Goal: Information Seeking & Learning: Learn about a topic

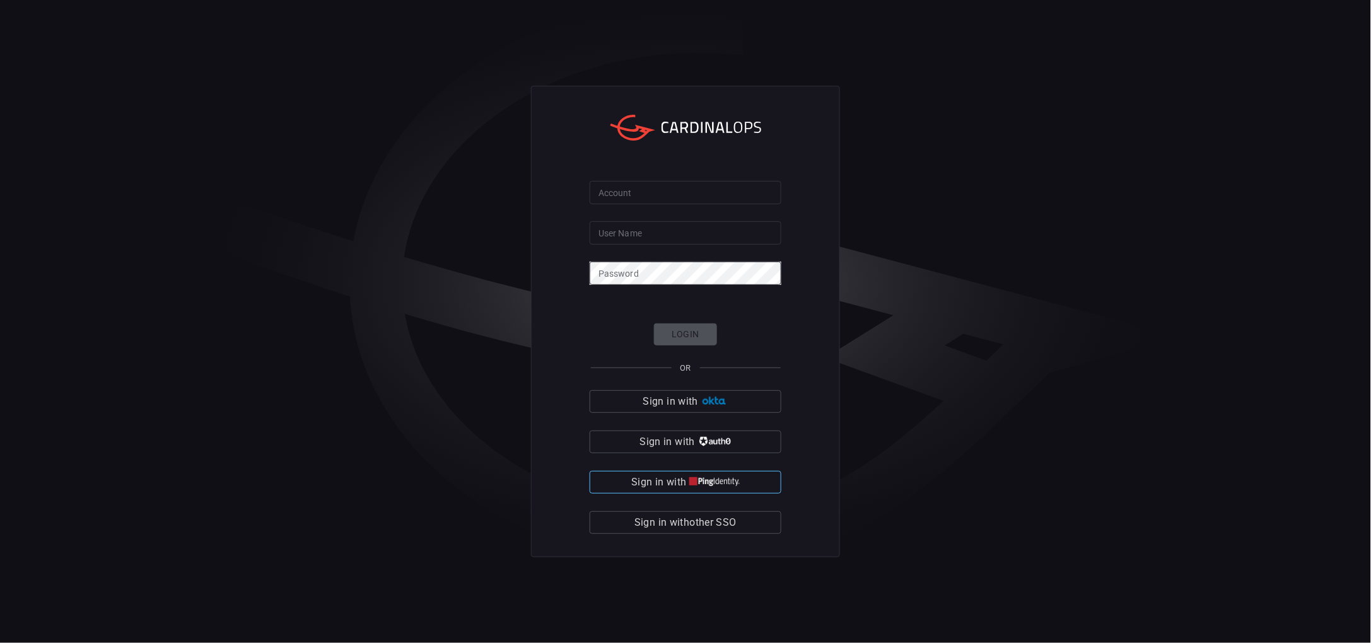
click at [708, 487] on img "button" at bounding box center [715, 482] width 50 height 9
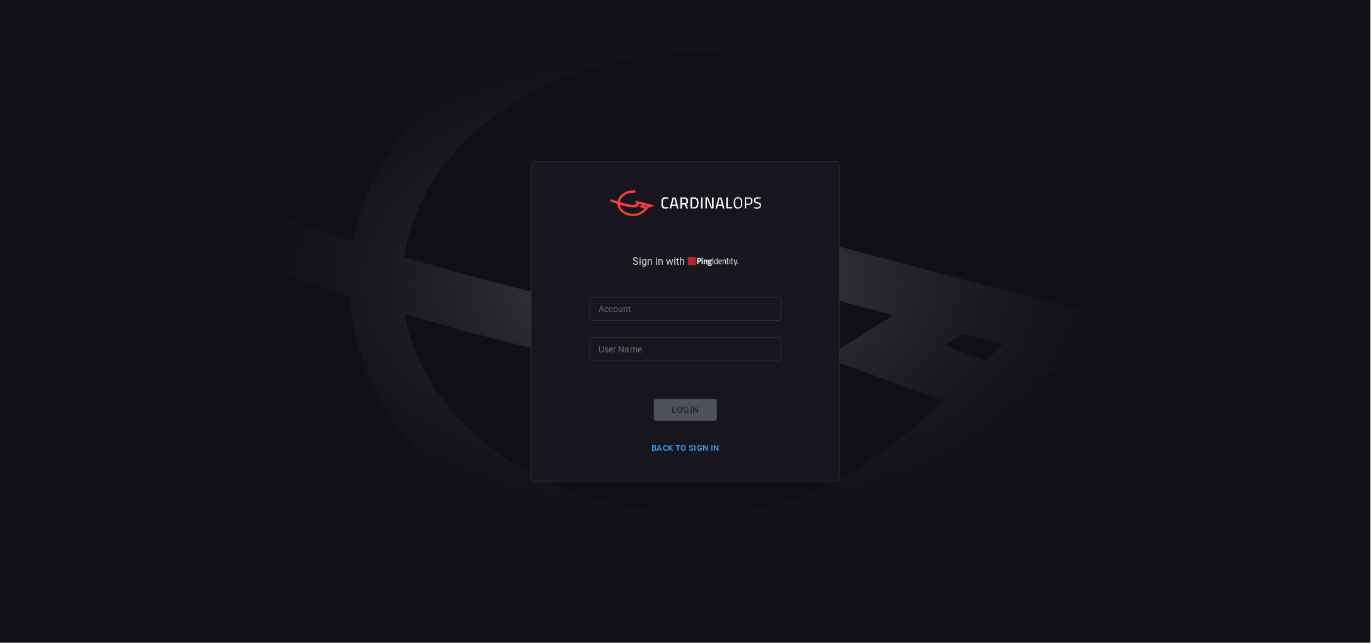
click at [651, 301] on input "Account" at bounding box center [686, 308] width 192 height 23
type input "SE109111"
click at [690, 359] on input "User Name" at bounding box center [686, 348] width 192 height 23
paste input "90L\\,bgNGg;pmf6DSpb"
type input "90L\\,bgNGg;pmf6DSpb"
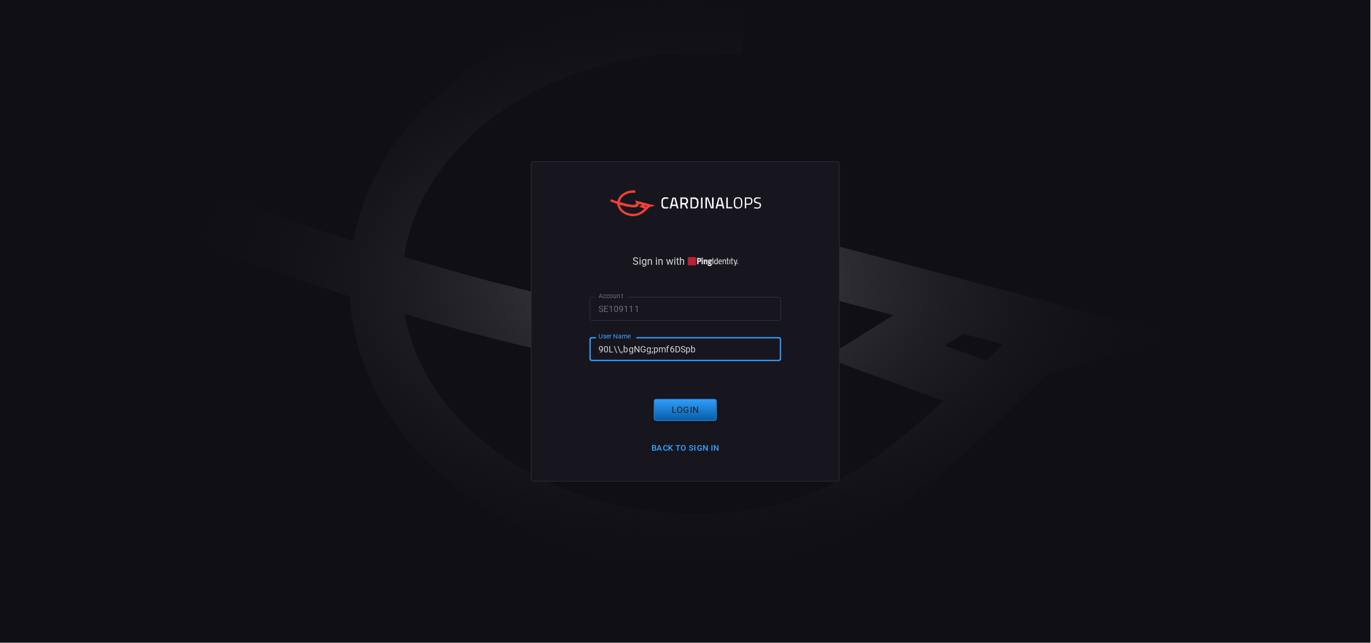
click at [690, 411] on button "Login" at bounding box center [685, 410] width 63 height 22
drag, startPoint x: 702, startPoint y: 350, endPoint x: 459, endPoint y: 336, distance: 243.9
click at [459, 336] on div "Sign in with Account SE109111 Account User Name 90L\\,bgNGg;pmf6DSpb User Name …" at bounding box center [685, 321] width 1371 height 643
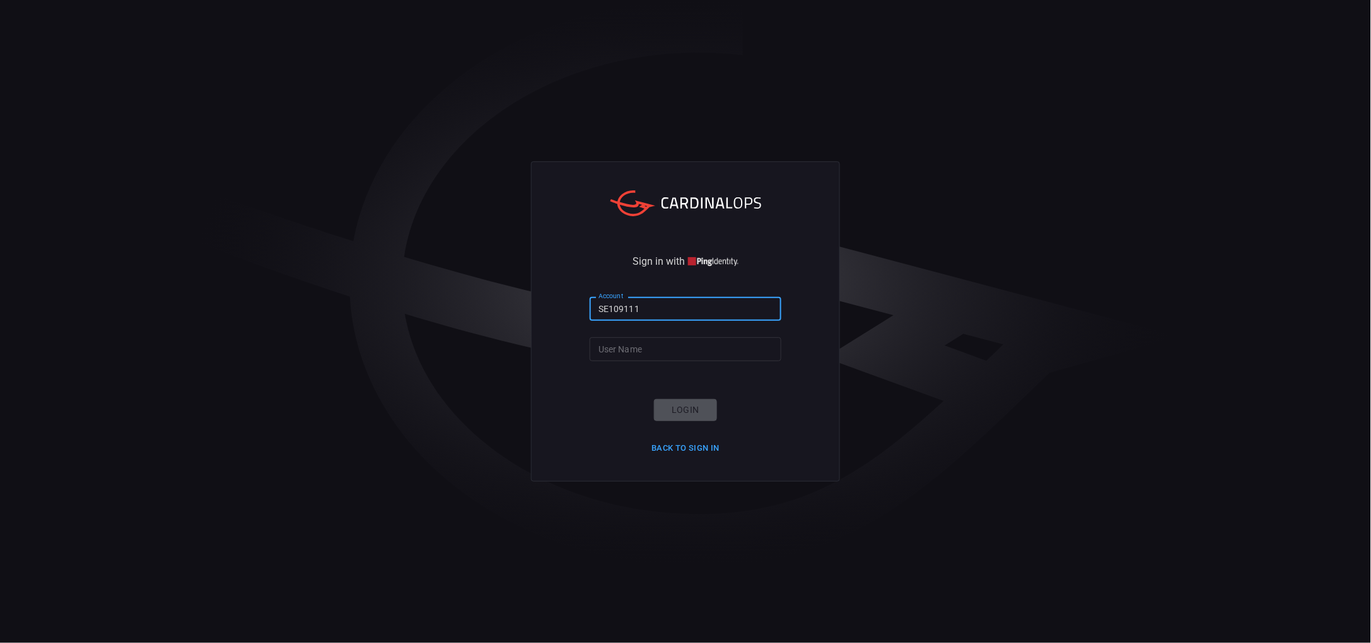
click at [641, 307] on input "SE109111" at bounding box center [686, 308] width 192 height 23
click at [647, 342] on input "User Name" at bounding box center [686, 348] width 192 height 23
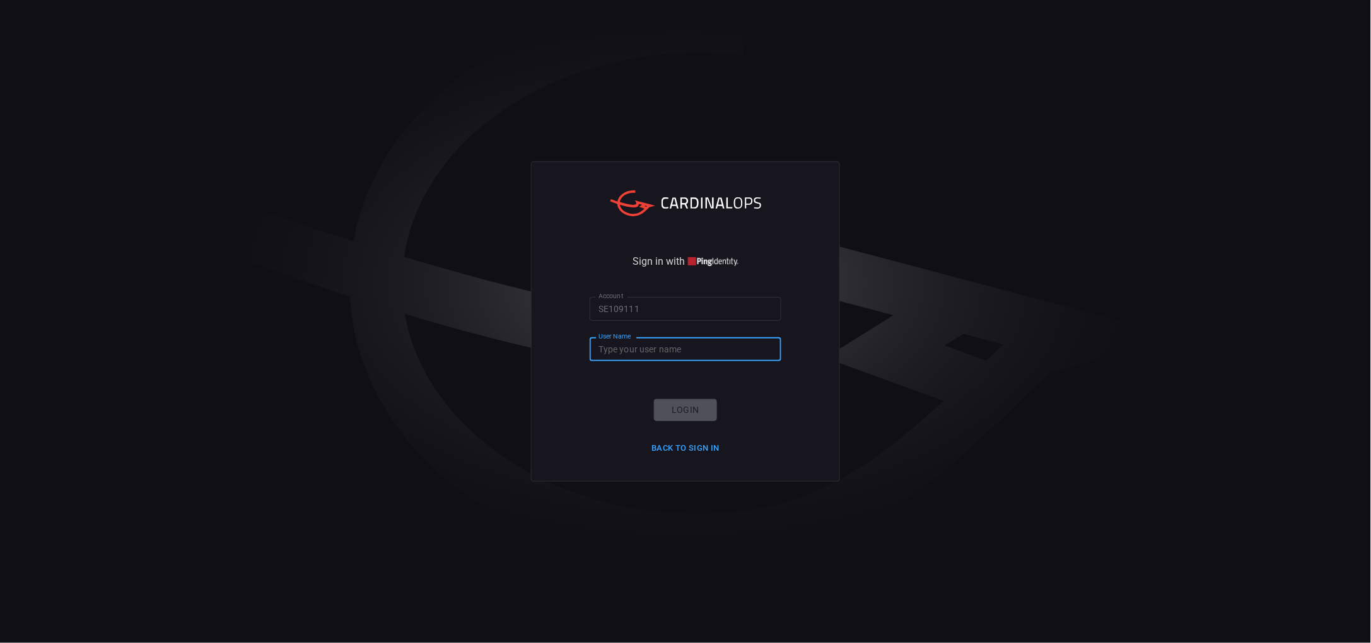
type input "SE109111"
click at [678, 408] on button "Login" at bounding box center [685, 410] width 63 height 22
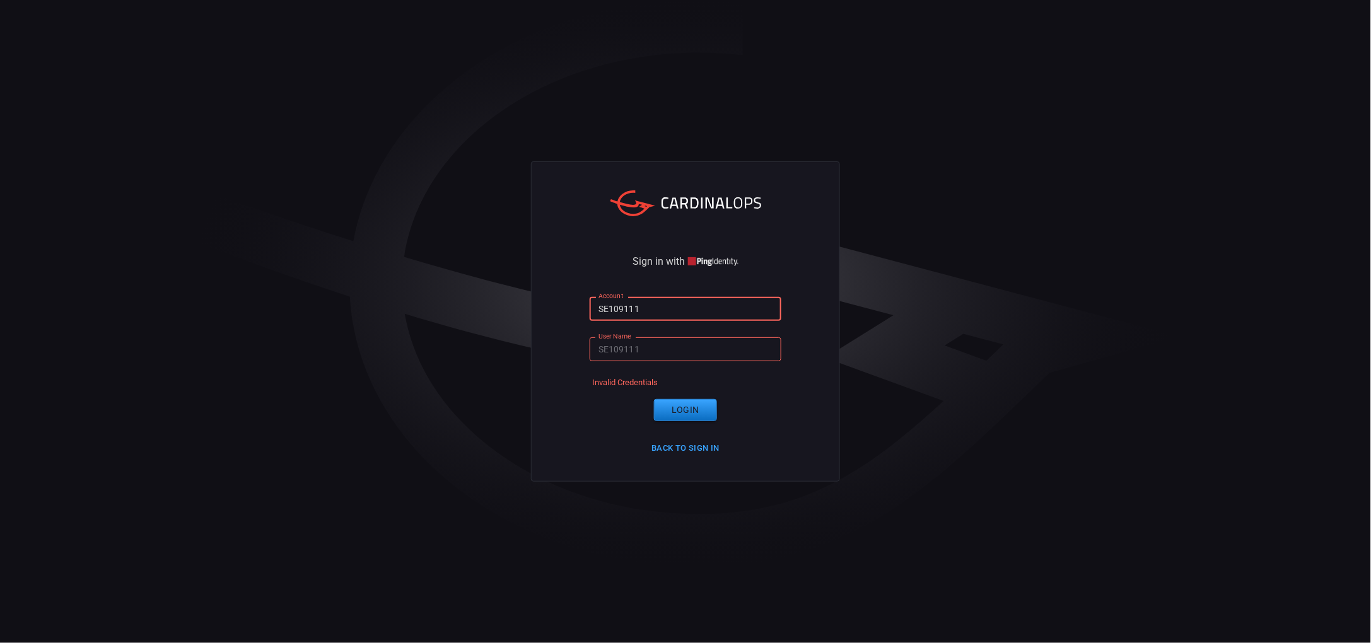
drag, startPoint x: 655, startPoint y: 310, endPoint x: 541, endPoint y: 308, distance: 113.6
click at [541, 308] on div "Sign in with Account SE109111 Account User Name SE109111 User Name Invalid Cred…" at bounding box center [685, 321] width 309 height 320
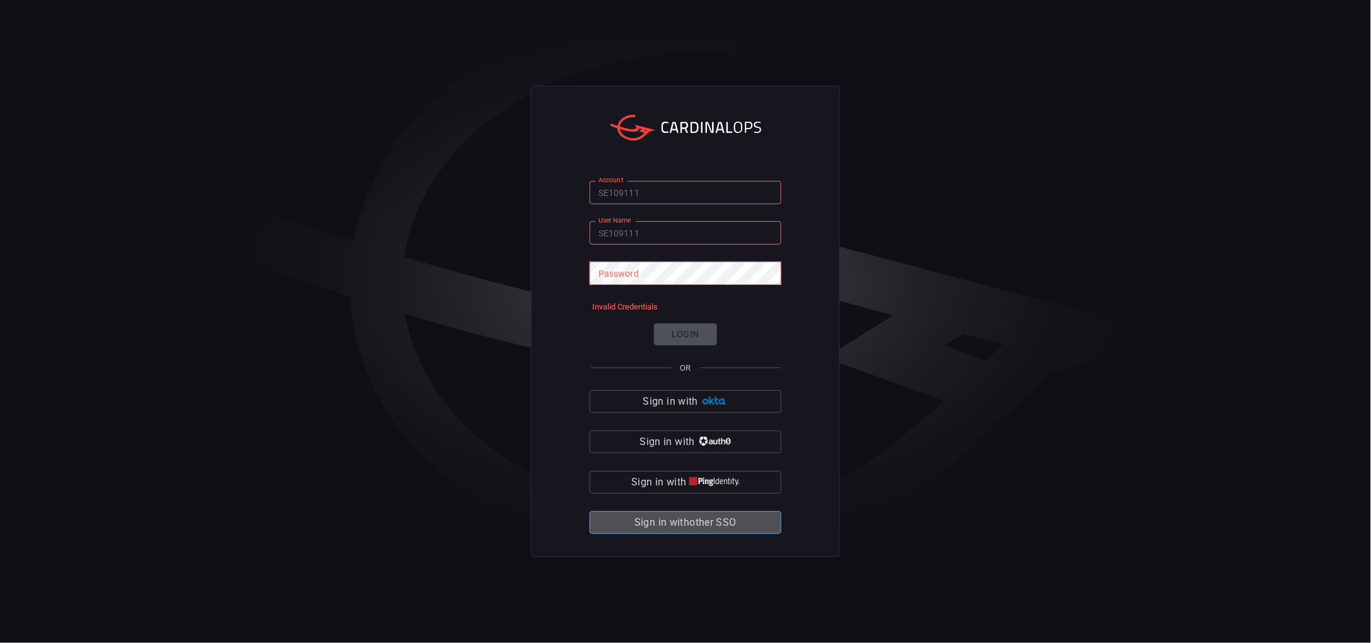
click at [666, 531] on span "Sign in with other SSO" at bounding box center [686, 523] width 102 height 18
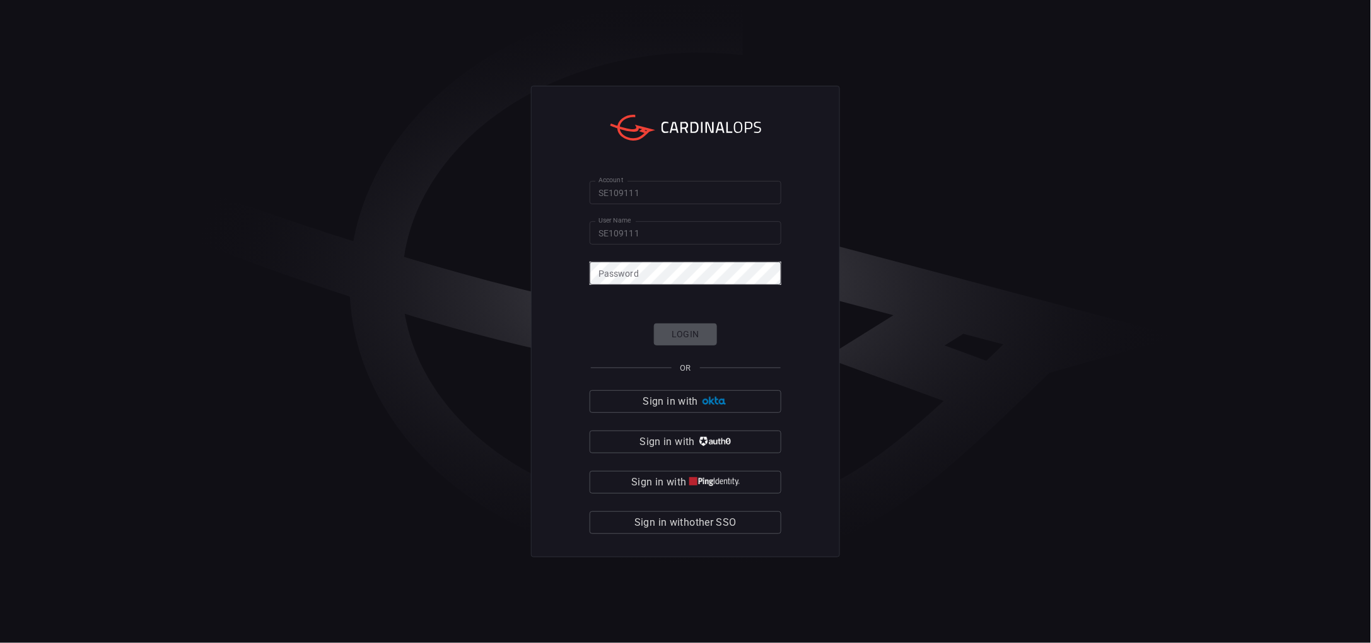
click at [717, 469] on div "Login OR Sign in with Sign in with Sign in with Sign in with other SSO" at bounding box center [686, 429] width 192 height 211
click at [717, 479] on img "button" at bounding box center [715, 482] width 50 height 9
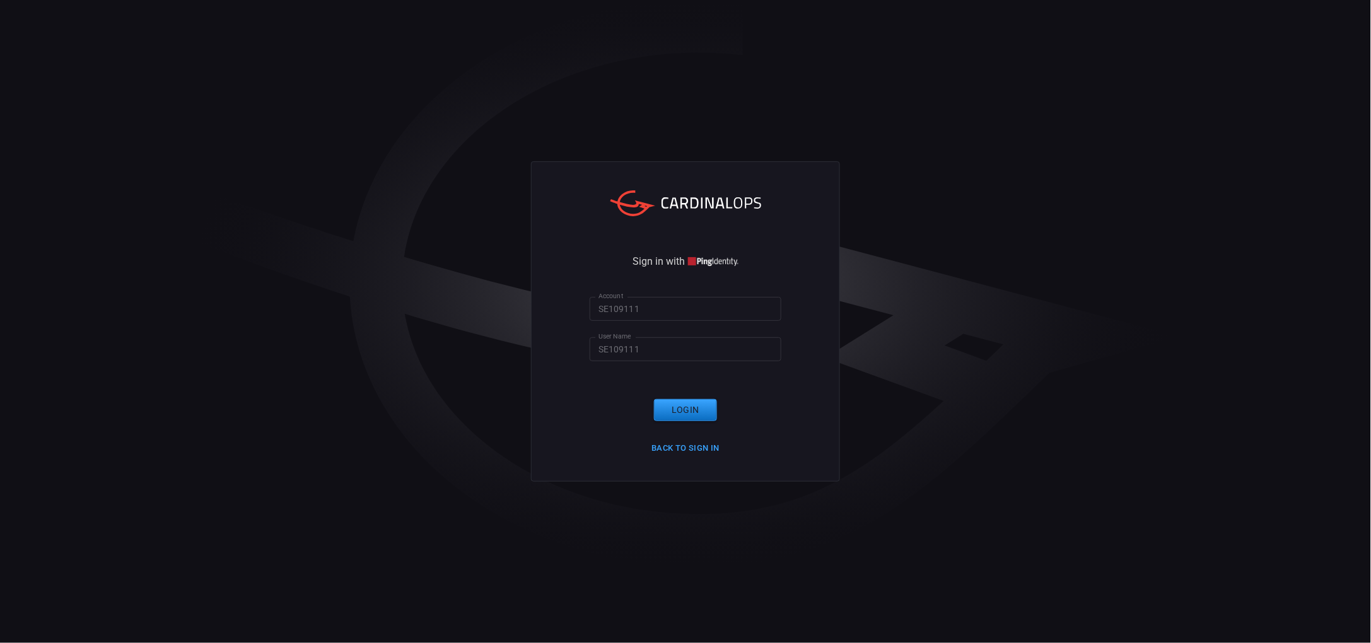
click at [664, 339] on input "SE109111" at bounding box center [686, 348] width 192 height 23
drag, startPoint x: 674, startPoint y: 348, endPoint x: 490, endPoint y: 336, distance: 184.6
click at [490, 336] on div "Sign in with Account SE109111 Account User Name SE109111 User Name Login Back t…" at bounding box center [685, 321] width 1371 height 643
click at [666, 306] on input "SE109111" at bounding box center [686, 308] width 192 height 23
drag, startPoint x: 643, startPoint y: 355, endPoint x: 633, endPoint y: 308, distance: 47.1
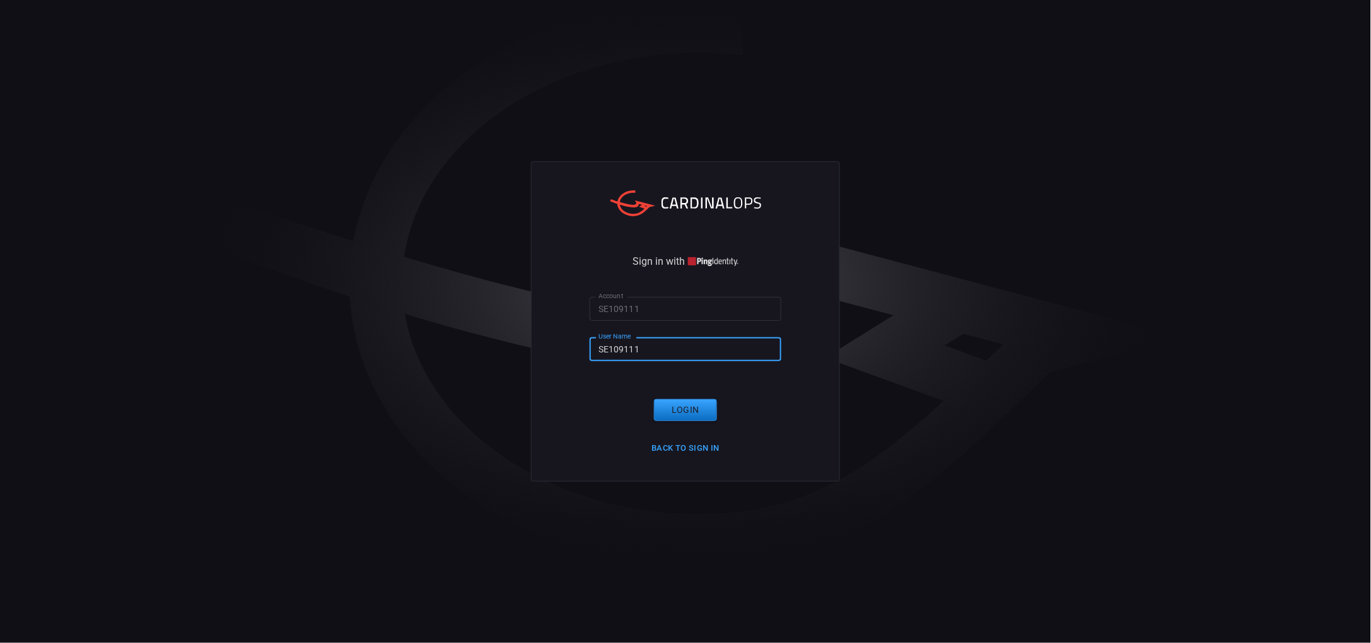
click at [636, 354] on input "SE109111" at bounding box center [686, 348] width 192 height 23
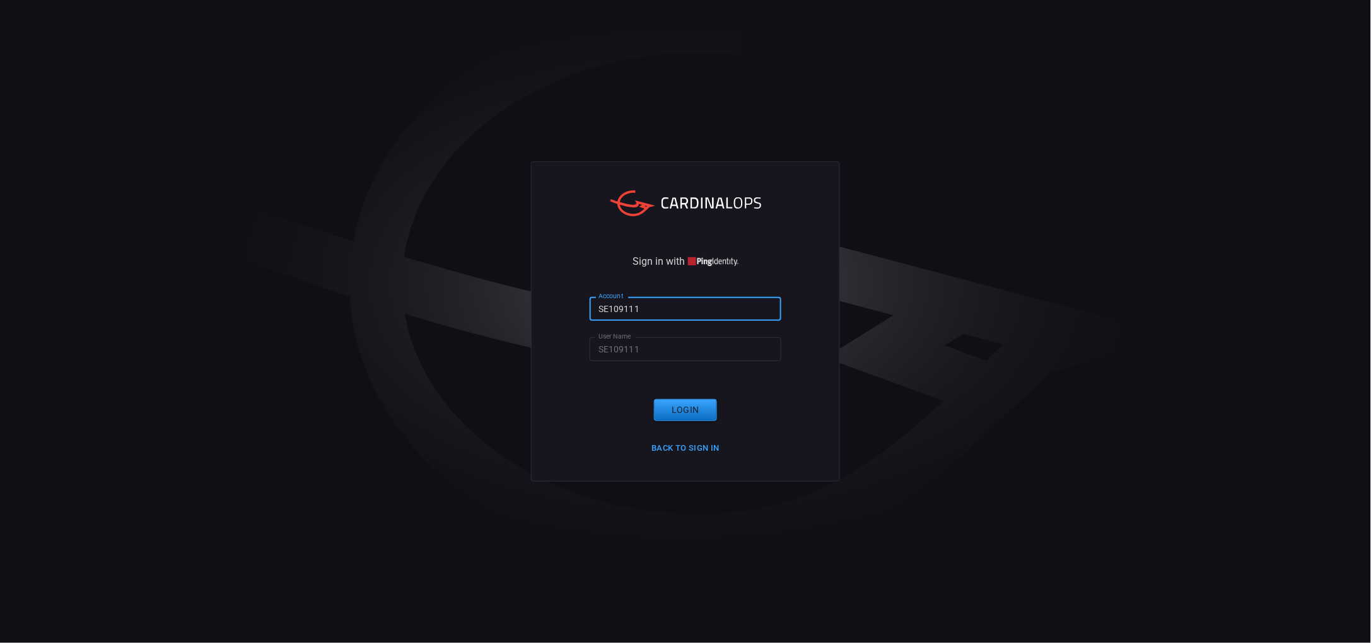
click at [631, 302] on input "SE109111" at bounding box center [686, 308] width 192 height 23
click at [659, 306] on input "SE109111" at bounding box center [686, 308] width 192 height 23
click at [657, 349] on input "SE109111" at bounding box center [686, 348] width 192 height 23
drag, startPoint x: 672, startPoint y: 296, endPoint x: 531, endPoint y: 303, distance: 141.5
click at [531, 303] on div "Sign in with Account SE109111 Account User Name SE109111 User Name Login Back t…" at bounding box center [685, 321] width 1371 height 643
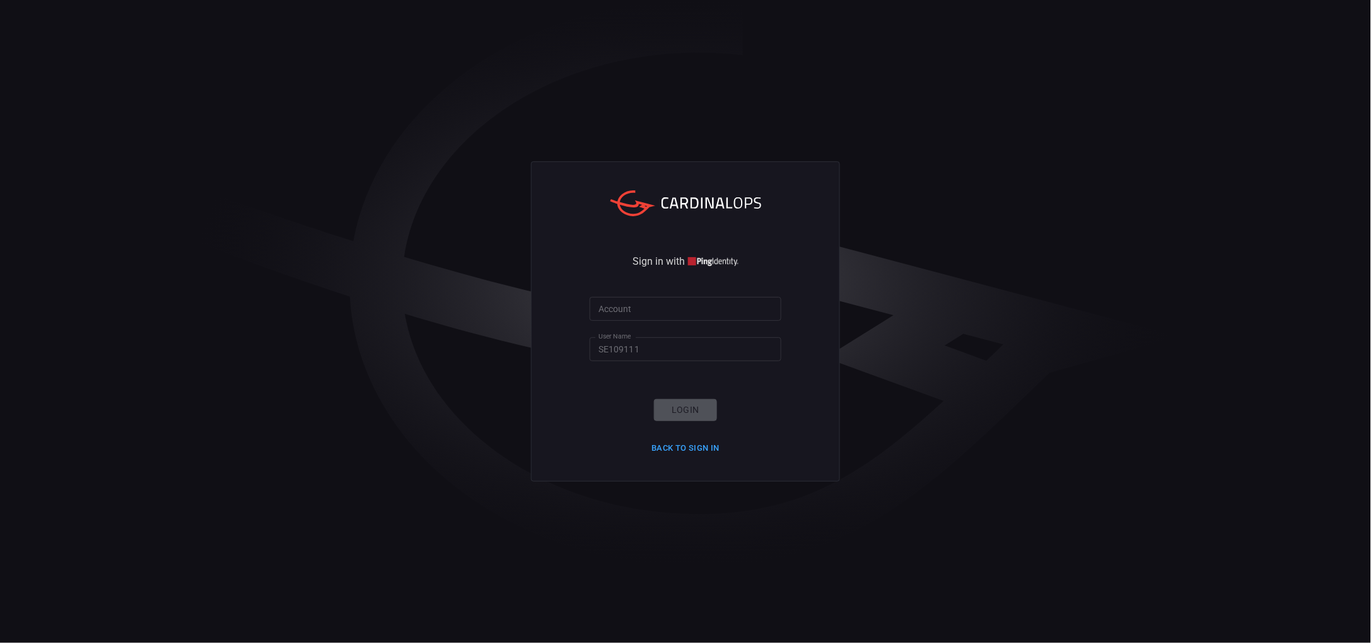
click at [634, 344] on input "SE109111" at bounding box center [686, 348] width 192 height 23
drag, startPoint x: 650, startPoint y: 345, endPoint x: 582, endPoint y: 342, distance: 68.8
click at [582, 342] on div "Sign in with Account Account User Name SE109111 User Name Login Back to Sign in" at bounding box center [685, 321] width 309 height 320
paste input "daniel.lerma@servexternos.repsol.com"
type input "daniel.lerma@servexternos.repsol.com"
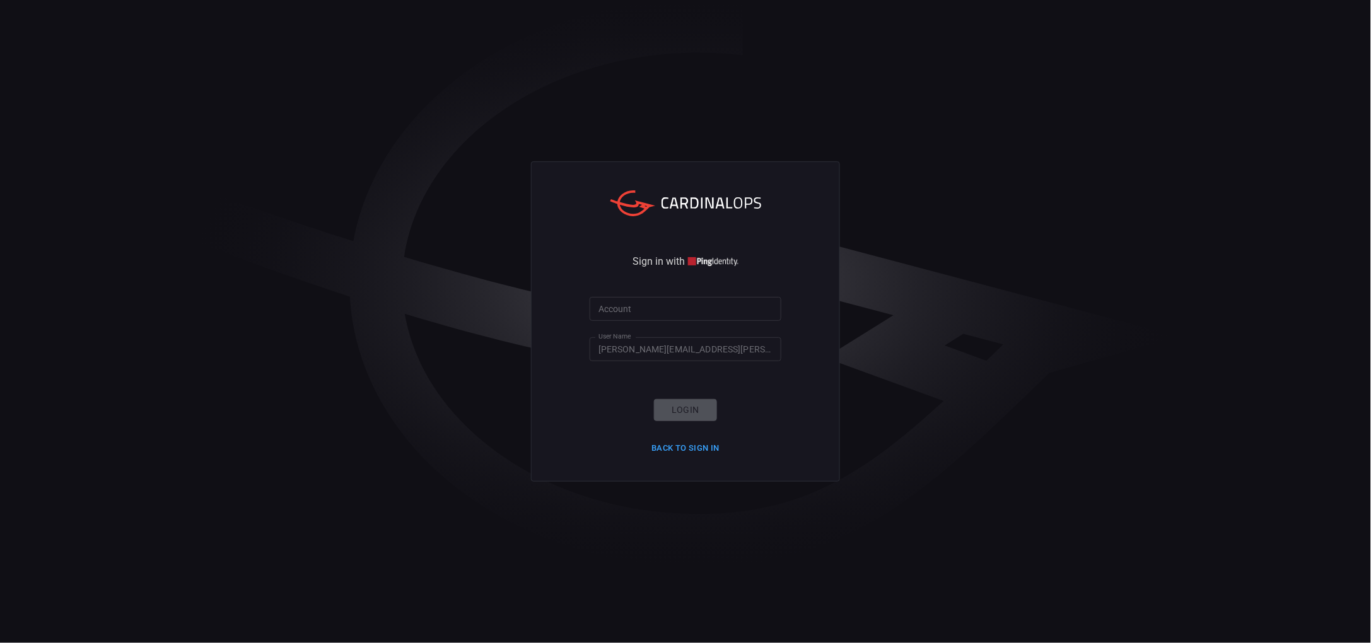
click at [684, 407] on div "Login Back to Sign in" at bounding box center [685, 428] width 83 height 59
click at [688, 412] on div "Login Back to Sign in" at bounding box center [685, 428] width 83 height 59
click at [652, 311] on input "Account" at bounding box center [686, 308] width 192 height 23
click at [705, 307] on input "Account" at bounding box center [686, 308] width 192 height 23
paste input "SE109111"
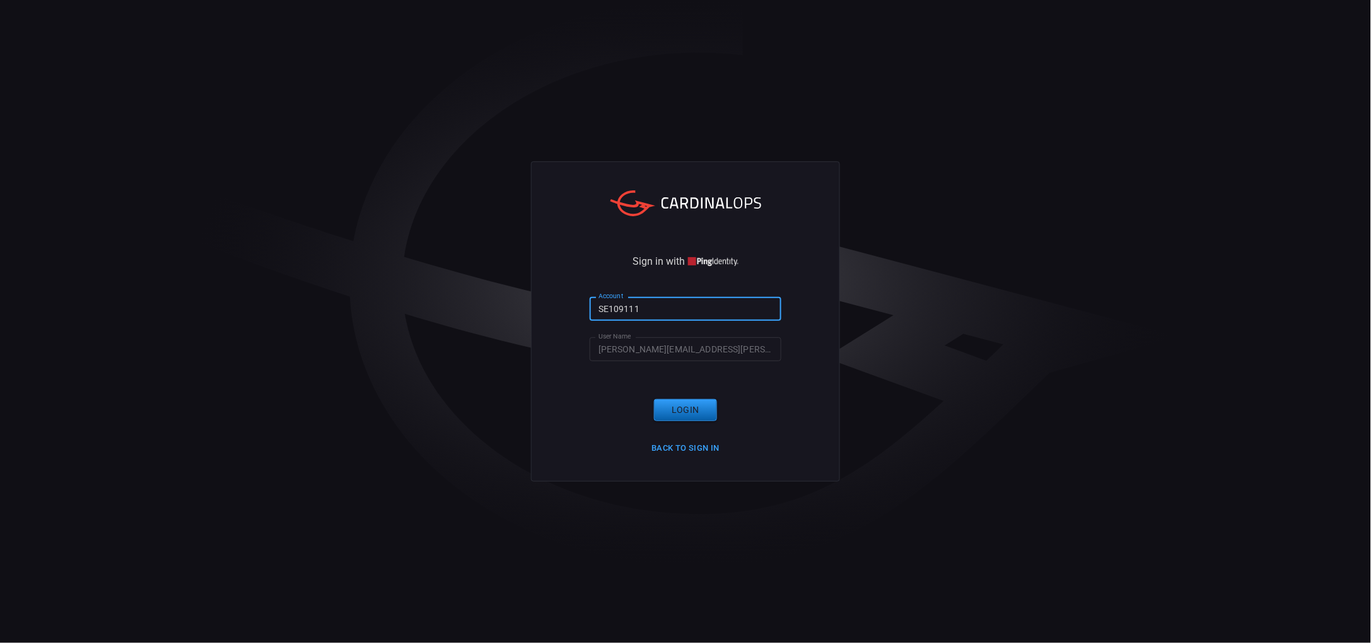
type input "SE109111"
click at [678, 413] on button "Login" at bounding box center [685, 410] width 63 height 22
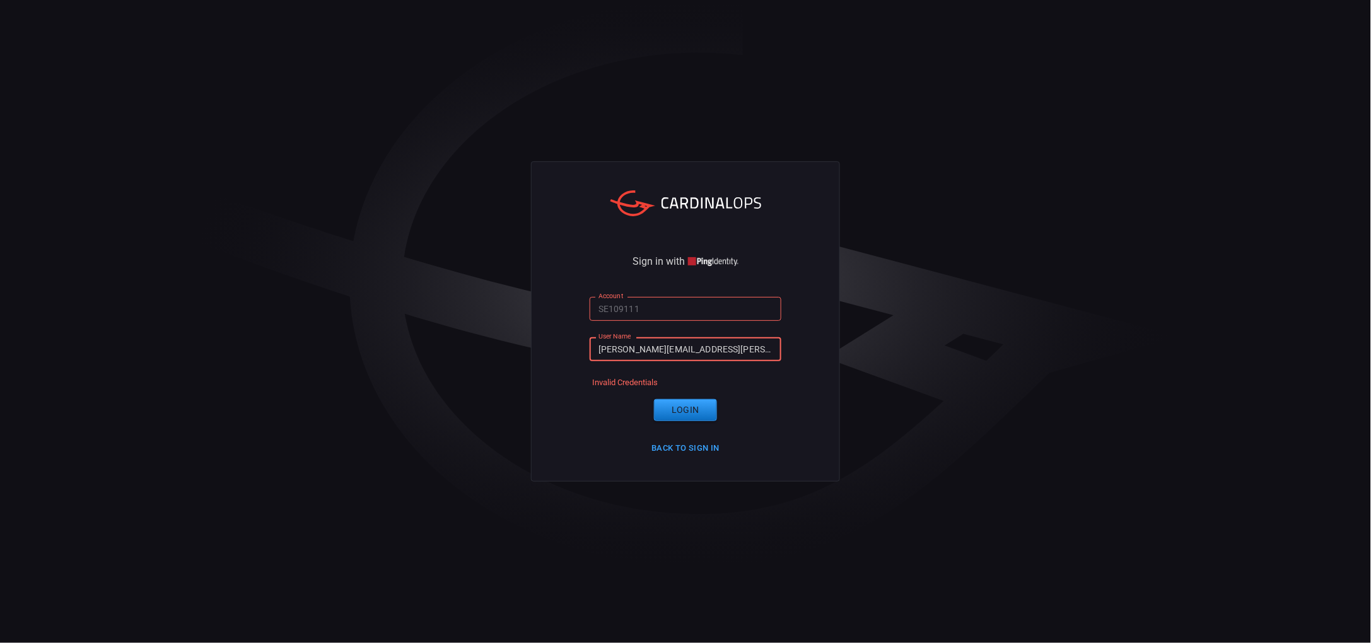
drag, startPoint x: 770, startPoint y: 349, endPoint x: 549, endPoint y: 336, distance: 221.8
click at [549, 336] on div "Sign in with Account SE109111 Account User Name daniel.lerma@servexternos.repso…" at bounding box center [685, 321] width 309 height 320
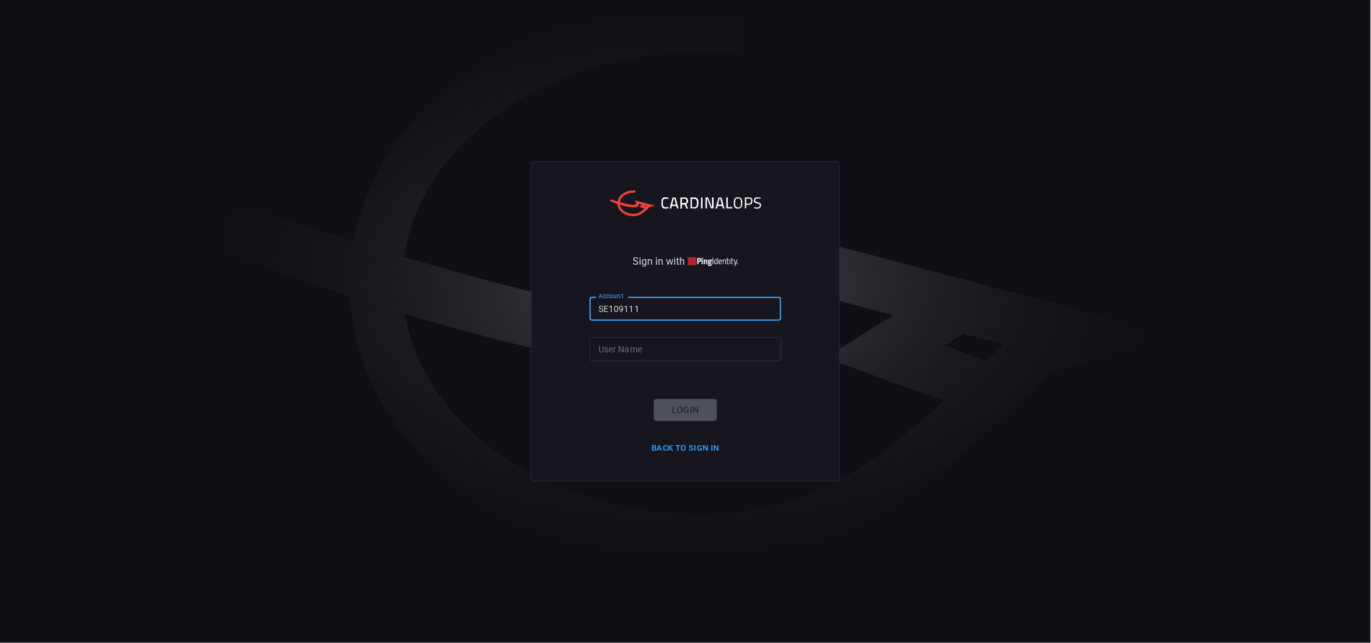
drag, startPoint x: 669, startPoint y: 304, endPoint x: 547, endPoint y: 307, distance: 121.8
click at [547, 307] on div "Sign in with Account SE109111 Account User Name User Name Login Back to Sign in" at bounding box center [685, 321] width 309 height 320
paste input "daniel.lerma@servexternos.repsol.com"
type input "daniel.lerma@servexternos.repsol.com"
click at [645, 356] on input "User Name" at bounding box center [686, 348] width 192 height 23
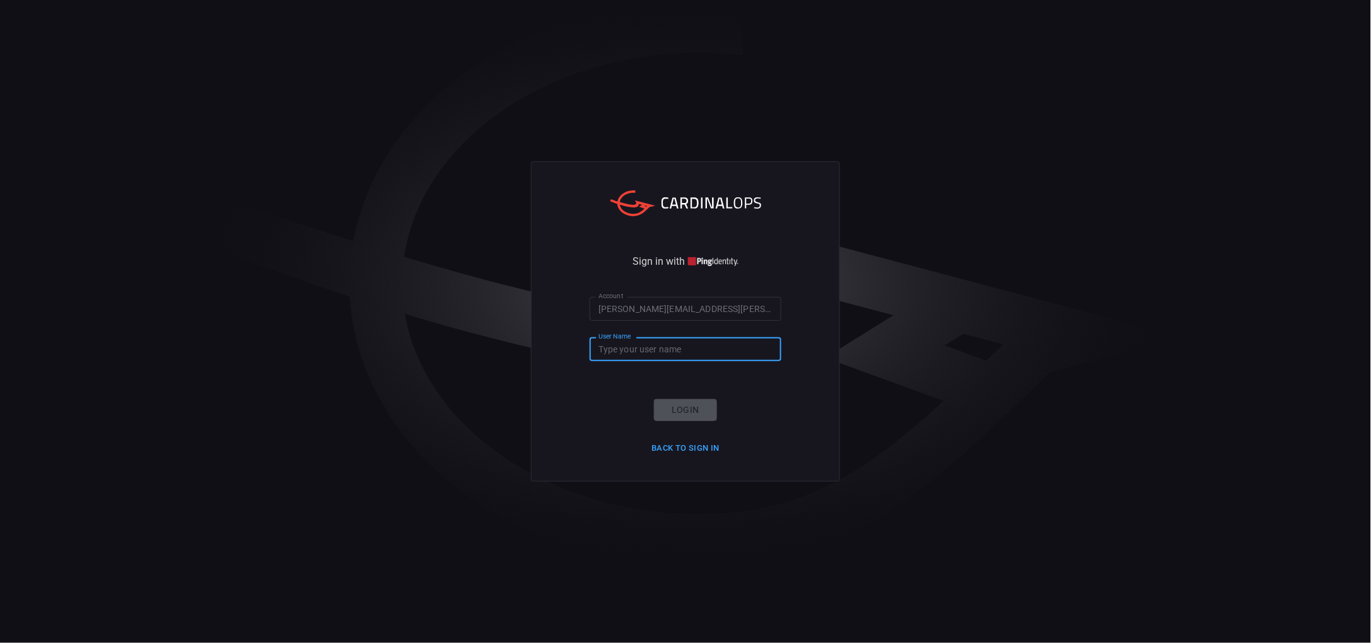
paste input "SE109111"
type input "SE109111"
click at [705, 414] on button "Login" at bounding box center [685, 410] width 63 height 22
click at [674, 353] on input "SE109111" at bounding box center [686, 348] width 192 height 23
drag, startPoint x: 531, startPoint y: 358, endPoint x: 519, endPoint y: 358, distance: 11.4
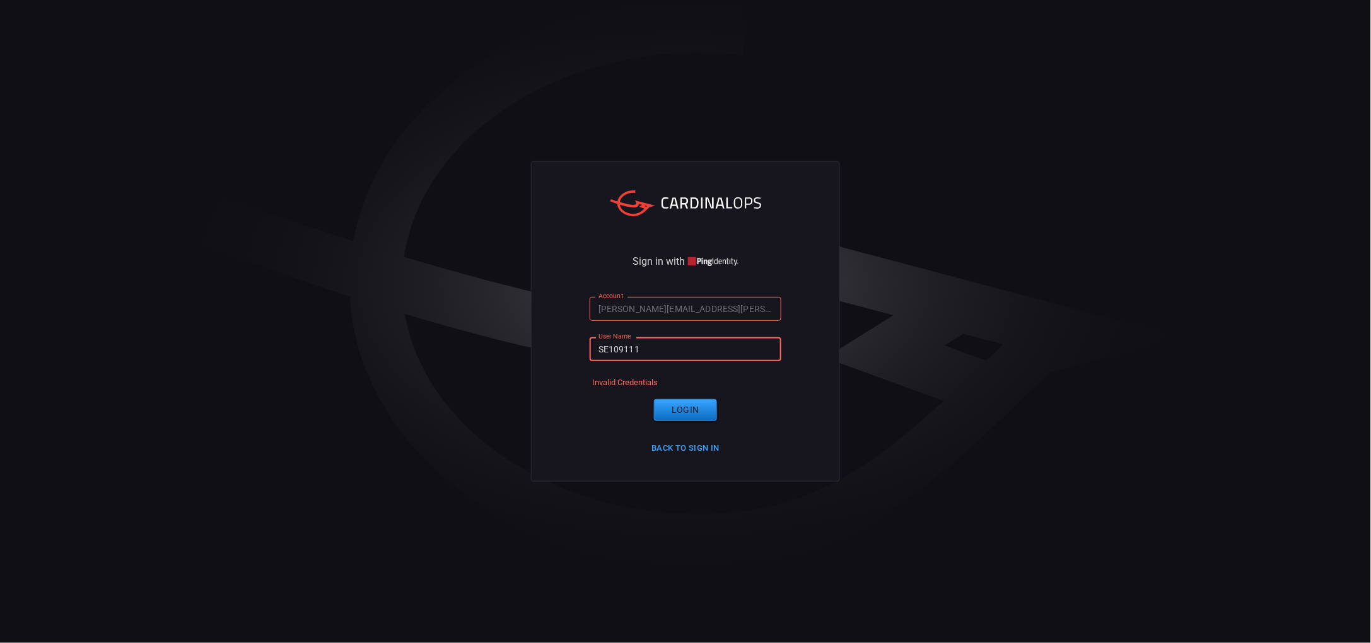
click at [519, 358] on div "Sign in with Account daniel.lerma@servexternos.repsol.com Account User Name SE1…" at bounding box center [685, 321] width 1371 height 643
click at [770, 307] on input "daniel.lerma@servexternos.repsol.com" at bounding box center [686, 308] width 192 height 23
drag, startPoint x: 770, startPoint y: 307, endPoint x: 526, endPoint y: 283, distance: 245.4
click at [526, 283] on div "Sign in with Account daniel.lerma@servexternos.repsol.com Account User Name SE1…" at bounding box center [685, 321] width 1371 height 643
drag, startPoint x: 655, startPoint y: 350, endPoint x: 558, endPoint y: 343, distance: 96.8
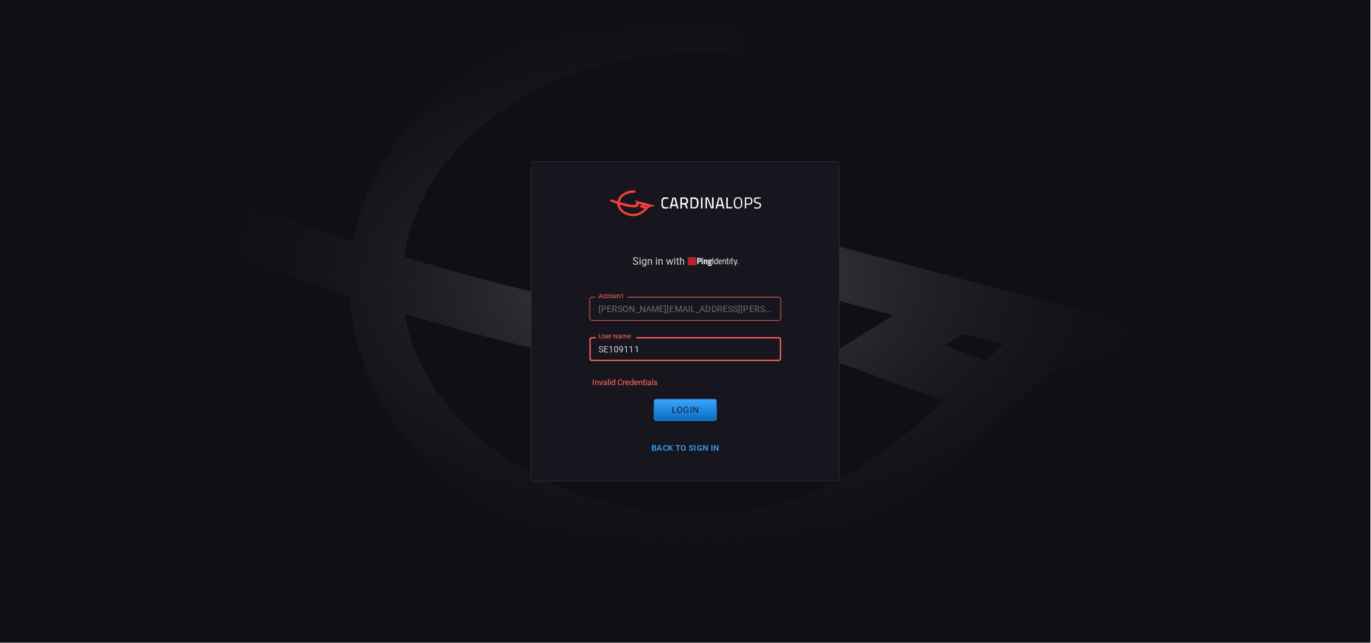
click at [558, 343] on div "Sign in with Account daniel.lerma@servexternos.repsol.com Account User Name SE1…" at bounding box center [685, 321] width 309 height 320
paste input "daniel.lerma@servexternos.repsol.com"
drag, startPoint x: 768, startPoint y: 344, endPoint x: 655, endPoint y: 350, distance: 113.7
click at [635, 350] on div "Sign in with Account daniel.lerma@servexternos.repsol.com Account User Name dan…" at bounding box center [685, 321] width 309 height 320
click at [645, 350] on input "daniel.lerma@servexternos.repsol.com" at bounding box center [686, 348] width 192 height 23
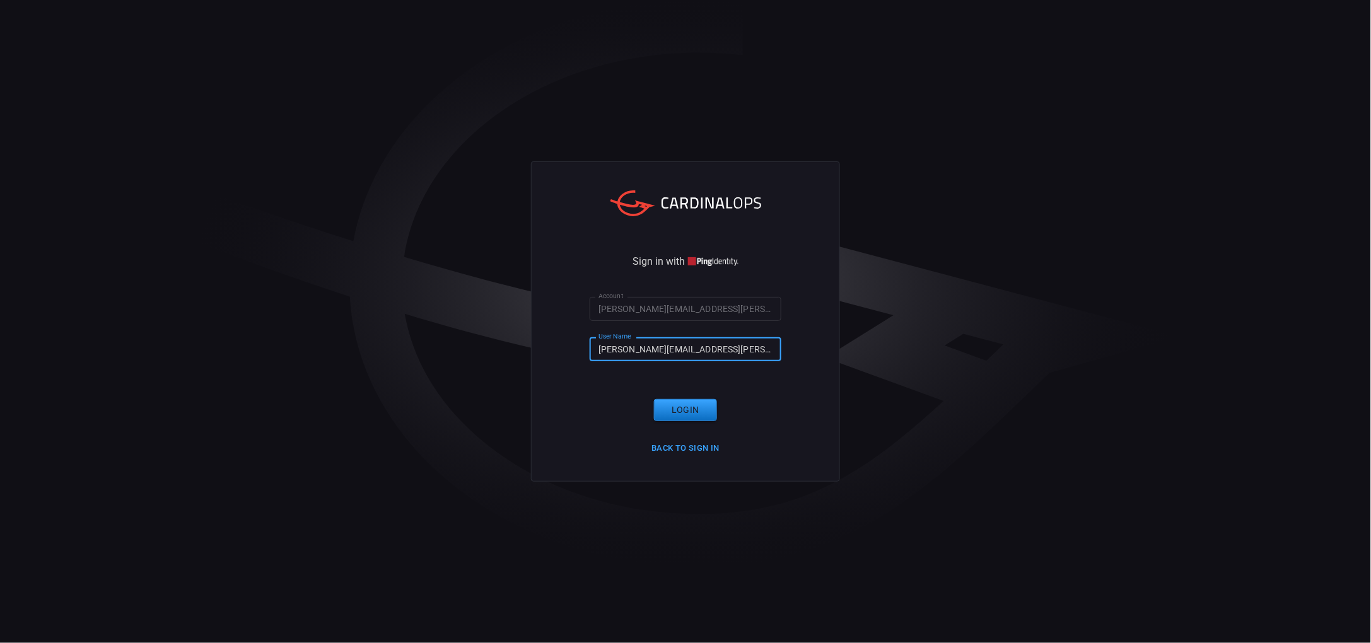
drag, startPoint x: 647, startPoint y: 351, endPoint x: 839, endPoint y: 354, distance: 191.8
click at [839, 354] on div "Sign in with Account daniel.lerma@servexternos.repsol.com Account User Name dan…" at bounding box center [685, 321] width 309 height 320
type input "[PERSON_NAME].[PERSON_NAME]"
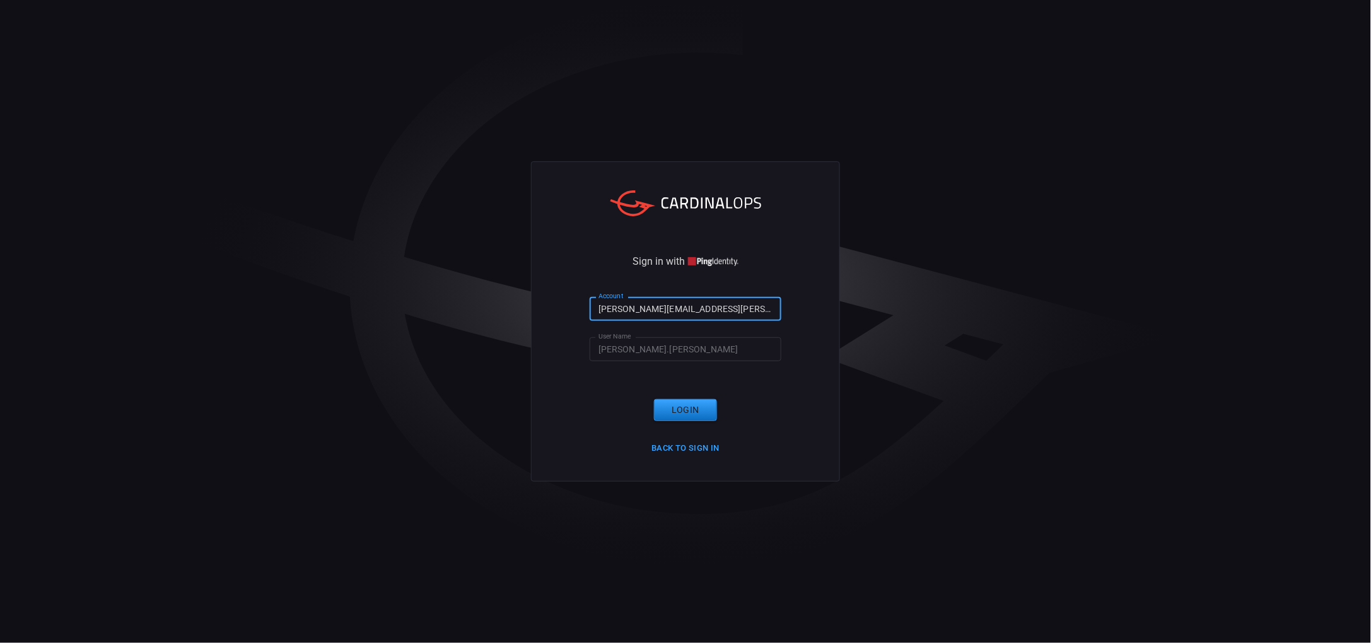
click at [772, 305] on input "daniel.lerma@servexternos.repsol.com" at bounding box center [686, 308] width 192 height 23
drag, startPoint x: 765, startPoint y: 306, endPoint x: 517, endPoint y: 318, distance: 248.8
click at [517, 318] on div "Sign in with Account daniel.lerma@servexternos.repsol.com Account User Name dan…" at bounding box center [685, 321] width 1371 height 643
paste input "SE109111"
type input "SE109111"
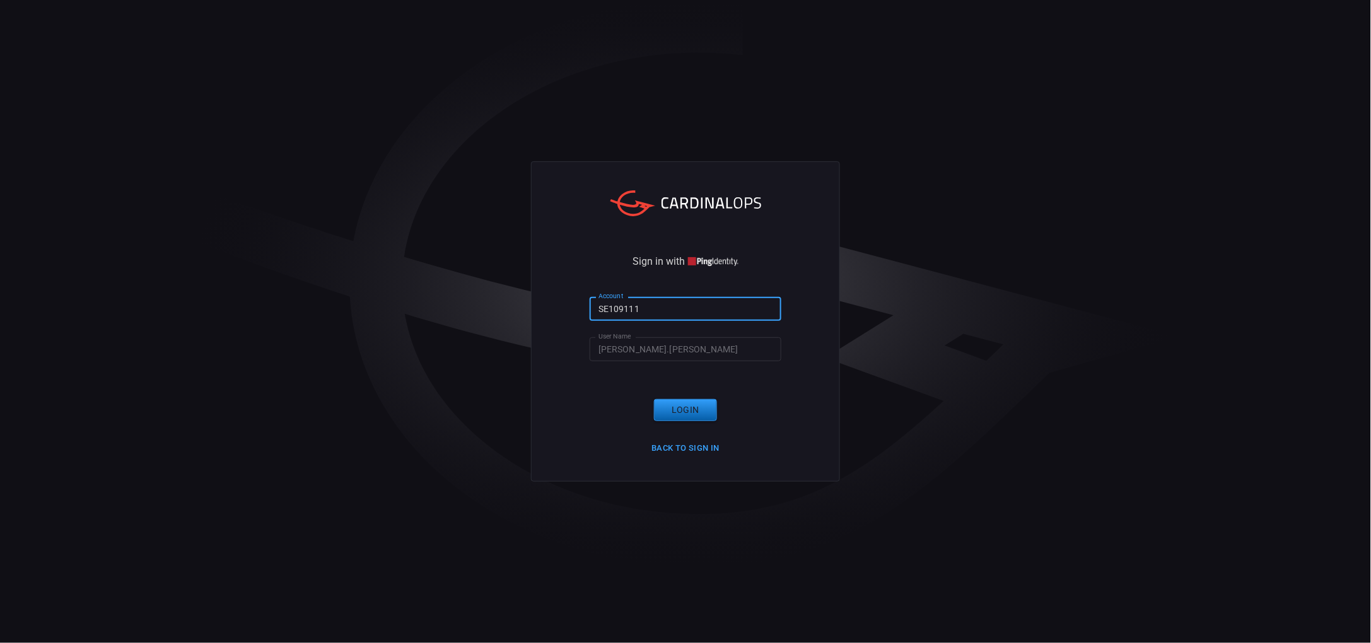
click at [673, 408] on button "Login" at bounding box center [685, 410] width 63 height 22
click at [664, 341] on input "[PERSON_NAME].[PERSON_NAME]" at bounding box center [686, 348] width 192 height 23
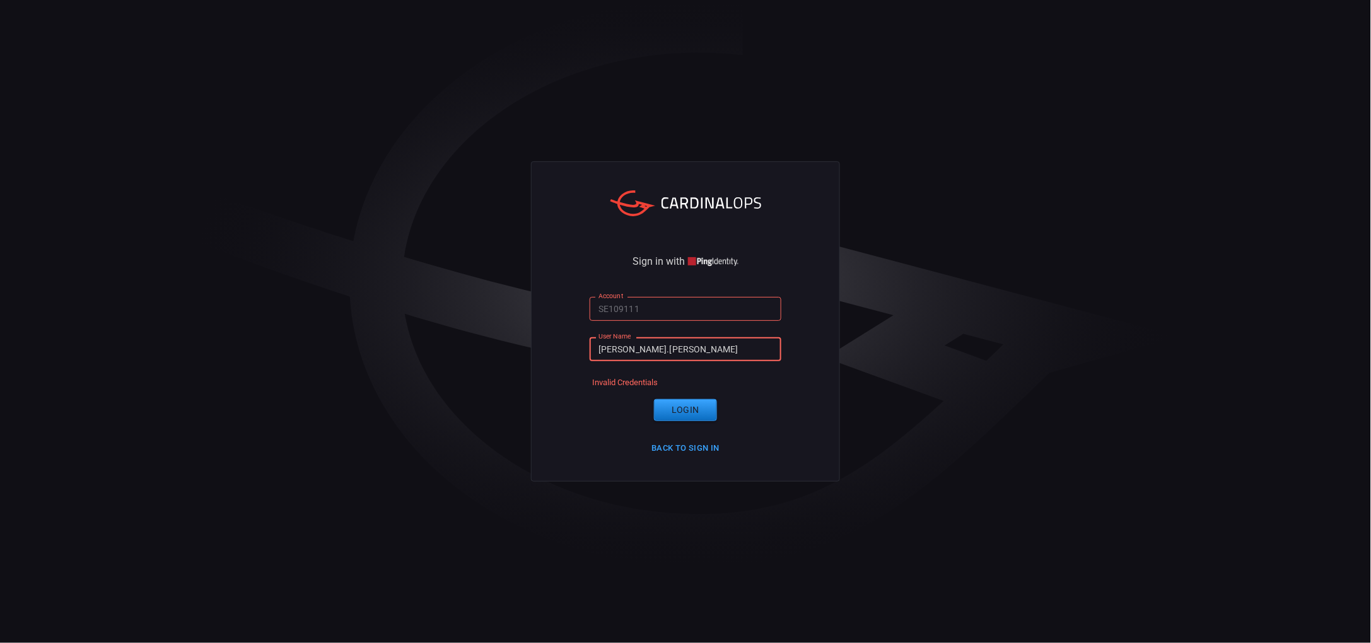
drag, startPoint x: 684, startPoint y: 353, endPoint x: 597, endPoint y: 305, distance: 99.9
click at [597, 305] on form "Account SE109111 Account User Name daniel.lerma User Name Invalid Credentials L…" at bounding box center [686, 377] width 192 height 161
click at [683, 449] on button "Back to Sign in" at bounding box center [685, 449] width 83 height 20
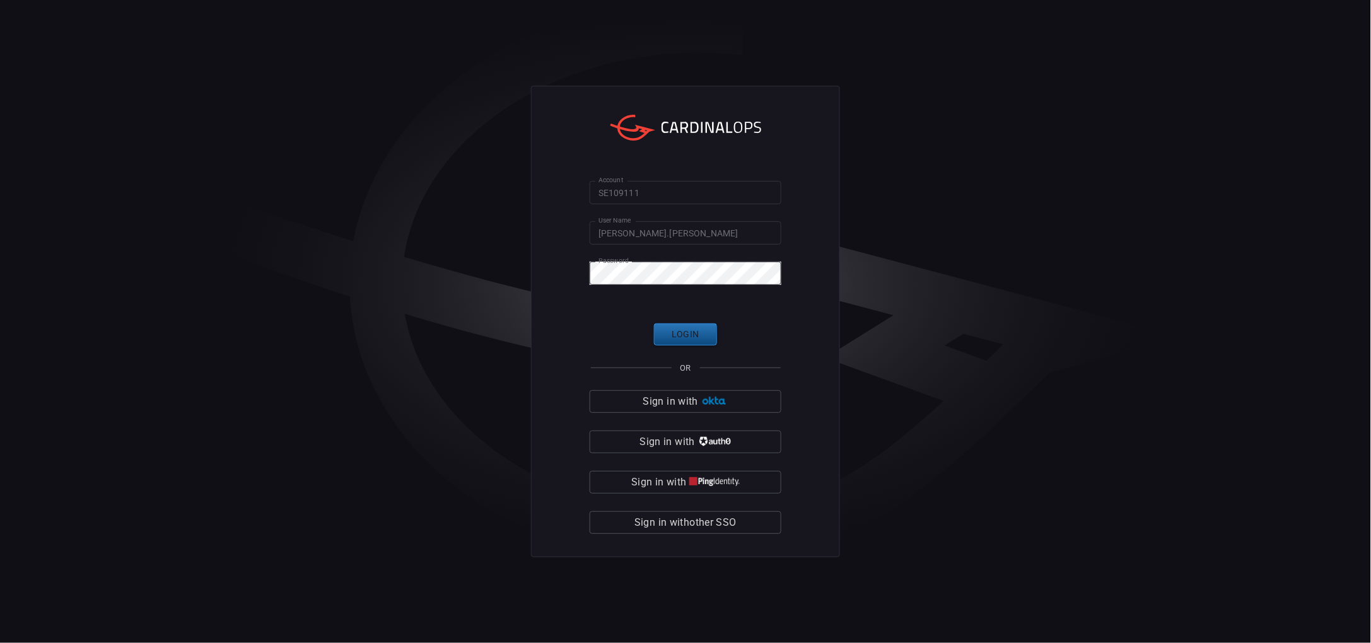
click at [691, 339] on button "Login" at bounding box center [685, 335] width 63 height 22
click at [691, 478] on img "button" at bounding box center [715, 482] width 50 height 9
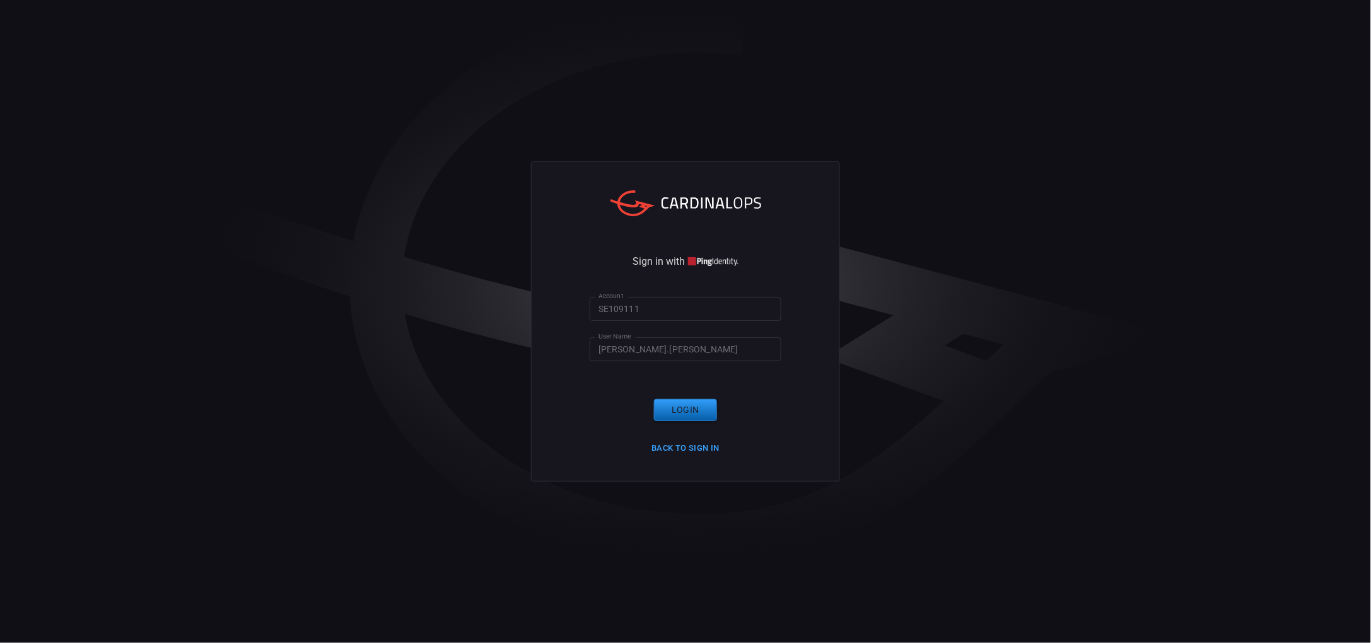
click at [676, 409] on button "Login" at bounding box center [685, 410] width 63 height 22
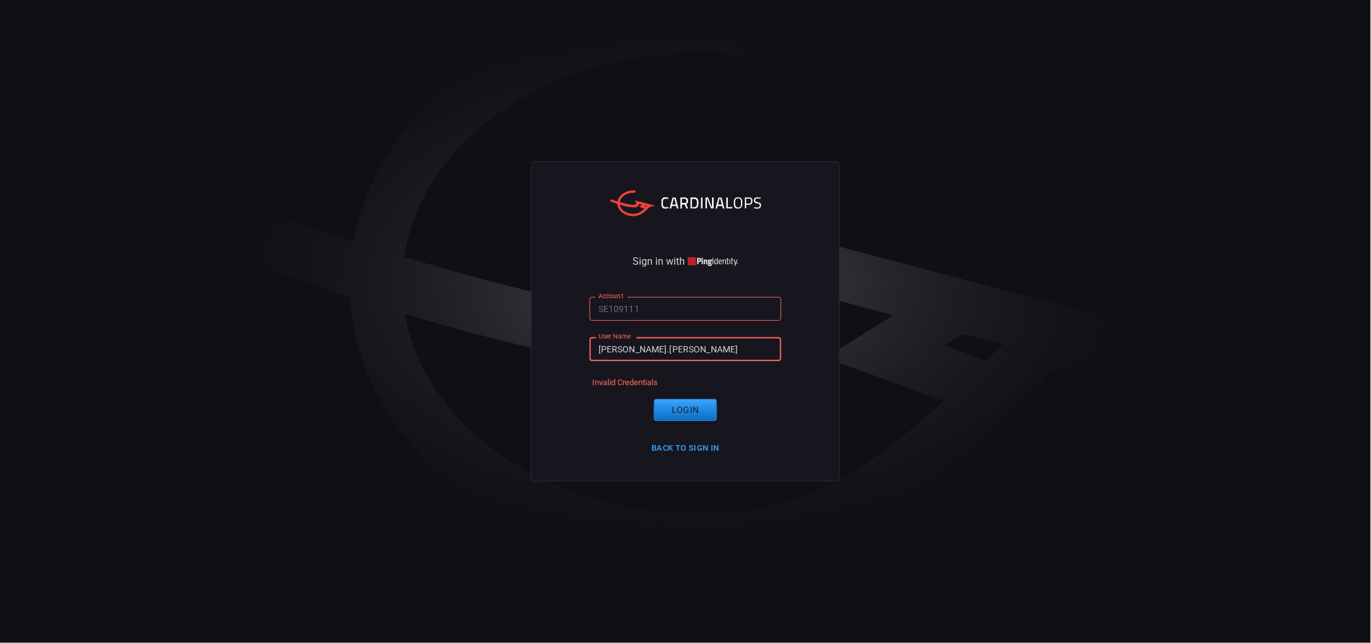
drag, startPoint x: 661, startPoint y: 353, endPoint x: 691, endPoint y: 353, distance: 29.6
click at [691, 353] on input "[PERSON_NAME].[PERSON_NAME]" at bounding box center [686, 348] width 192 height 23
click at [676, 447] on button "Back to Sign in" at bounding box center [685, 449] width 83 height 20
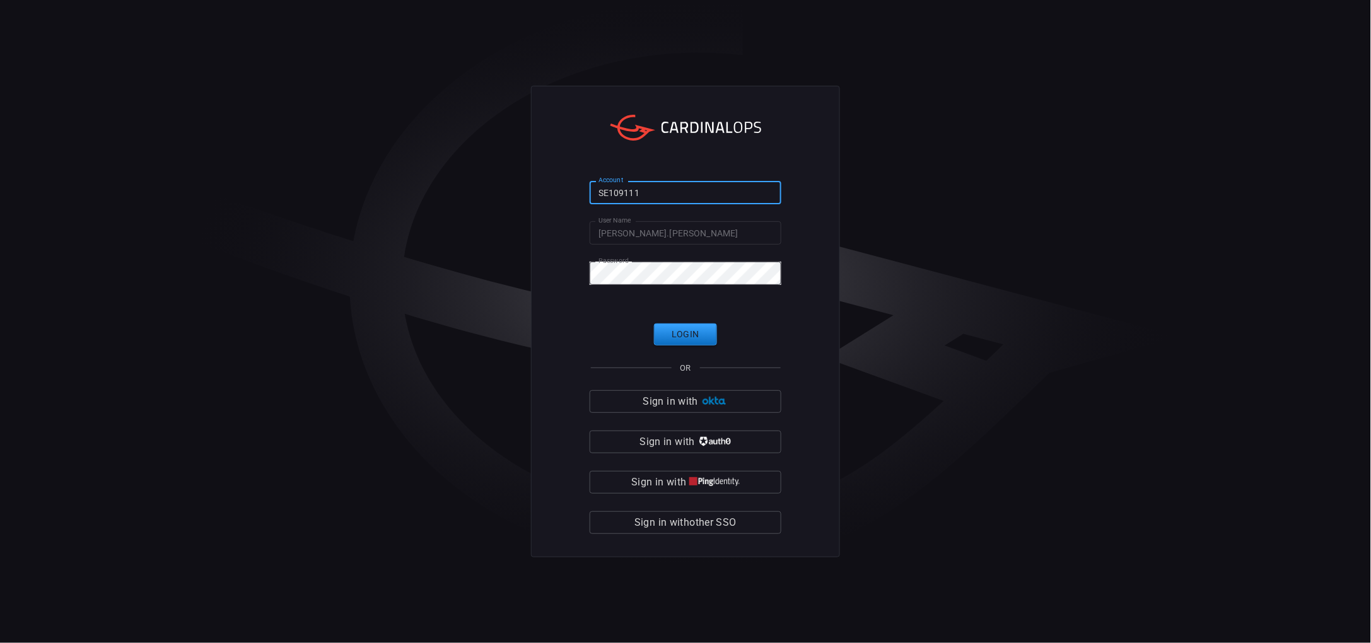
drag, startPoint x: 661, startPoint y: 194, endPoint x: 477, endPoint y: 173, distance: 185.3
click at [477, 173] on div "Account SE109111 Account User Name daniel.lerma User Name Password Password Log…" at bounding box center [685, 321] width 1371 height 643
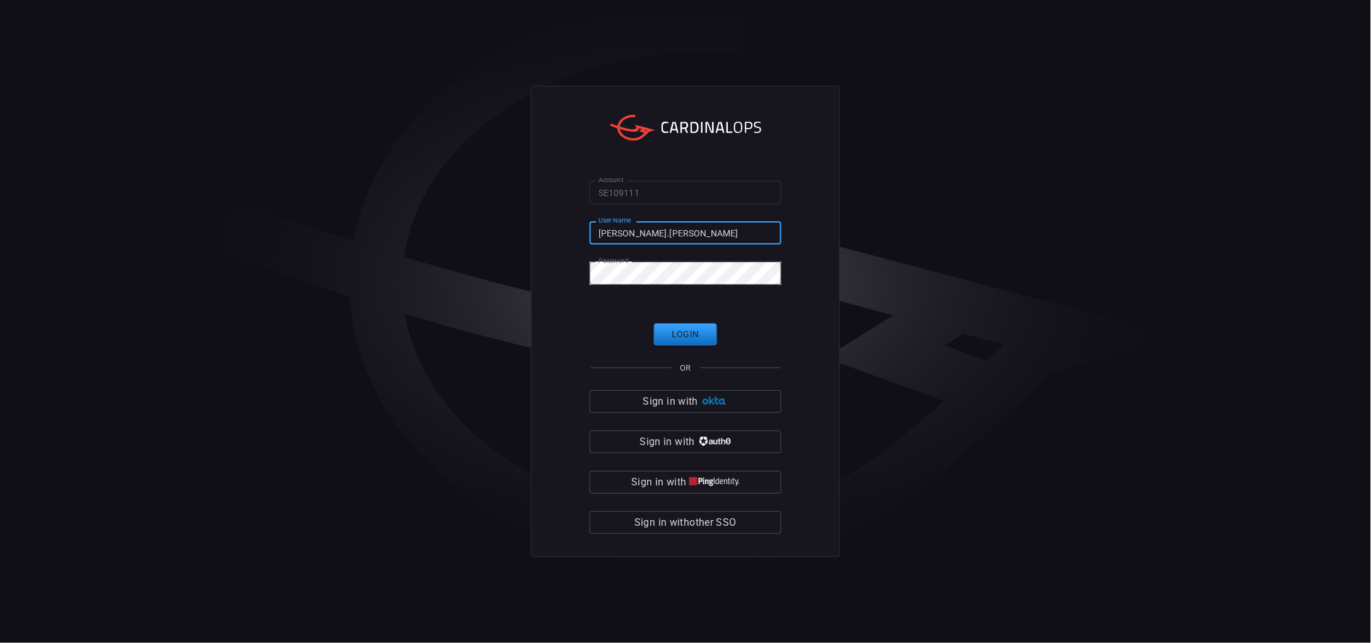
drag, startPoint x: 671, startPoint y: 234, endPoint x: 517, endPoint y: 235, distance: 154.6
click at [517, 235] on div "Account SE109111 Account User Name daniel.lerma User Name Password Password Log…" at bounding box center [685, 321] width 1371 height 643
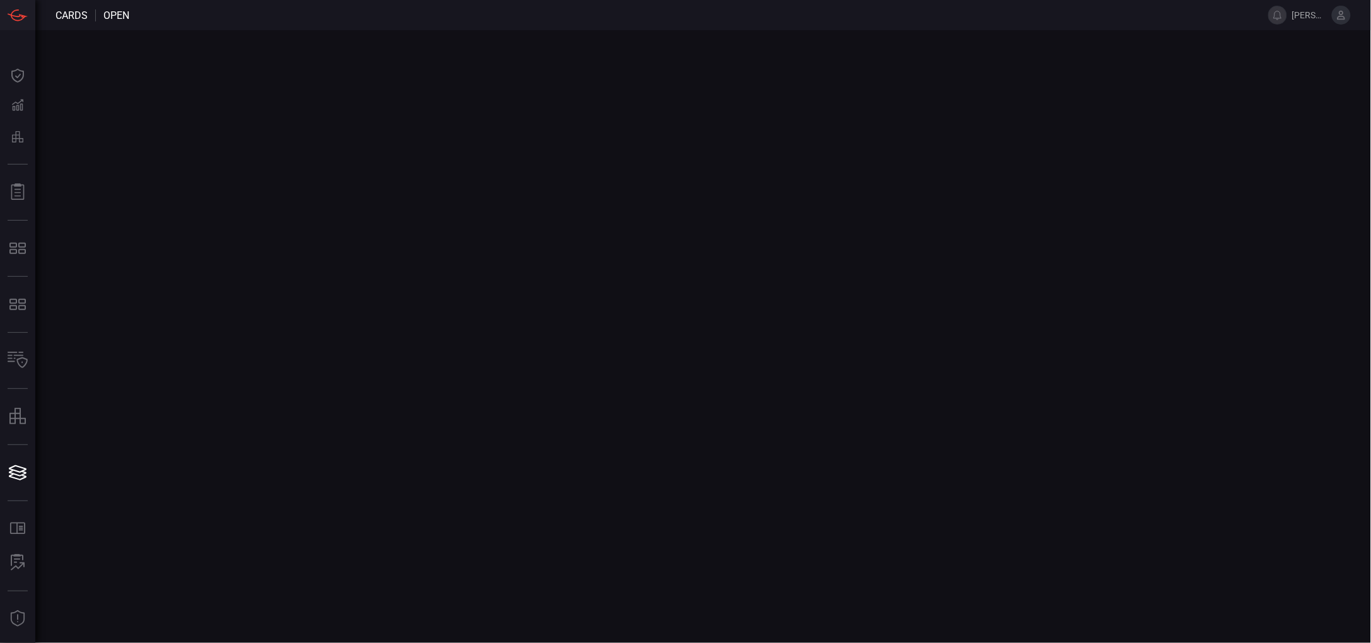
drag, startPoint x: 192, startPoint y: 1, endPoint x: 841, endPoint y: 210, distance: 681.9
click at [841, 210] on main at bounding box center [685, 336] width 1371 height 613
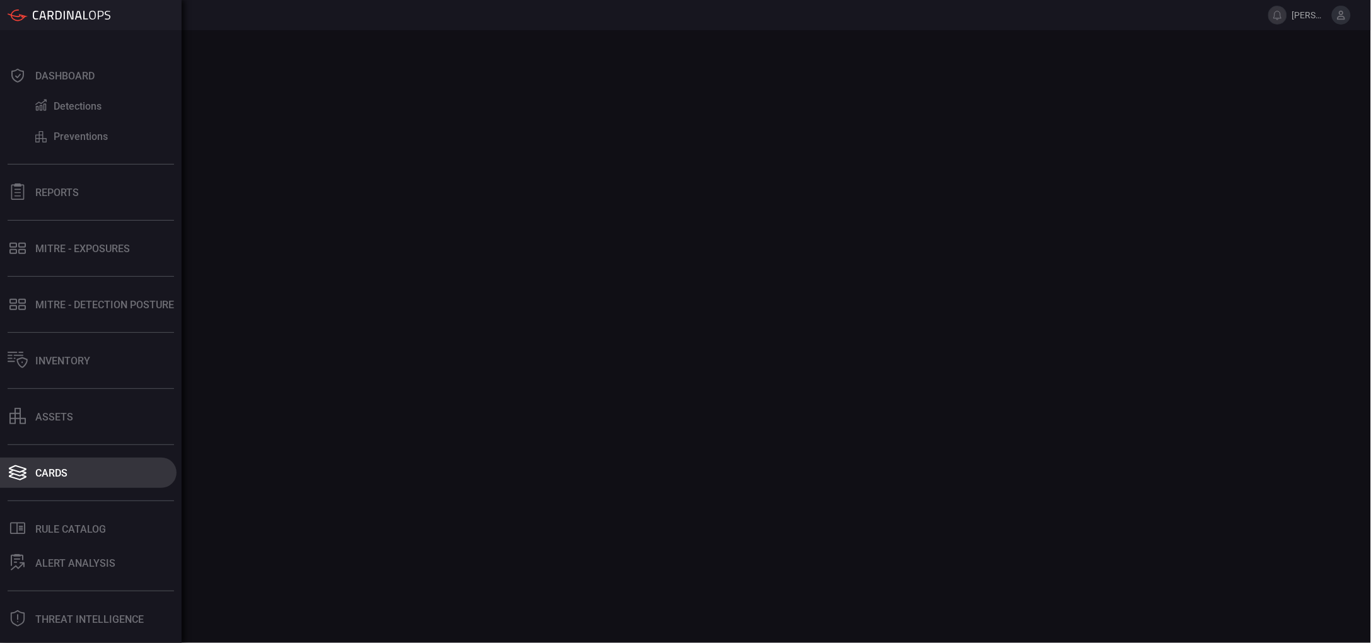
click at [29, 481] on button "Cards" at bounding box center [88, 473] width 177 height 30
click at [208, 404] on main at bounding box center [685, 336] width 1371 height 613
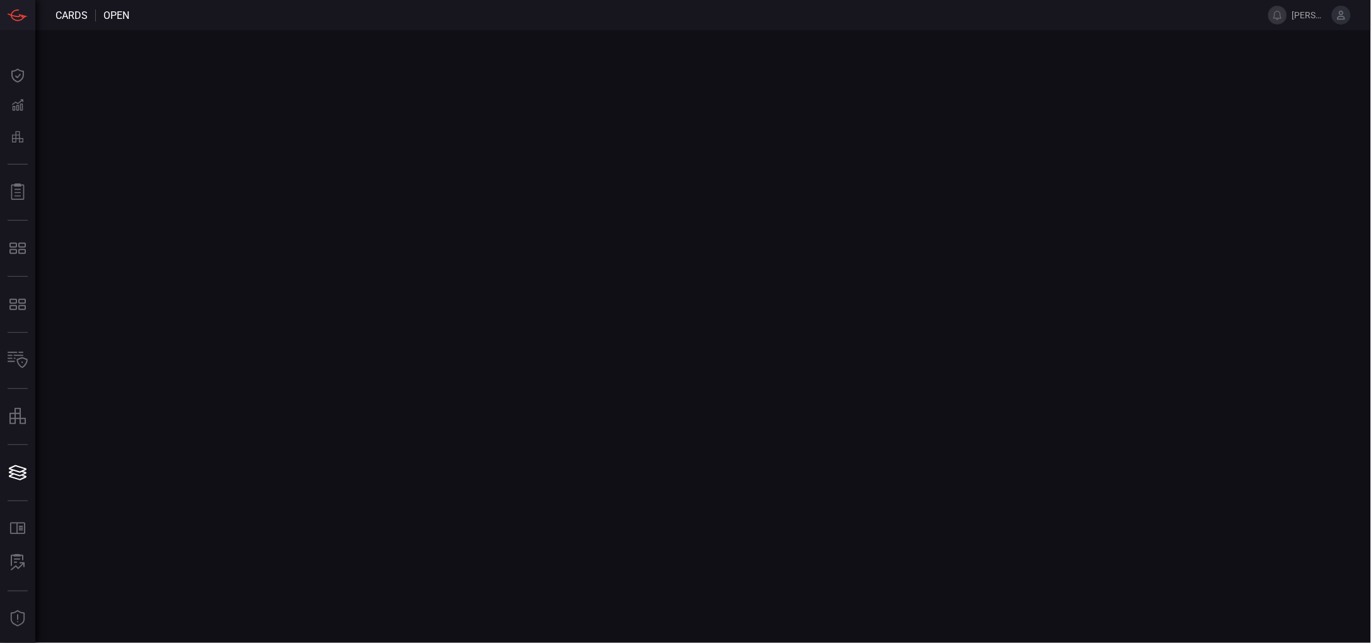
click at [57, 19] on span "Cards" at bounding box center [72, 15] width 32 height 12
click at [120, 25] on header "Cards open daniel.lerma" at bounding box center [685, 15] width 1371 height 30
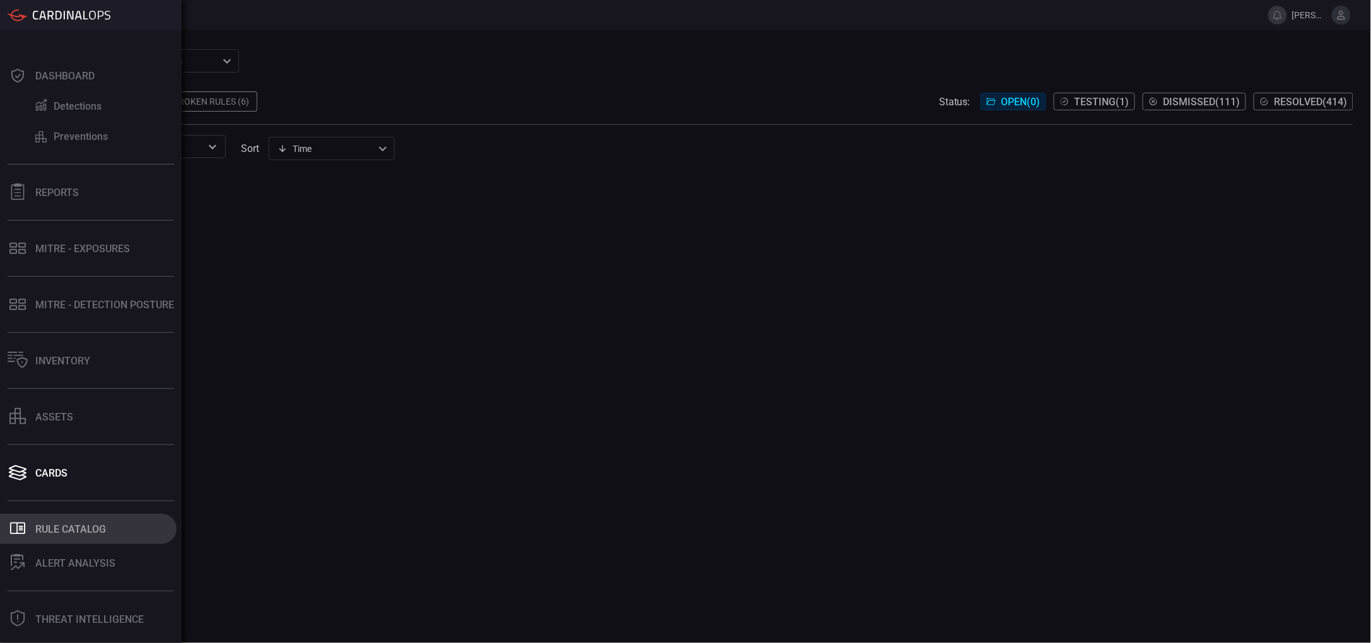
click at [60, 534] on div "Rule Catalog" at bounding box center [70, 530] width 71 height 12
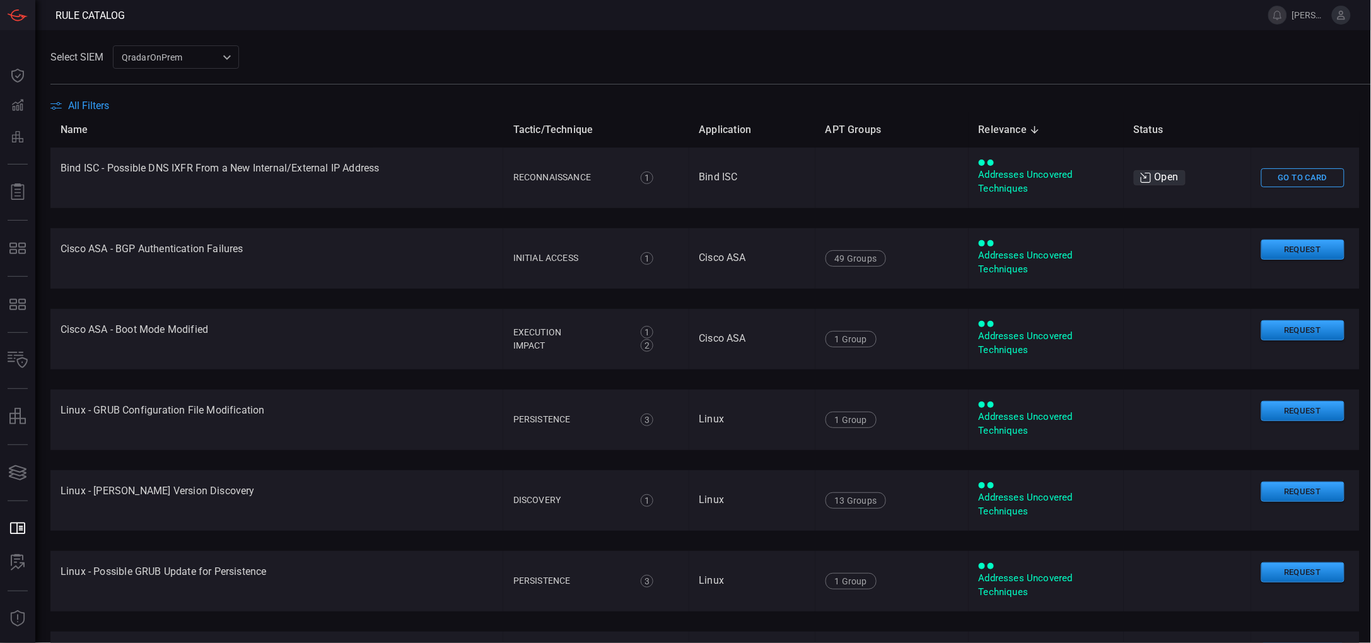
click at [72, 103] on span "All Filters" at bounding box center [88, 106] width 41 height 12
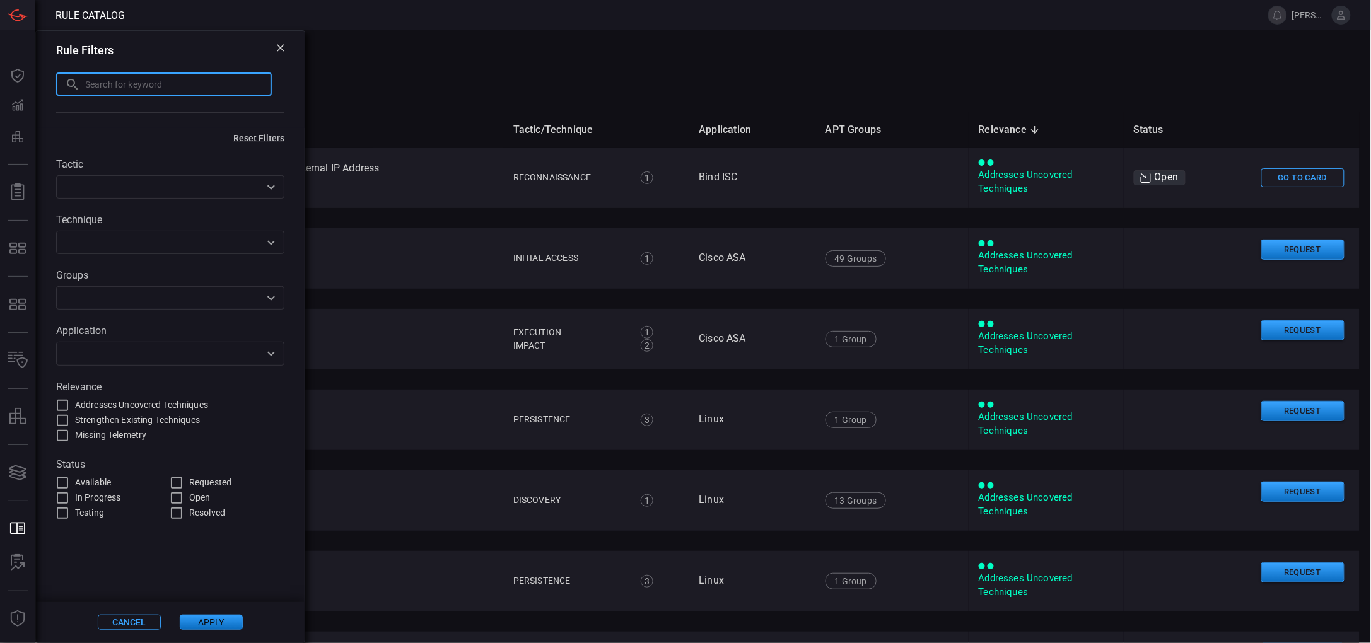
click at [117, 86] on input "text" at bounding box center [178, 84] width 187 height 23
paste input "SOC-AO-PRI-077"
type input "SOC-AO-PRI-077"
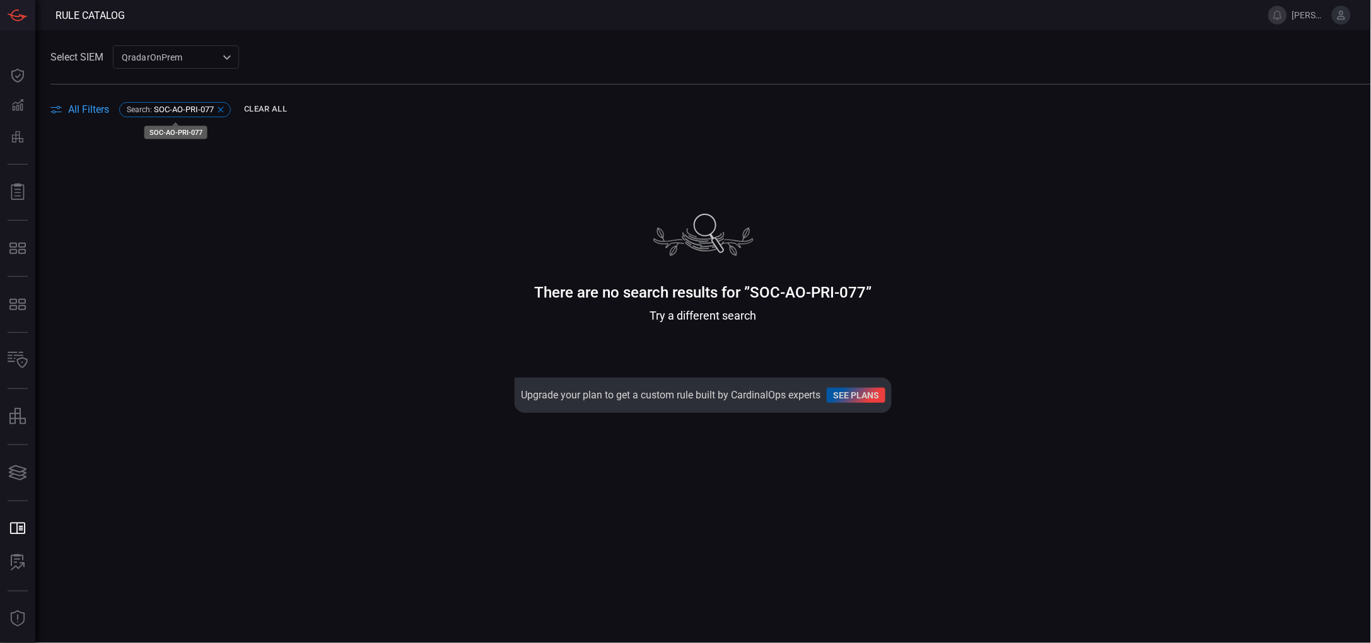
click at [220, 114] on icon at bounding box center [221, 110] width 10 height 10
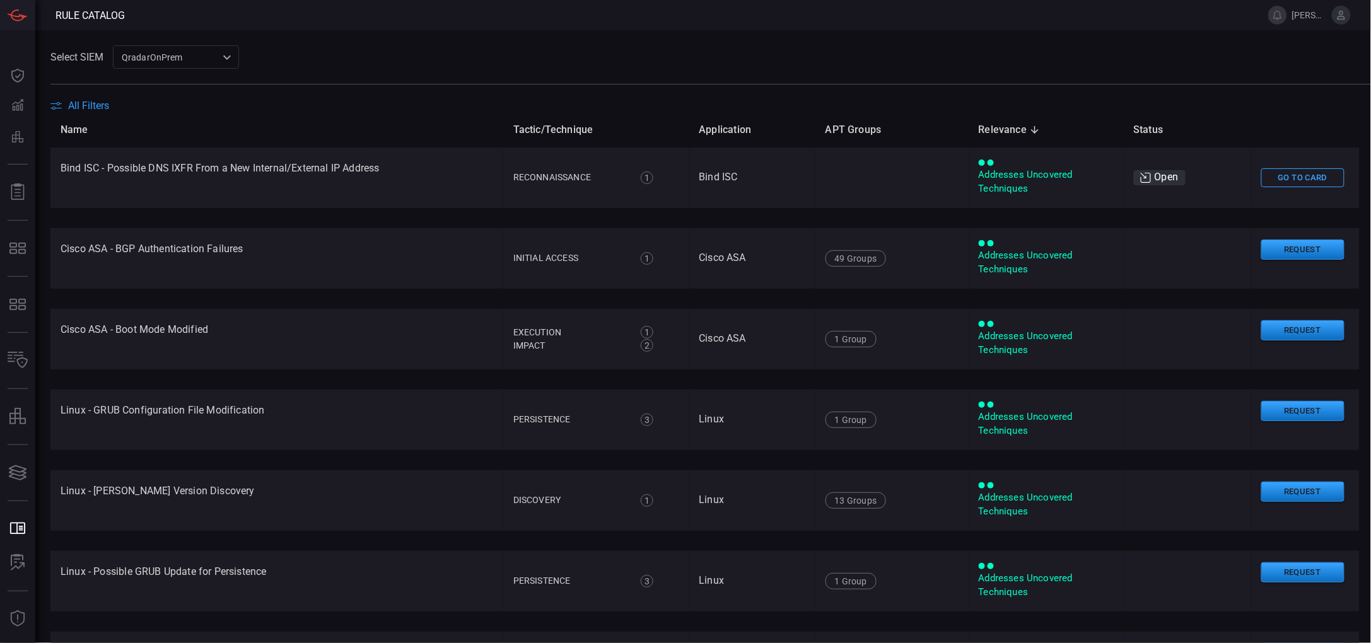
click at [231, 63] on div "QradarOnPrem 5aadb41e-e732-4a7a-884f-5c29e918b1b8 ​" at bounding box center [176, 56] width 126 height 23
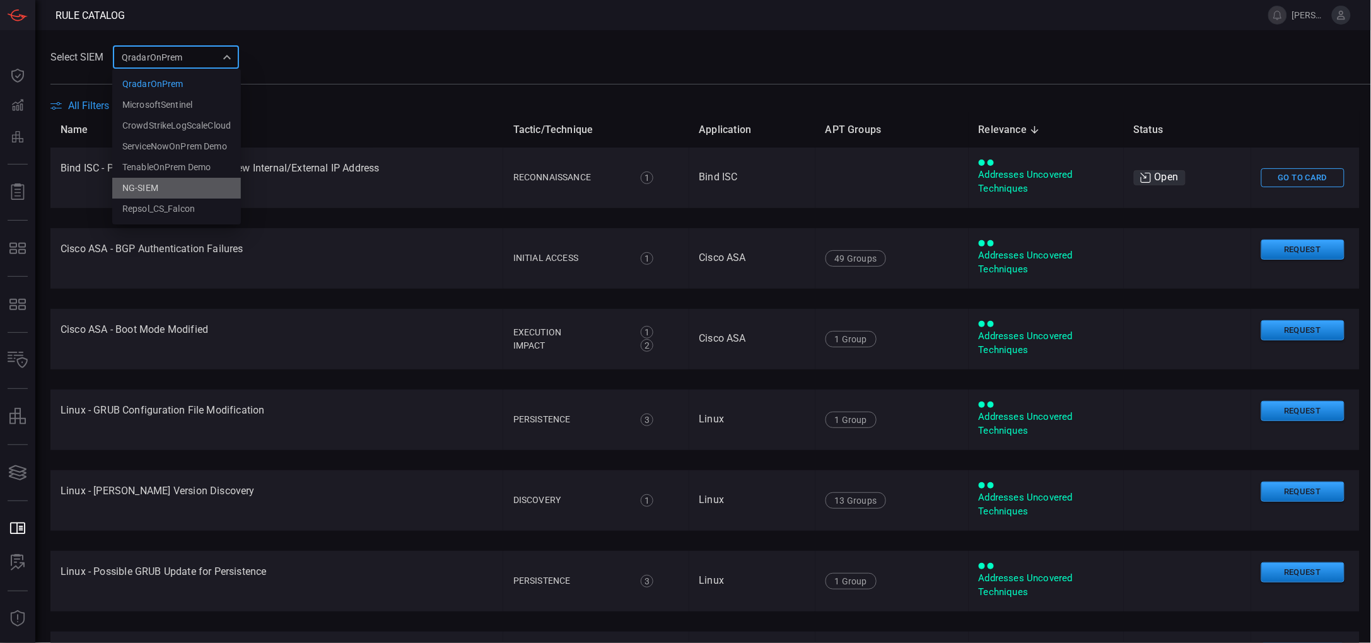
click at [143, 184] on div "NG-SIEM" at bounding box center [140, 188] width 36 height 13
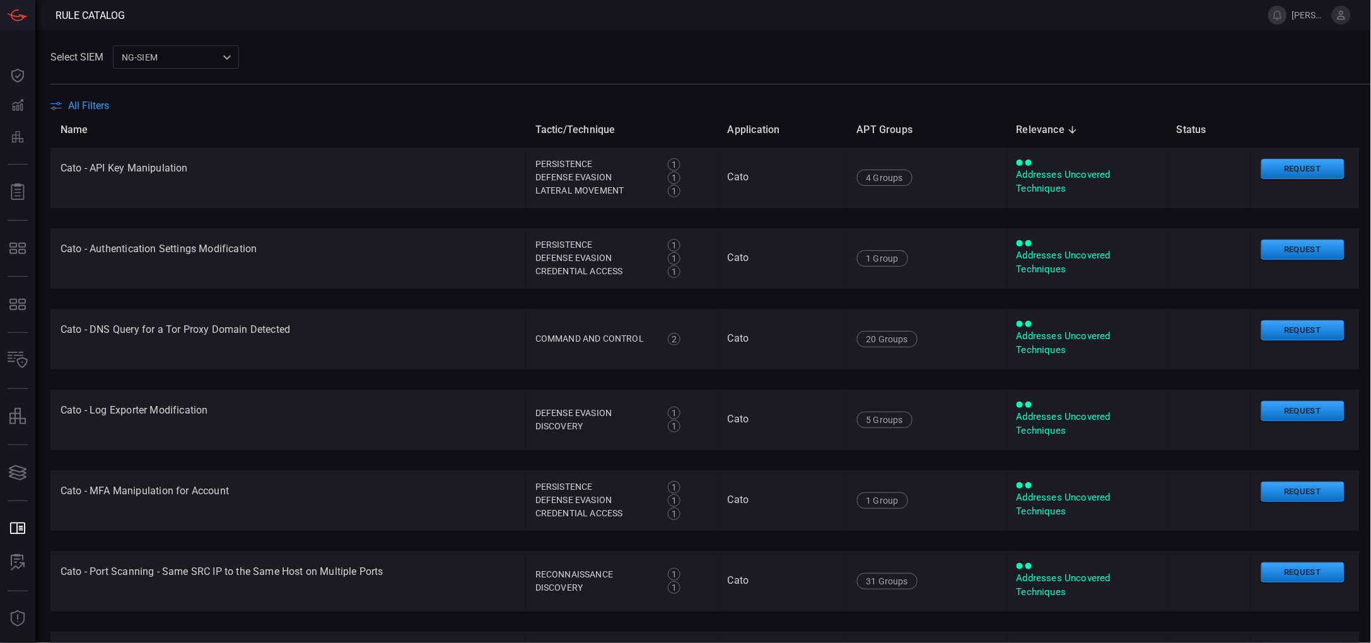
click at [78, 107] on span "All Filters" at bounding box center [88, 106] width 41 height 12
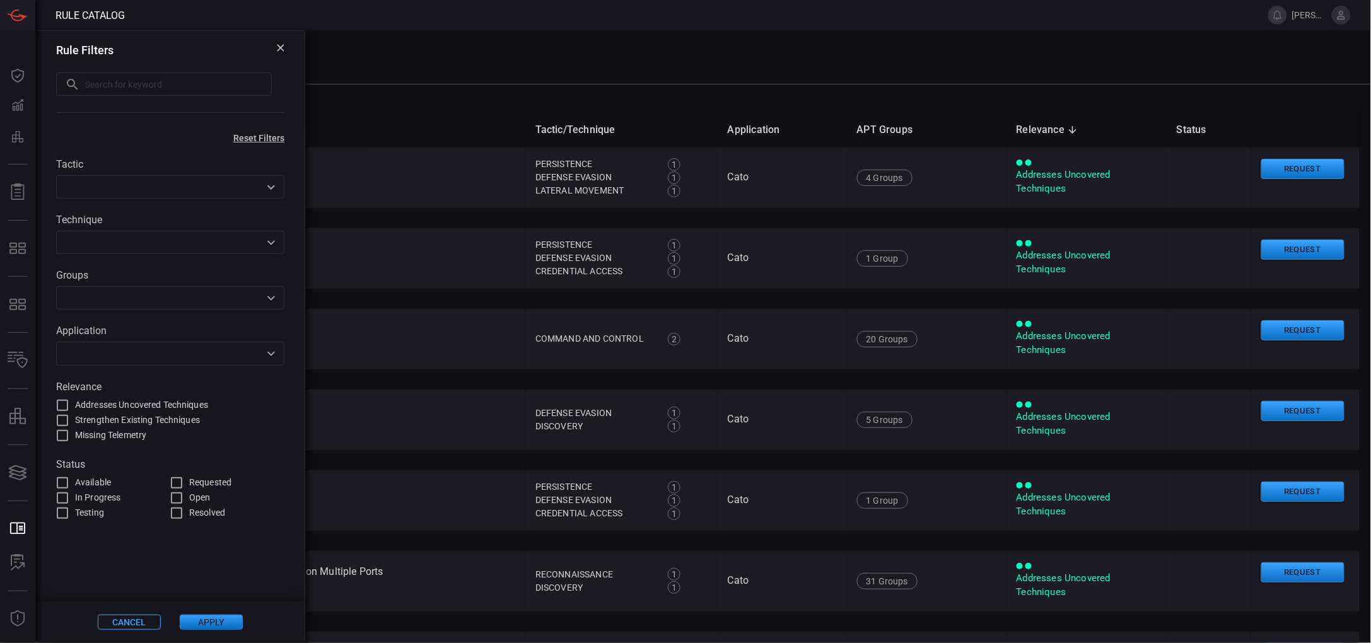
click at [431, 74] on span at bounding box center [710, 76] width 1321 height 15
click at [644, 47] on div "Select SIEM NG-SIEM 5cf3354c-b0c8-4d47-b0cb-fd1e7ce3c487 ​" at bounding box center [710, 56] width 1321 height 23
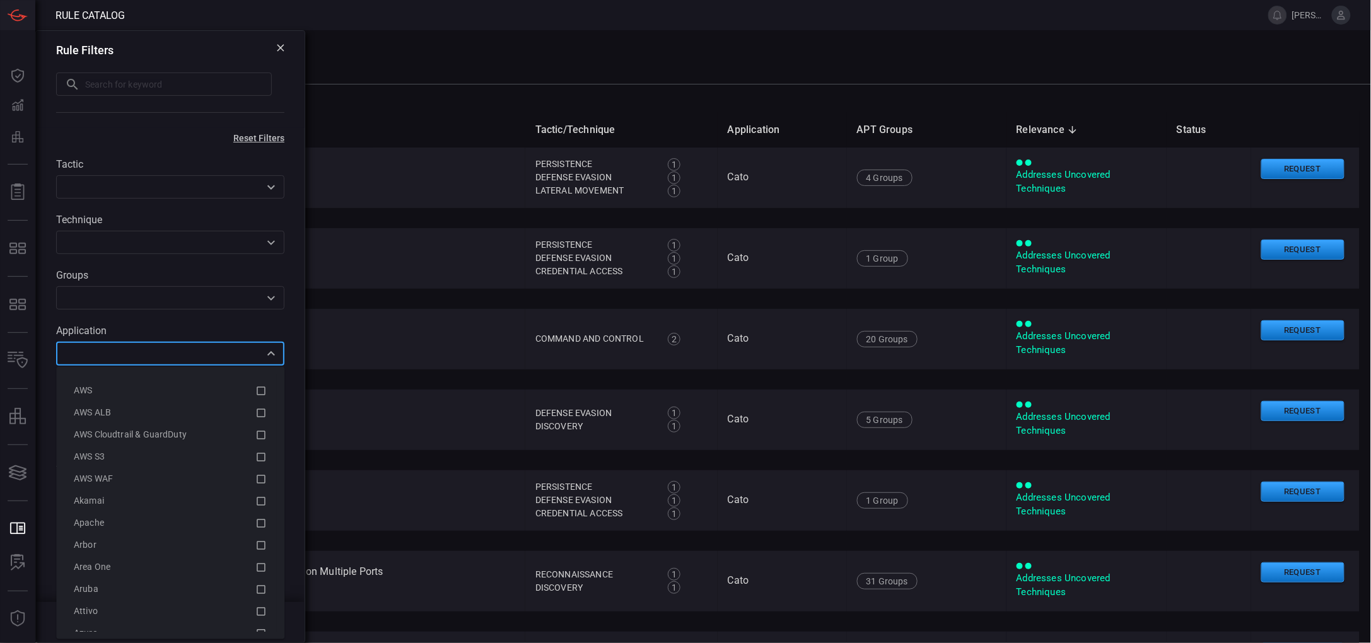
click at [168, 355] on input "text" at bounding box center [160, 354] width 200 height 16
drag, startPoint x: 237, startPoint y: 300, endPoint x: 236, endPoint y: 310, distance: 9.5
click at [236, 310] on div "​" at bounding box center [170, 297] width 228 height 23
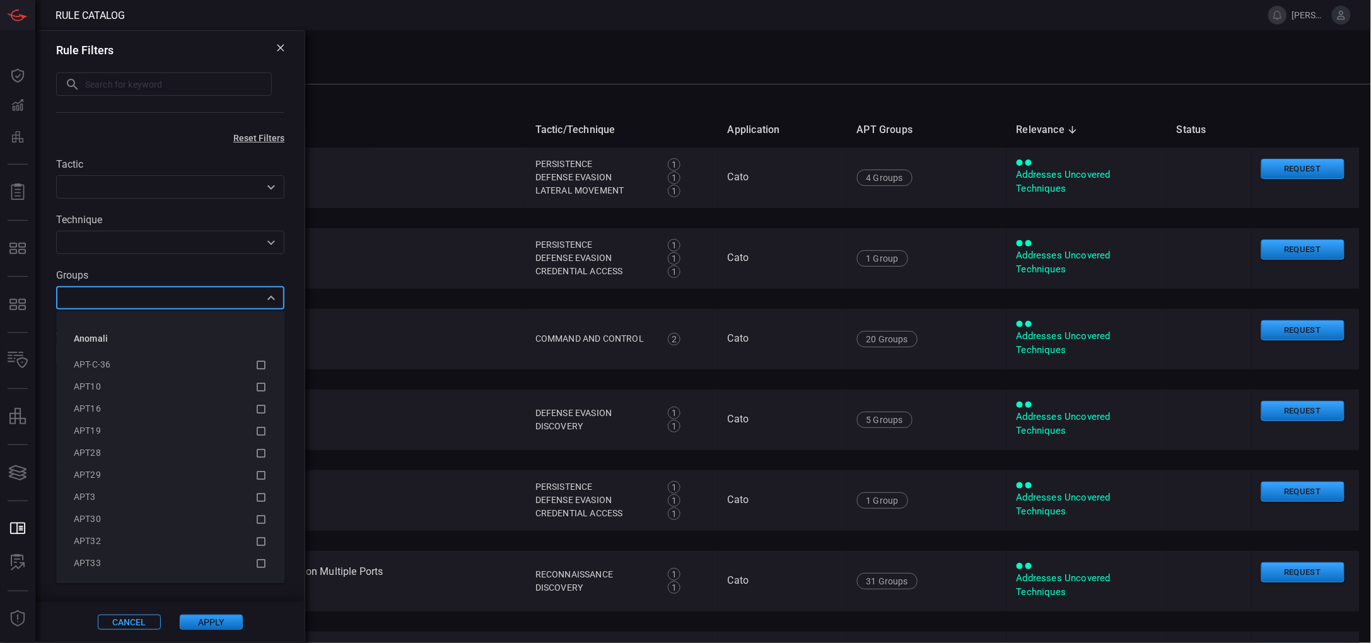
click at [278, 252] on div "​" at bounding box center [170, 242] width 228 height 23
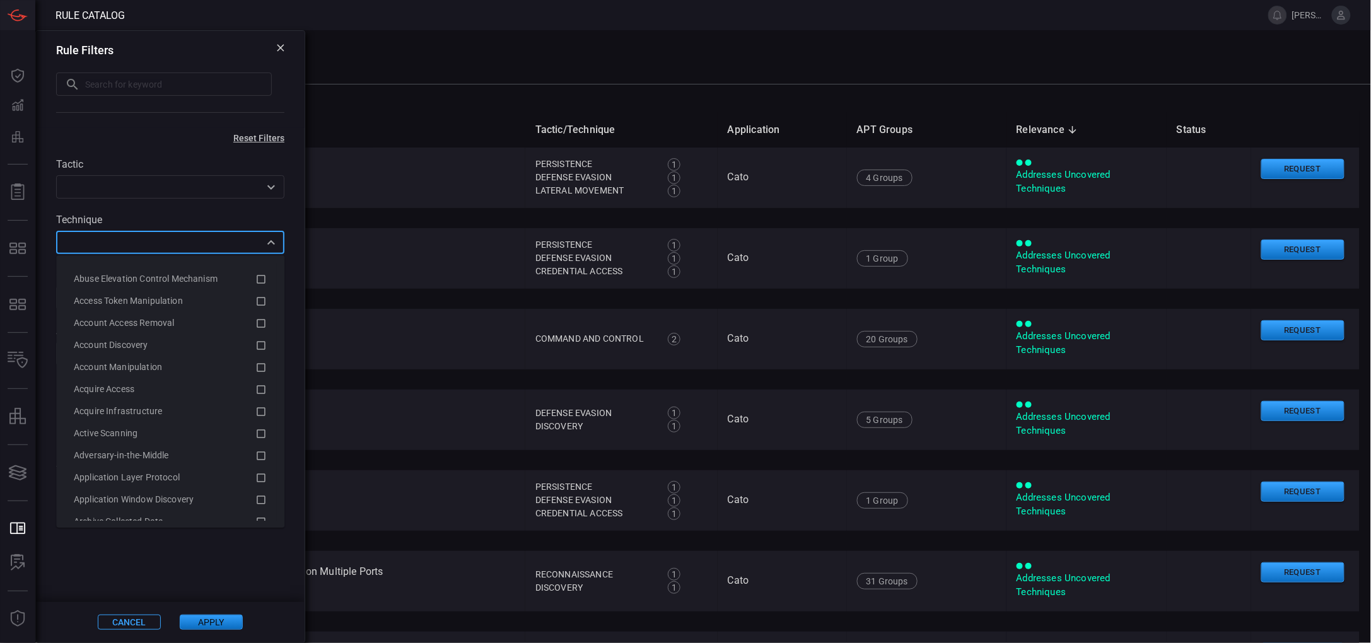
click at [254, 201] on div "Tactic ​ Technique ​ Groups ​ Application ​ Relevance Addresses Uncovered Techn…" at bounding box center [170, 332] width 269 height 378
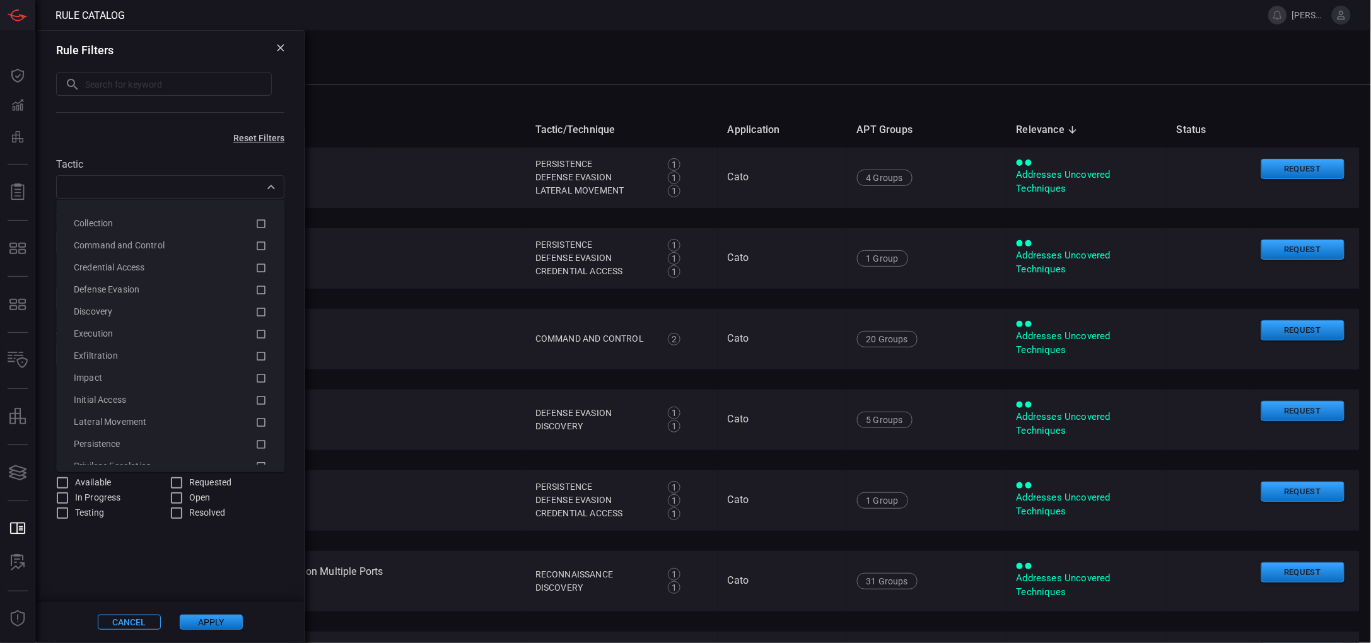
click at [259, 179] on div "​" at bounding box center [170, 186] width 228 height 23
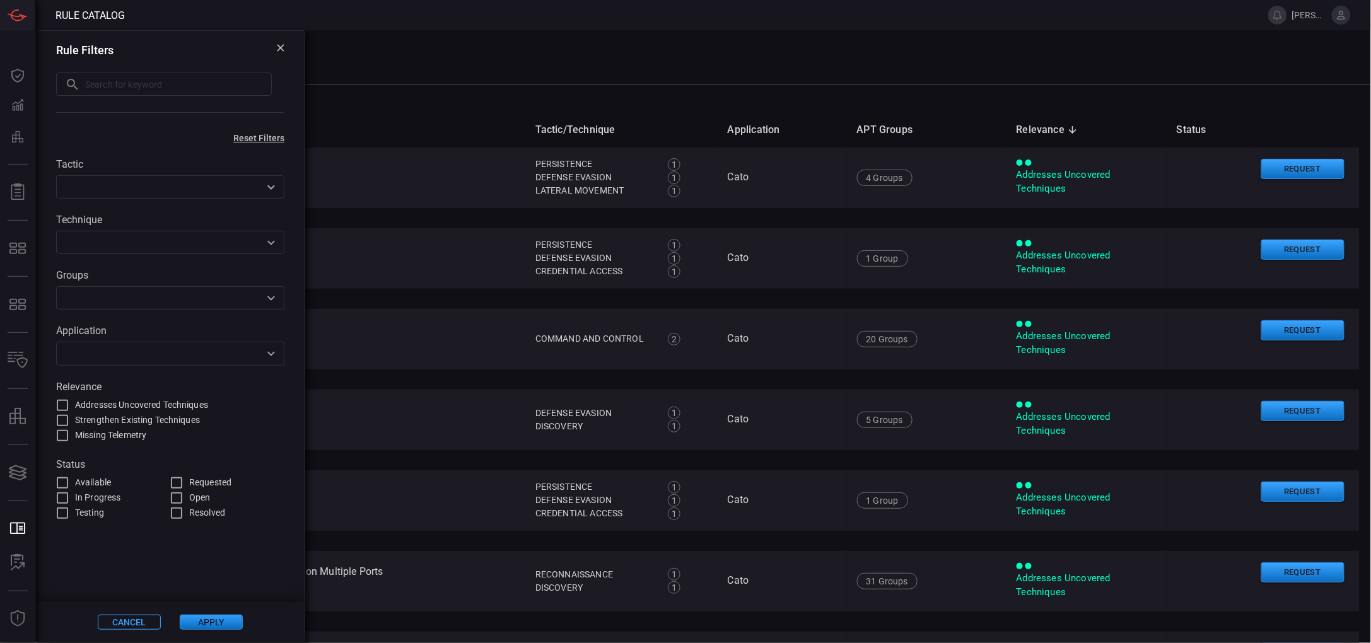
click at [98, 109] on div "Rule Filters ​ ​" at bounding box center [170, 79] width 269 height 97
click at [275, 50] on div "Rule Filters" at bounding box center [170, 50] width 228 height 13
click at [160, 93] on input "text" at bounding box center [178, 84] width 187 height 23
paste input "SOC-AO-PRI-077"
type input "SOC-AO-PRI-077"
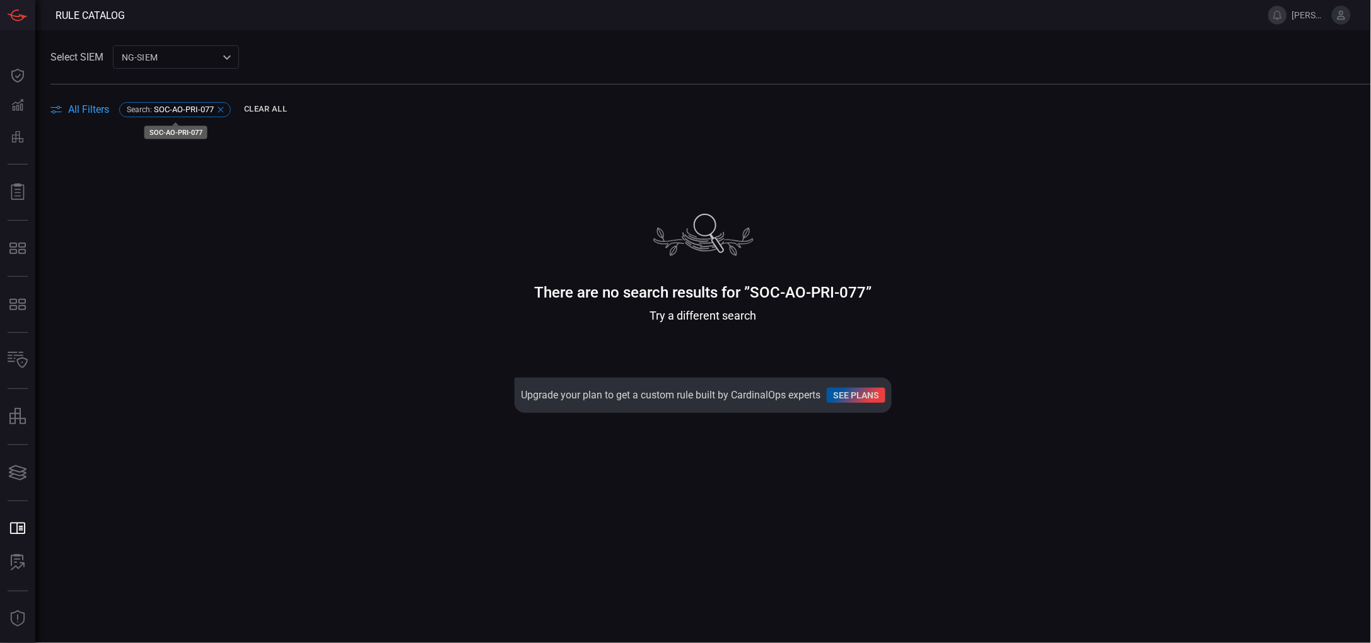
click at [220, 106] on icon at bounding box center [221, 110] width 10 height 10
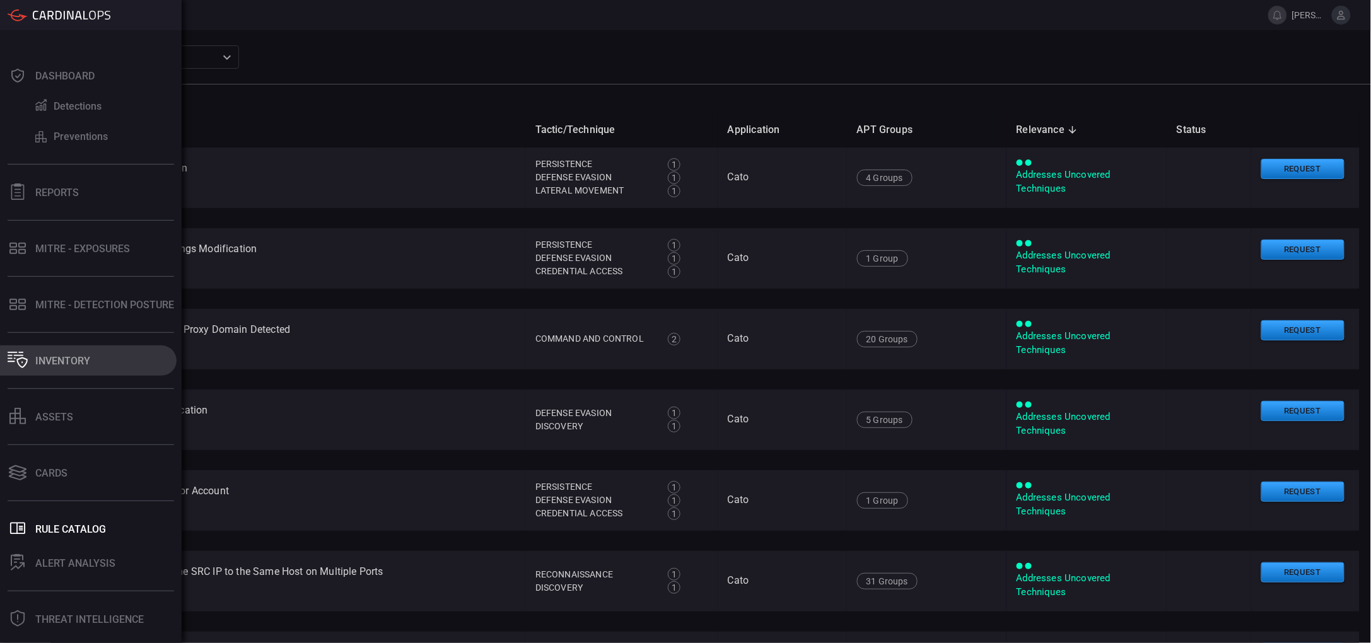
click at [75, 370] on button "Inventory" at bounding box center [88, 361] width 177 height 30
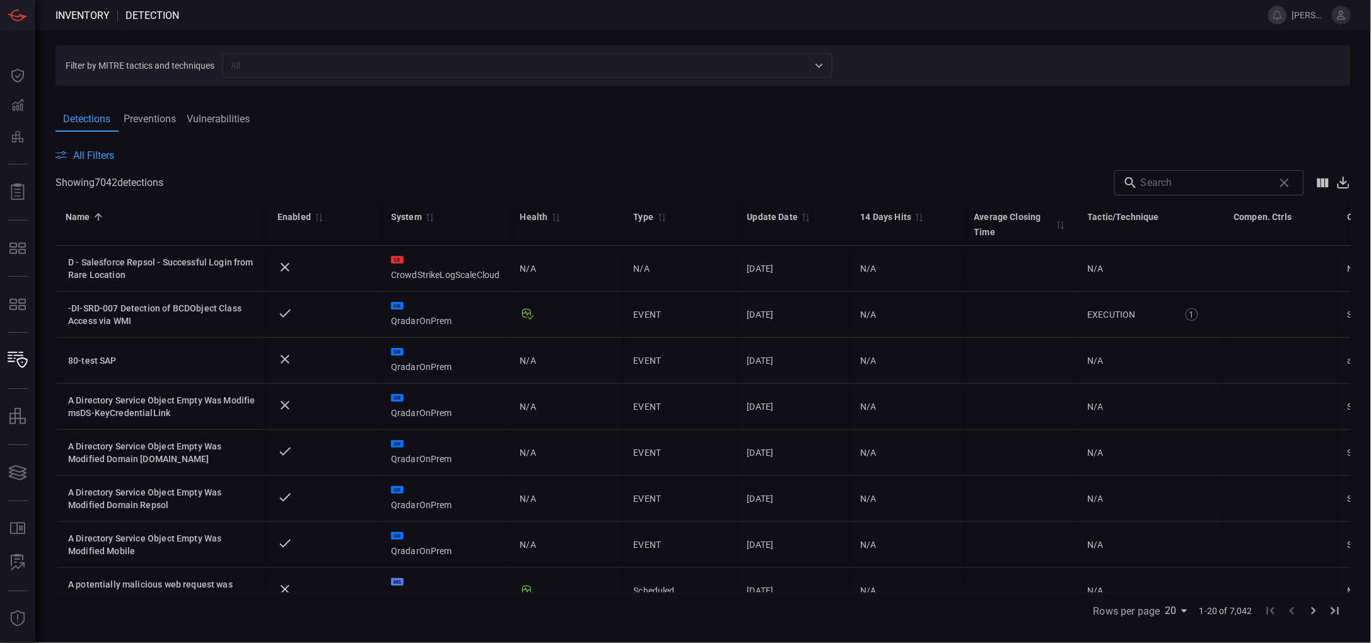
click at [293, 72] on input "text" at bounding box center [517, 65] width 582 height 16
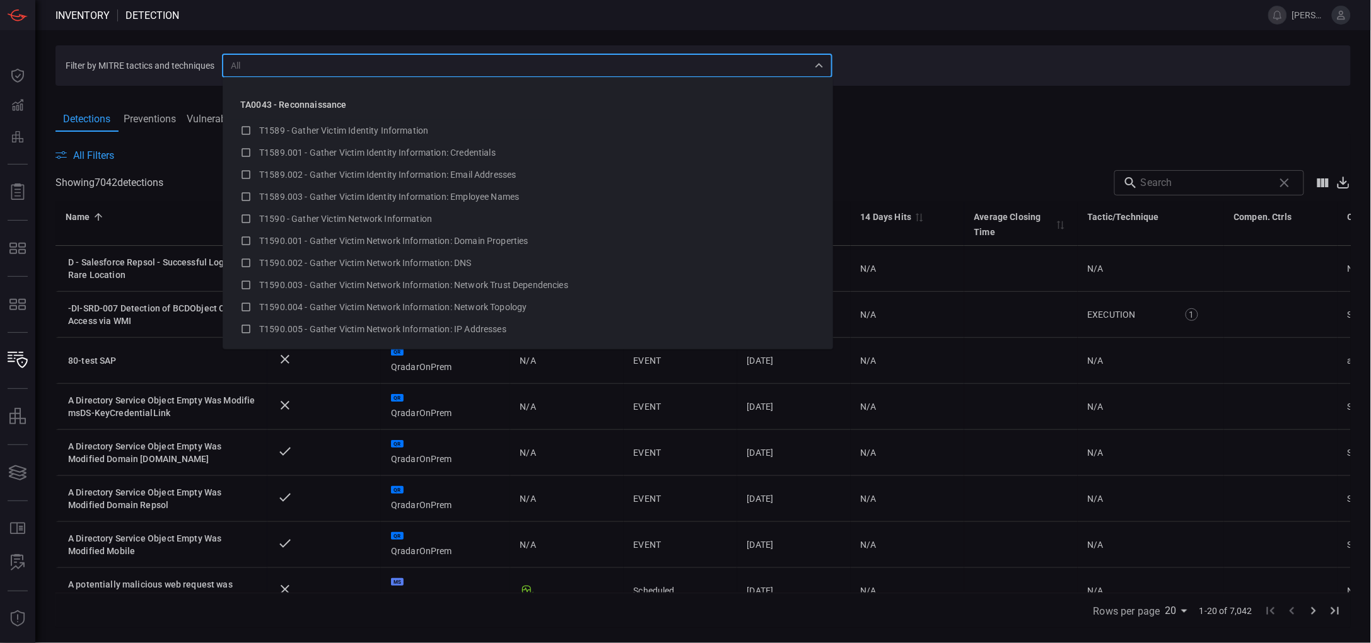
paste input "SOC-AO-PRI-077"
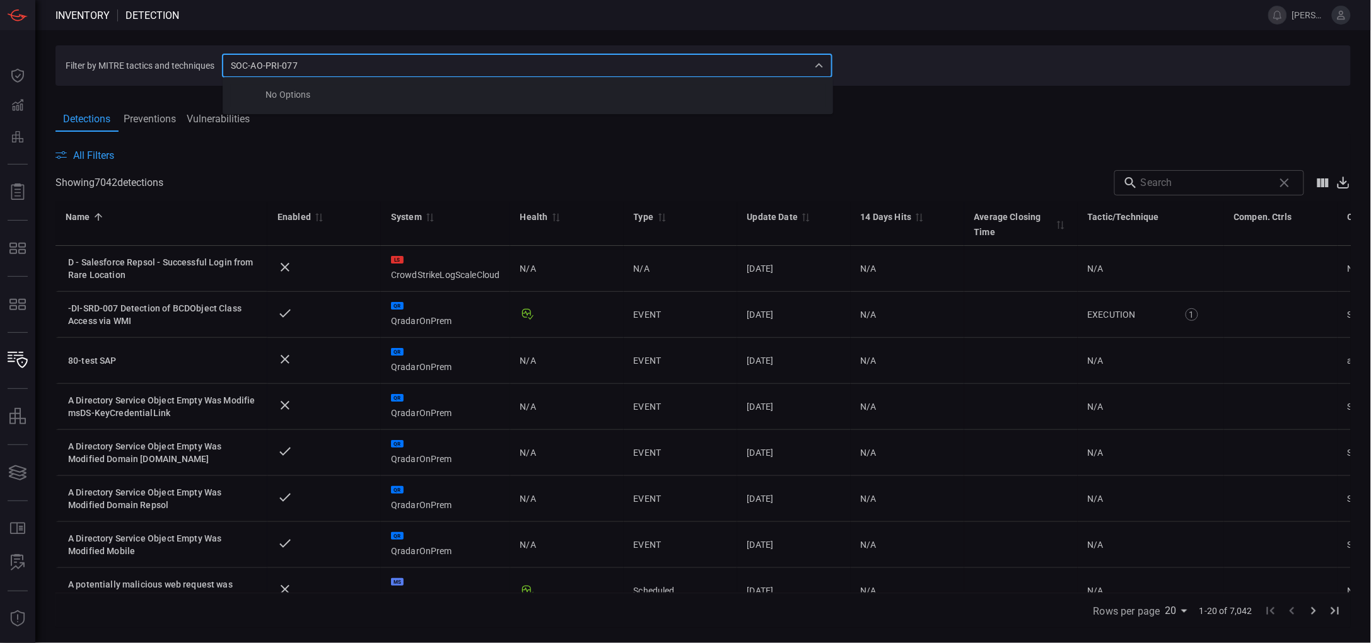
type input "SOC-AO-PRI-077"
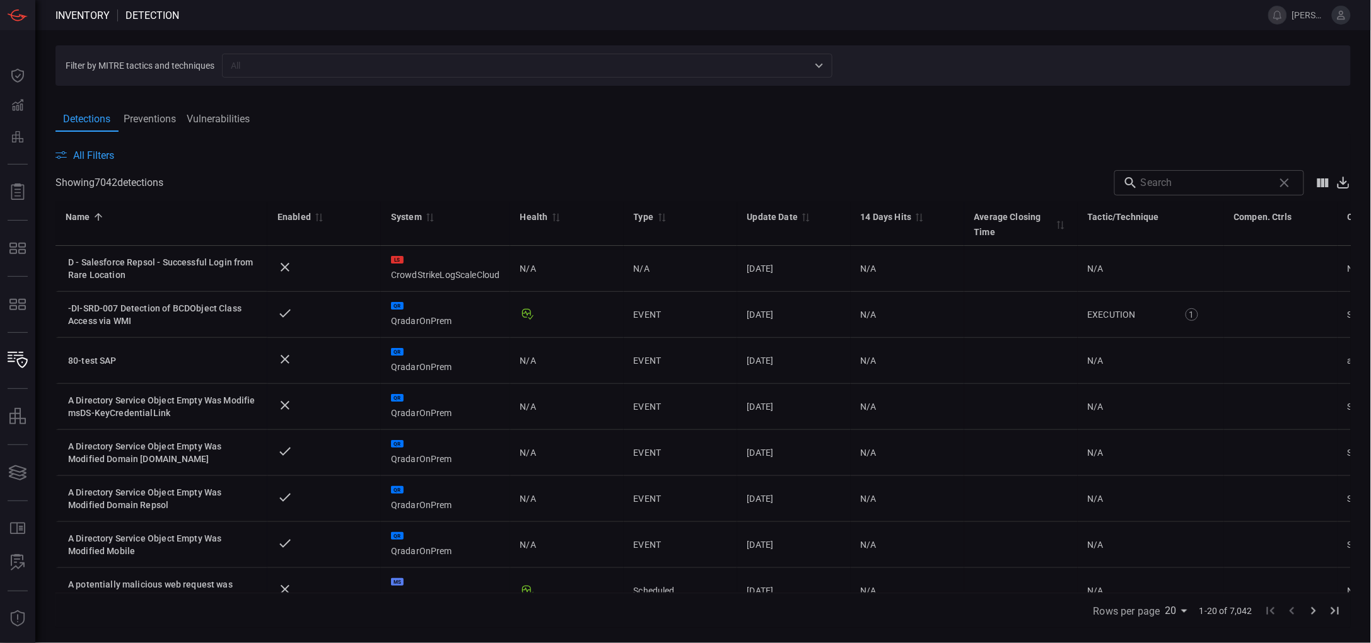
click at [256, 62] on input "text" at bounding box center [517, 65] width 582 height 16
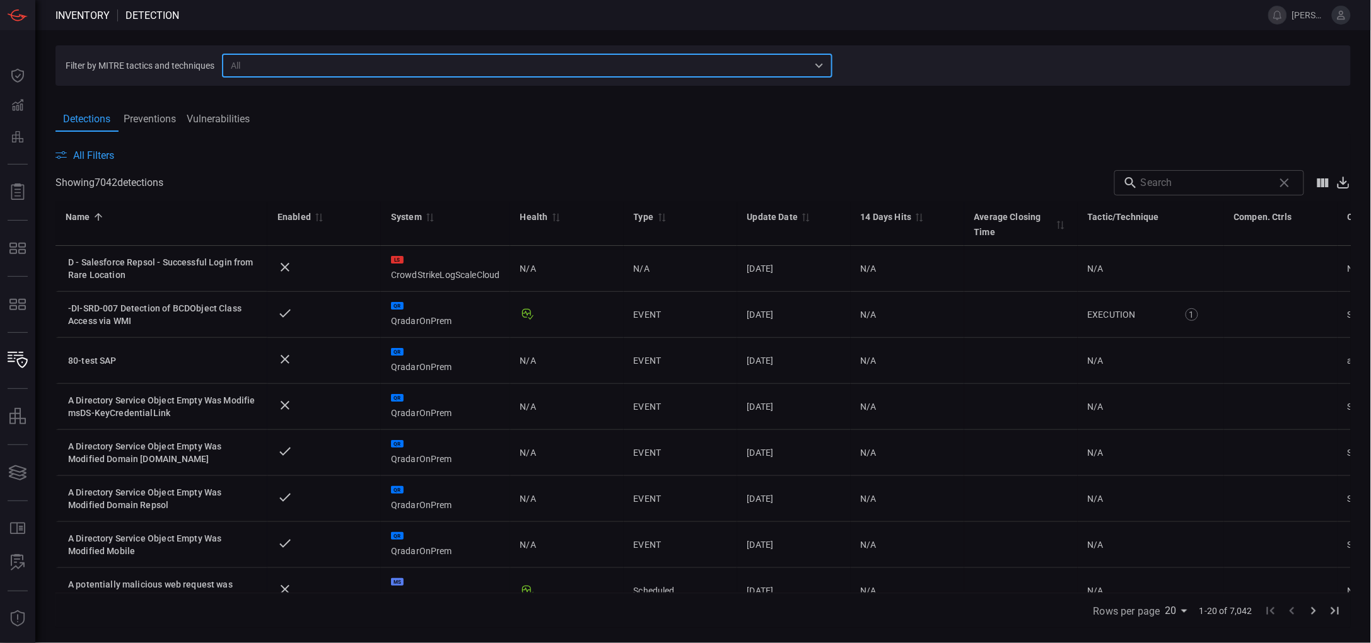
paste input "At Usage Detected"
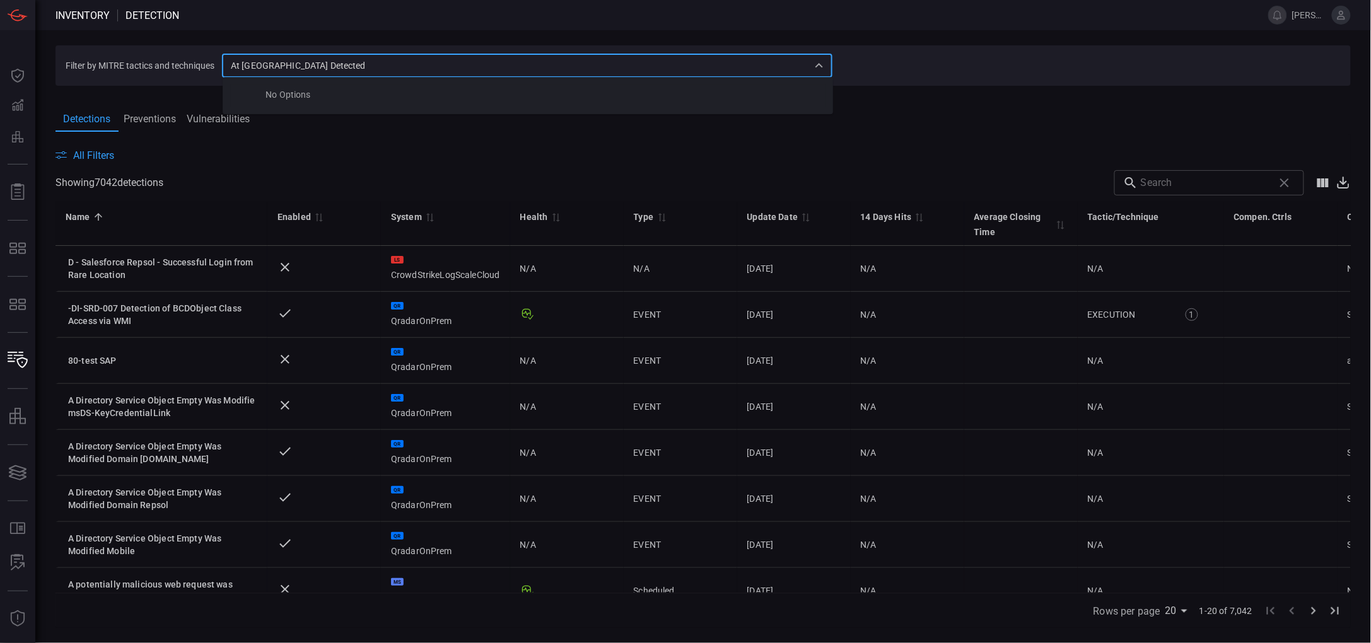
type input "At Usage Detected"
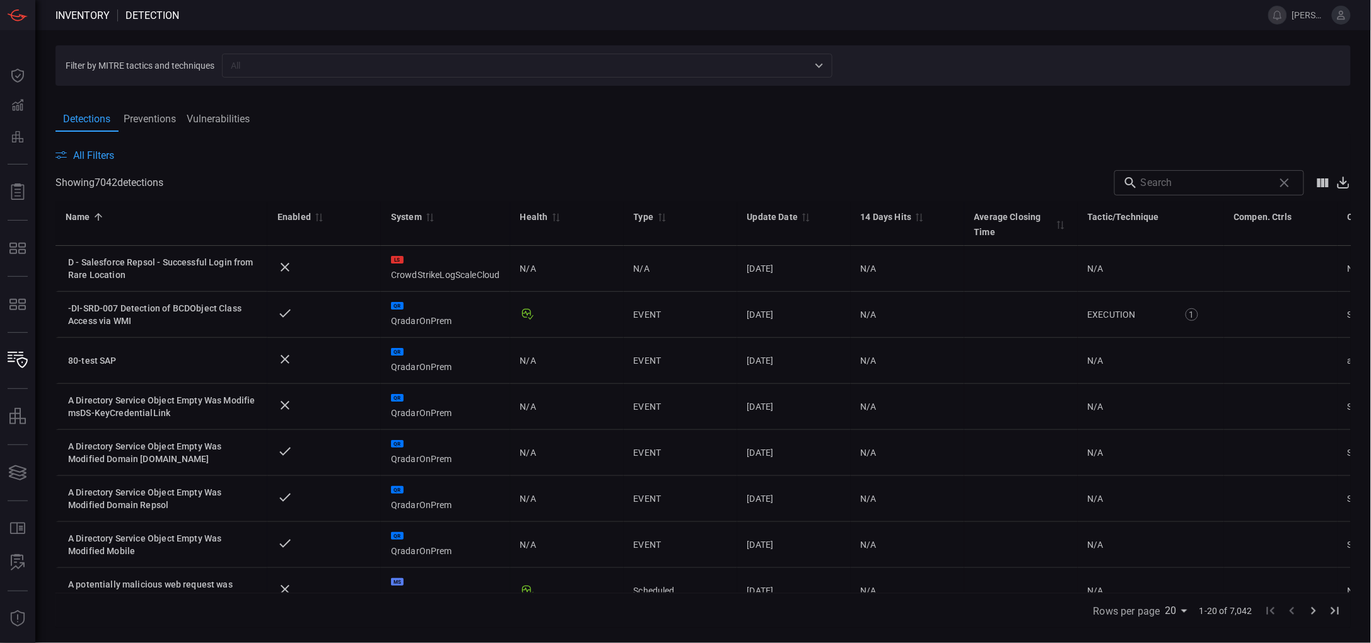
click at [1023, 95] on span at bounding box center [704, 96] width 1296 height 20
click at [1224, 187] on input "text" at bounding box center [1205, 182] width 128 height 25
paste input "At Usage Detected"
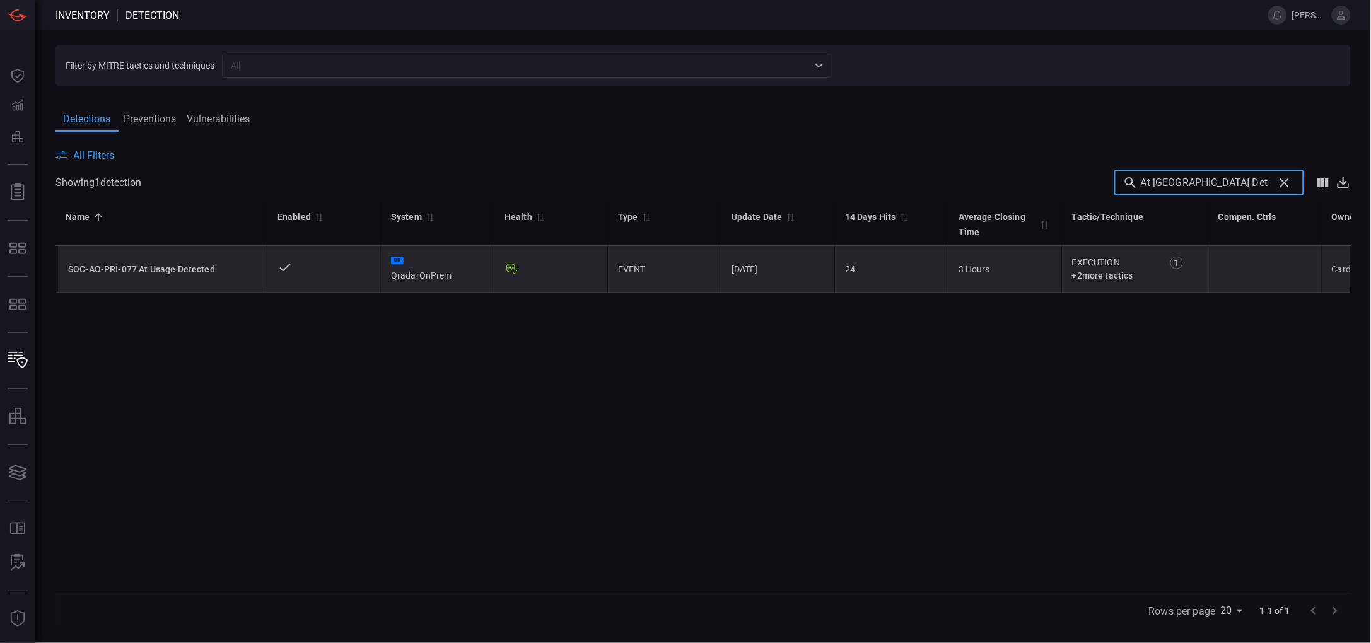
click at [188, 266] on div "SOC-AO-PRI-077 At Usage Detected" at bounding box center [162, 269] width 189 height 13
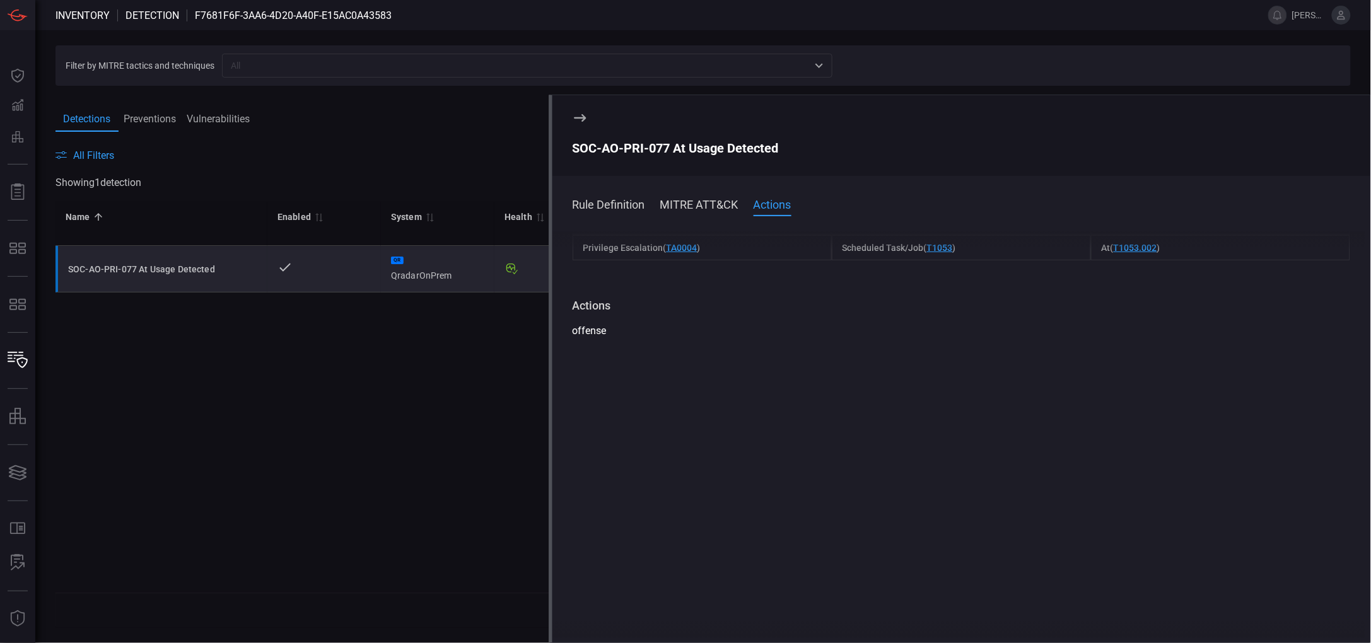
scroll to position [251, 0]
click at [614, 207] on button "Rule Definition" at bounding box center [609, 203] width 73 height 15
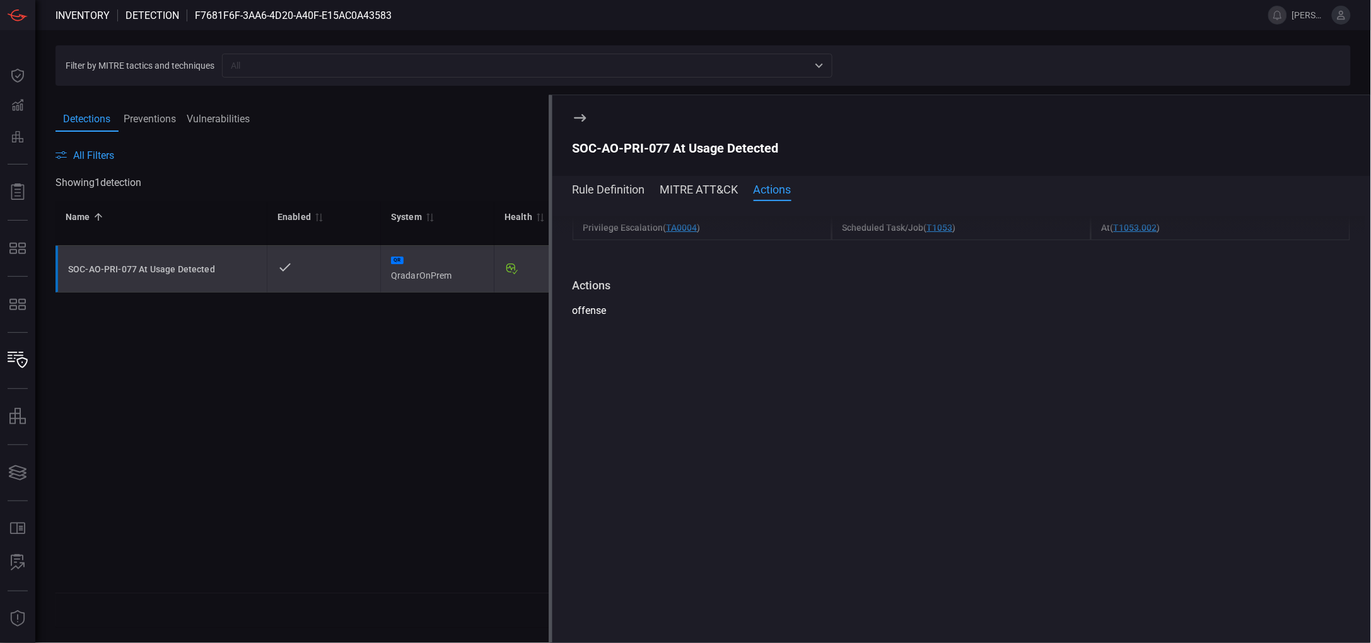
click at [515, 271] on icon at bounding box center [512, 269] width 15 height 15
click at [280, 269] on icon at bounding box center [284, 268] width 11 height 8
click at [204, 268] on div "SOC-AO-PRI-077 At Usage Detected" at bounding box center [162, 269] width 189 height 13
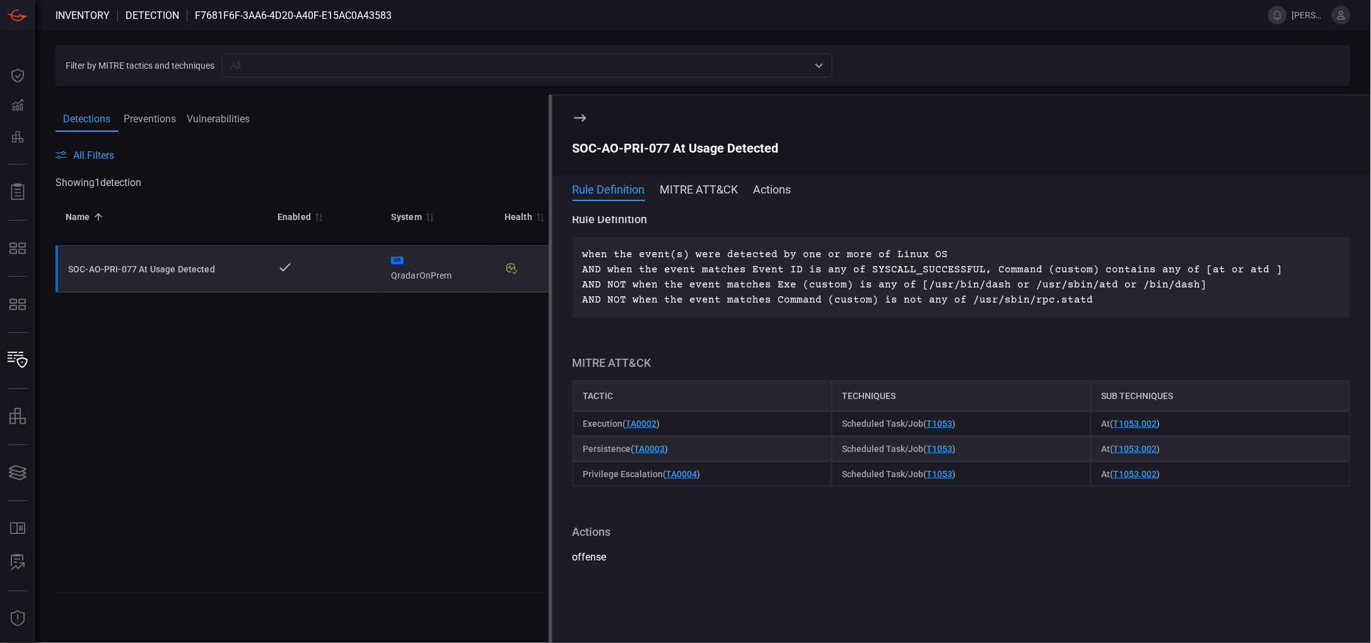
scroll to position [0, 0]
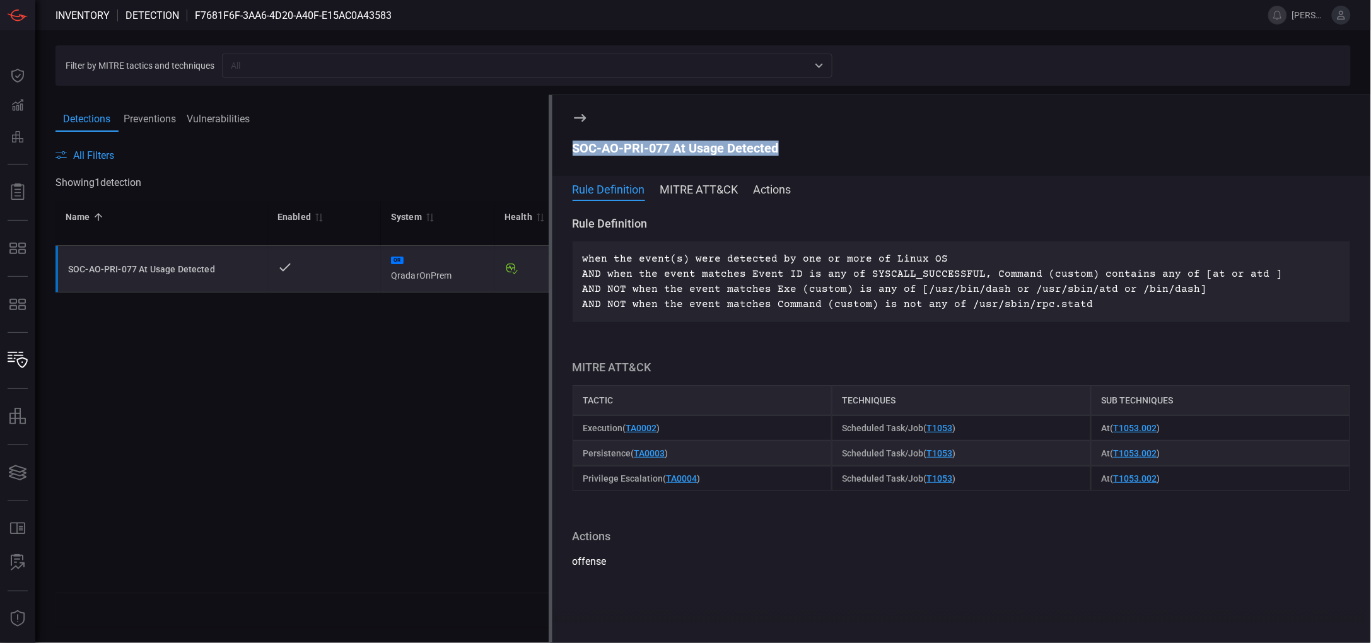
drag, startPoint x: 795, startPoint y: 152, endPoint x: 573, endPoint y: 150, distance: 221.4
click at [573, 150] on div "SOC-AO-PRI-077 At Usage Detected" at bounding box center [962, 148] width 778 height 15
copy div "SOC-AO-PRI-077 At Usage Detected"
click at [587, 120] on section "SOC-AO-PRI-077 At Usage Detected" at bounding box center [962, 135] width 818 height 81
click at [581, 122] on icon at bounding box center [580, 117] width 15 height 15
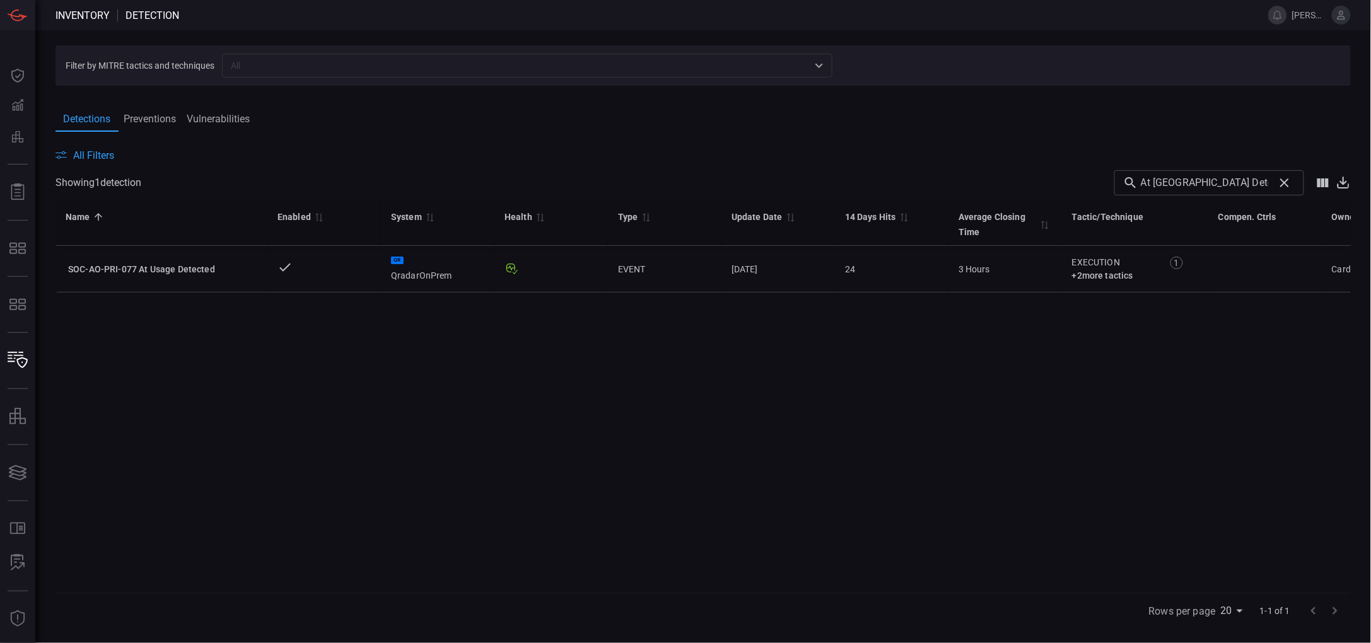
click at [1236, 185] on input "At Usage Detected" at bounding box center [1205, 182] width 128 height 25
click at [1258, 181] on input "At Usage Detected" at bounding box center [1205, 182] width 128 height 25
paste input "SOC-EX-ALL-030"
type input "SOC-EX-ALL-030"
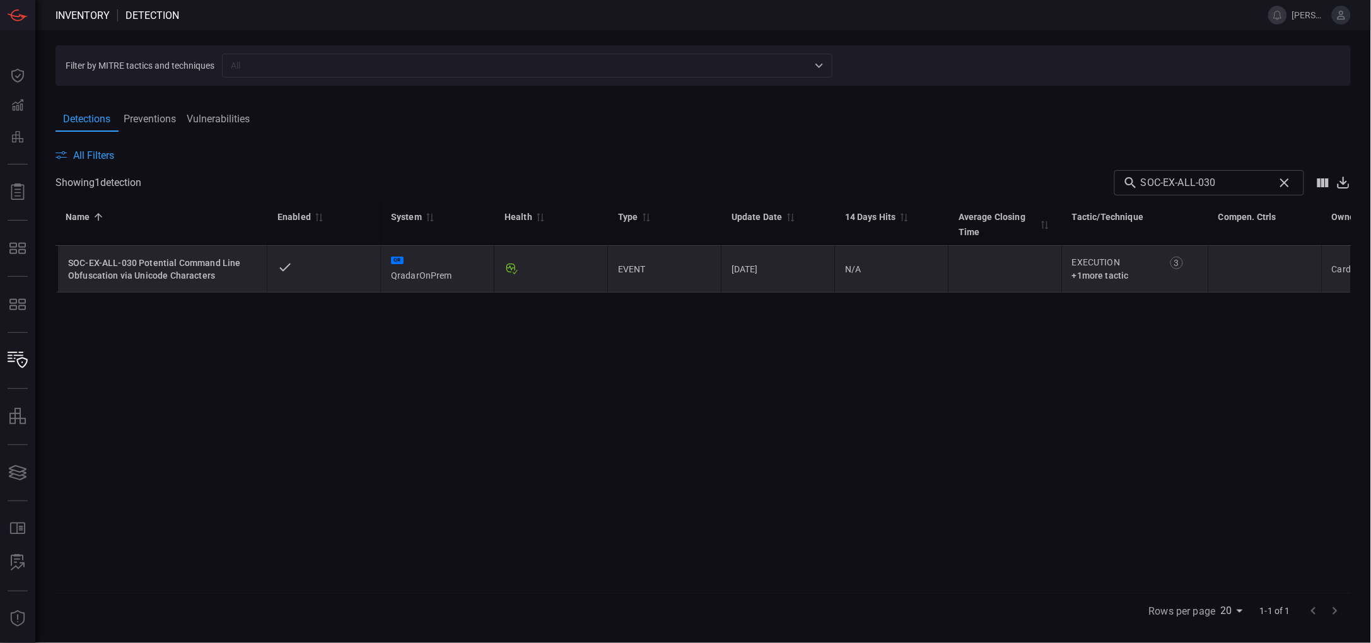
click at [188, 261] on div "SOC-EX-ALL-030 Potential Command Line Obfuscation via Unicode Characters" at bounding box center [162, 269] width 189 height 25
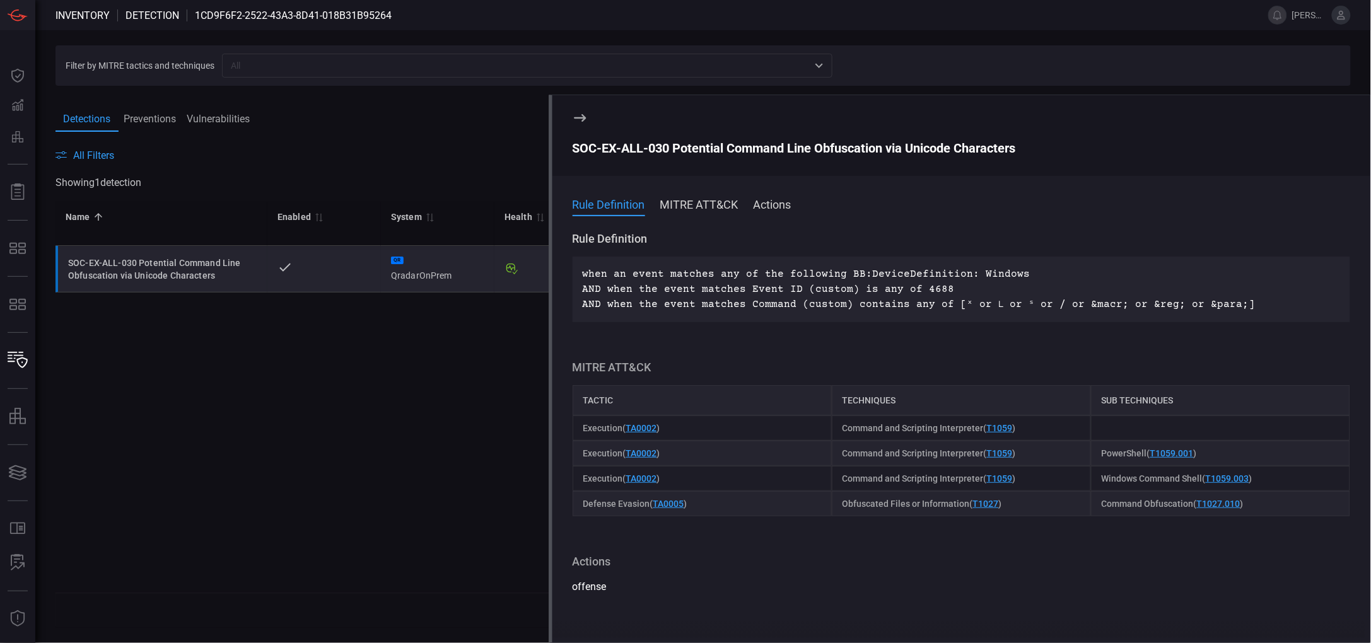
click at [167, 117] on button "Preventions" at bounding box center [150, 119] width 63 height 26
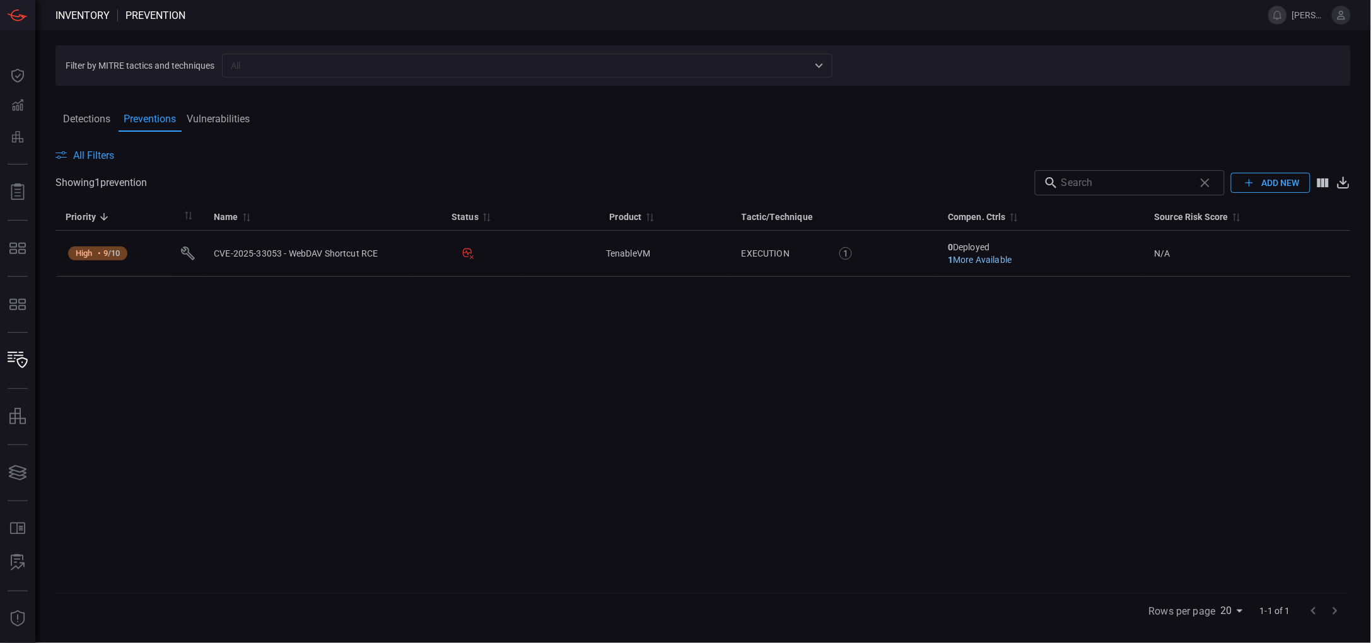
click at [217, 115] on button "Vulnerabilities" at bounding box center [218, 119] width 73 height 26
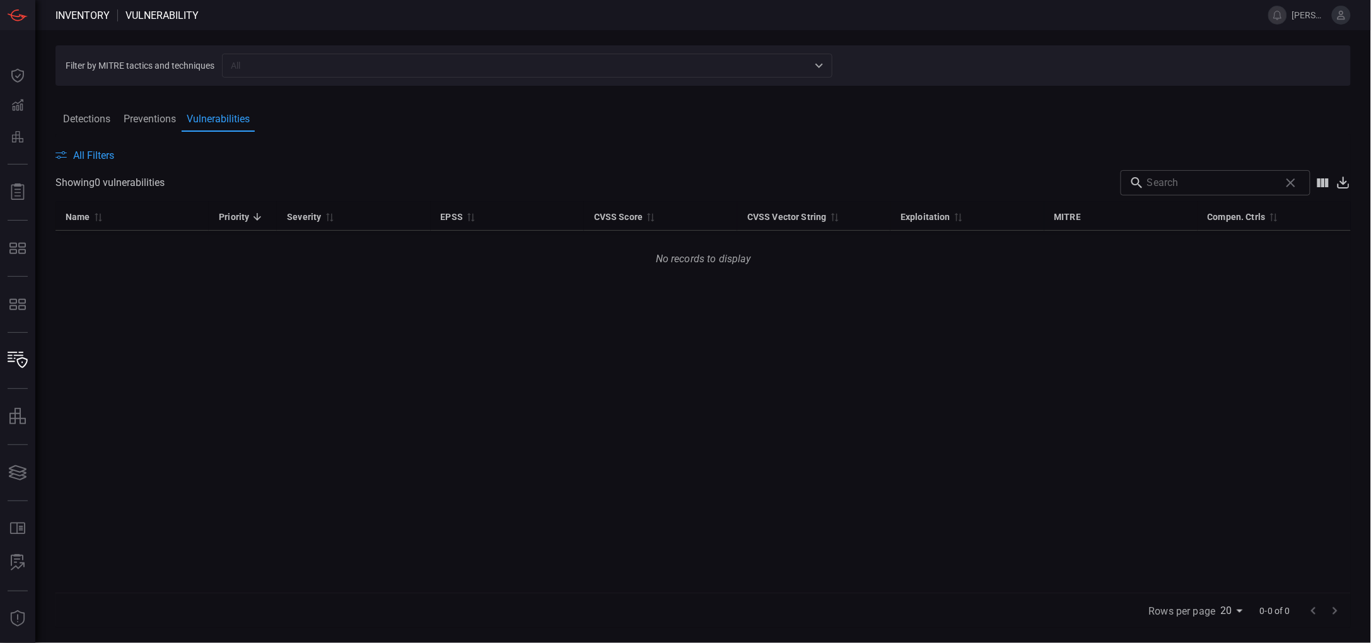
click at [155, 104] on span at bounding box center [704, 96] width 1296 height 20
click at [148, 125] on button "Preventions" at bounding box center [150, 119] width 63 height 26
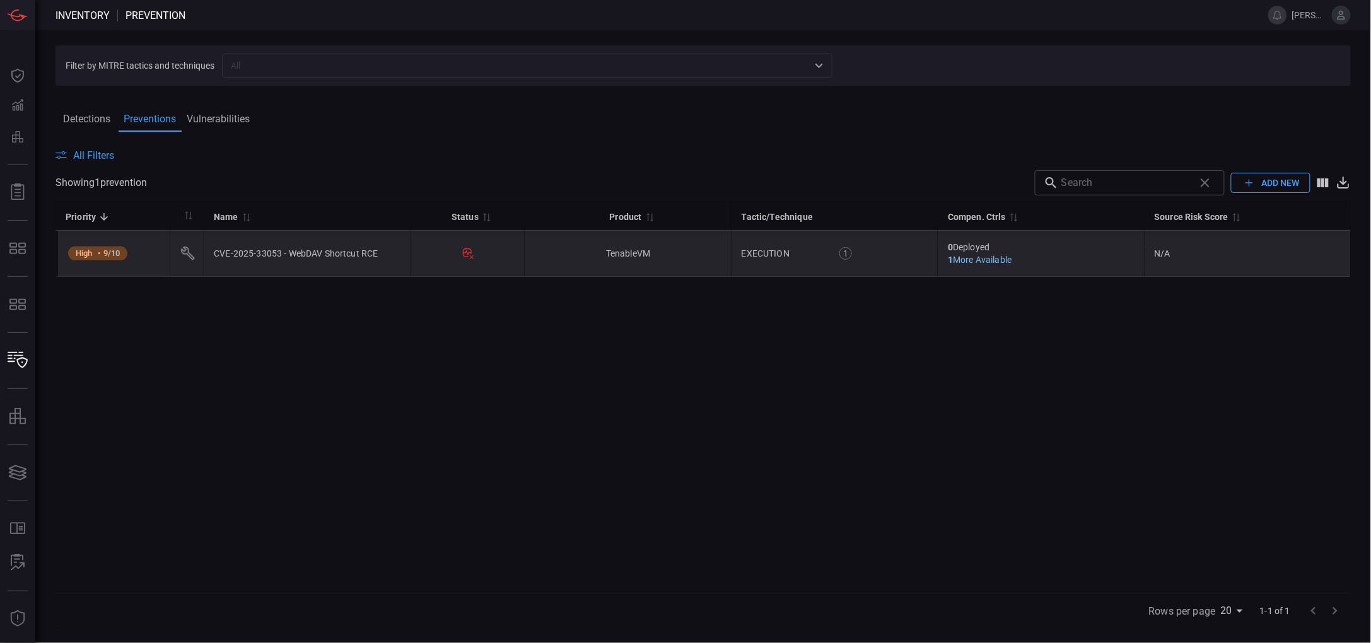
click at [991, 262] on span "More Available" at bounding box center [982, 260] width 59 height 10
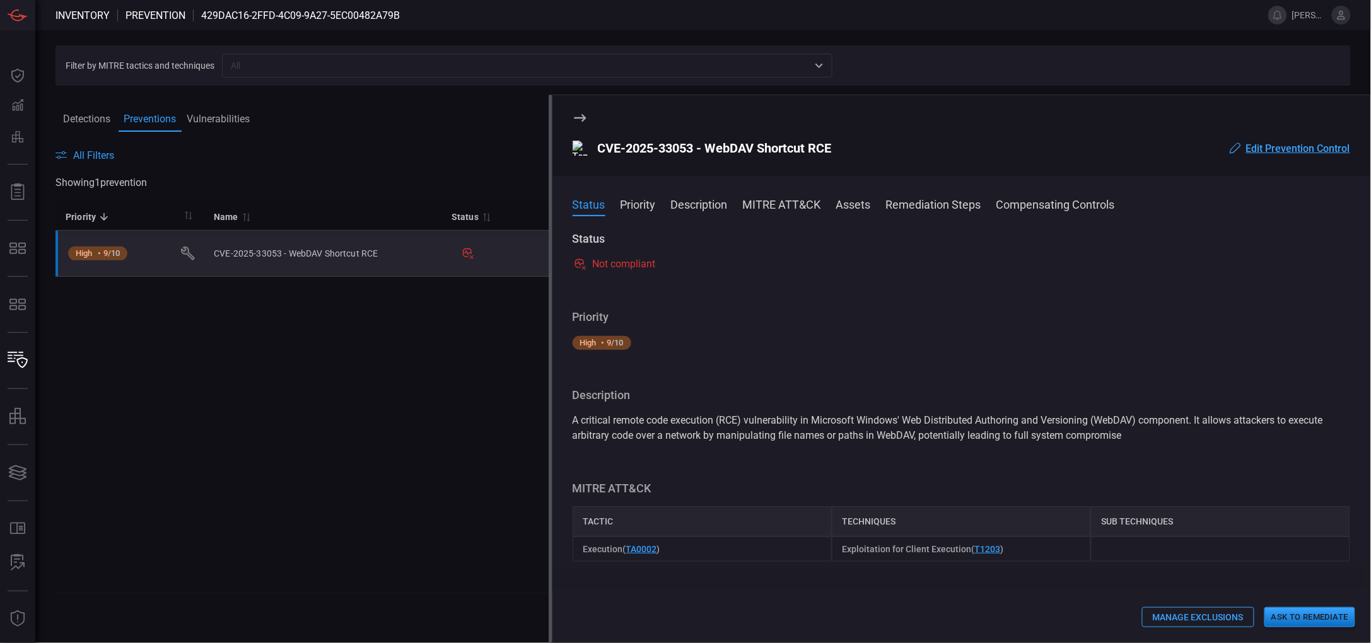
click at [792, 210] on button "MITRE ATT&CK" at bounding box center [782, 203] width 78 height 15
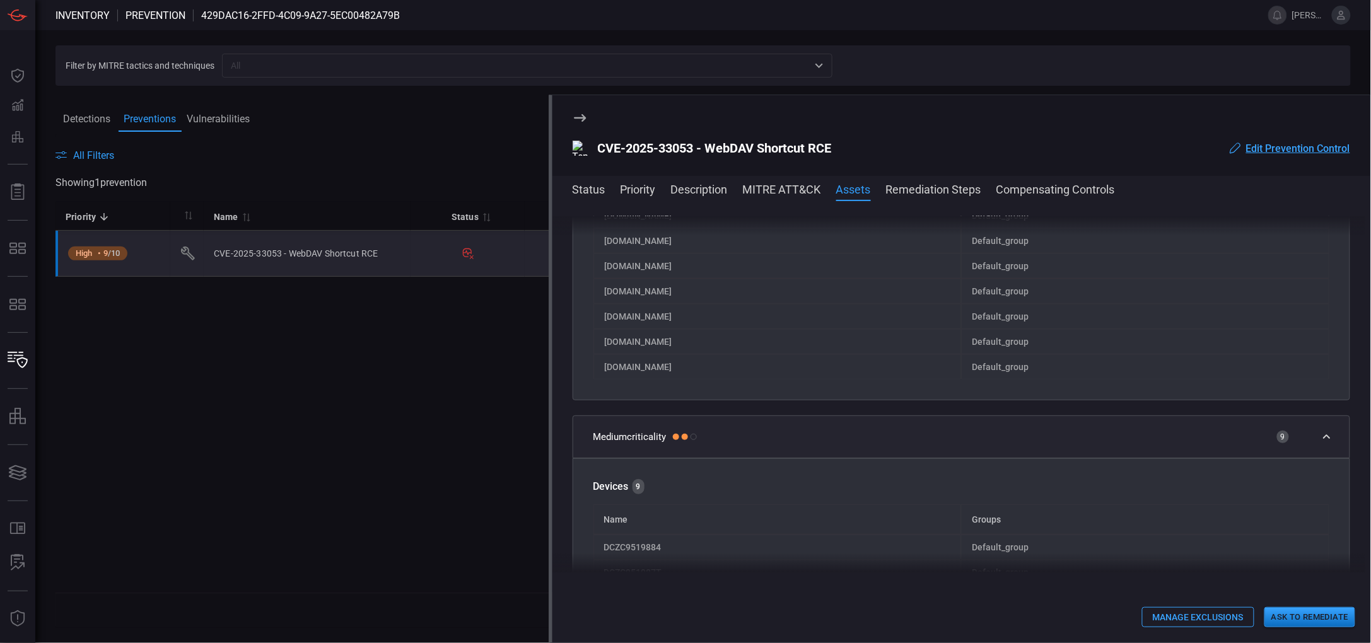
scroll to position [710, 0]
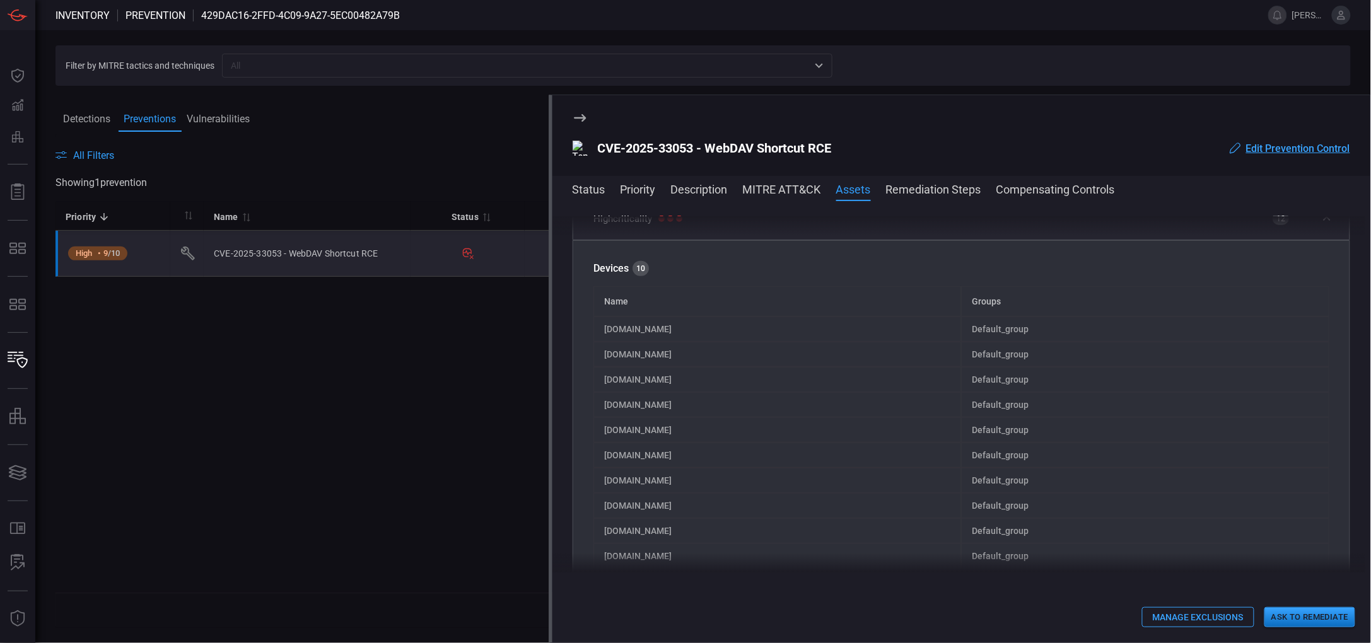
click at [649, 196] on button "Priority" at bounding box center [638, 188] width 35 height 15
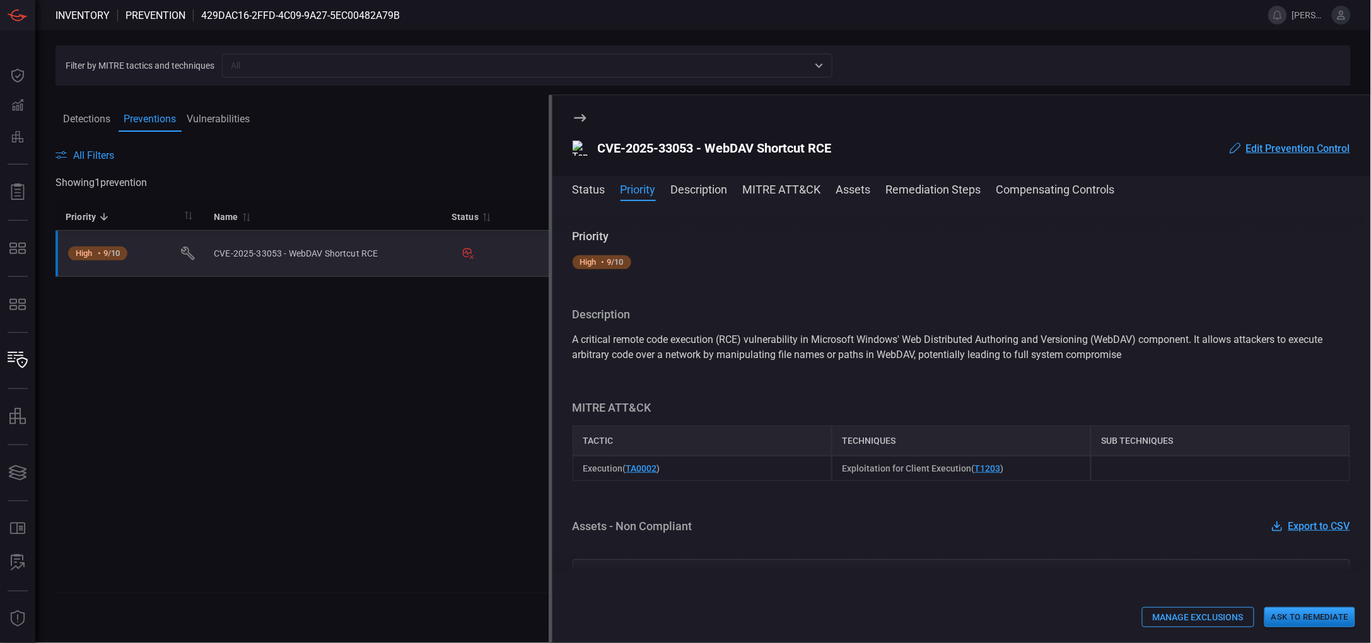
click at [698, 185] on button "Description" at bounding box center [699, 188] width 57 height 15
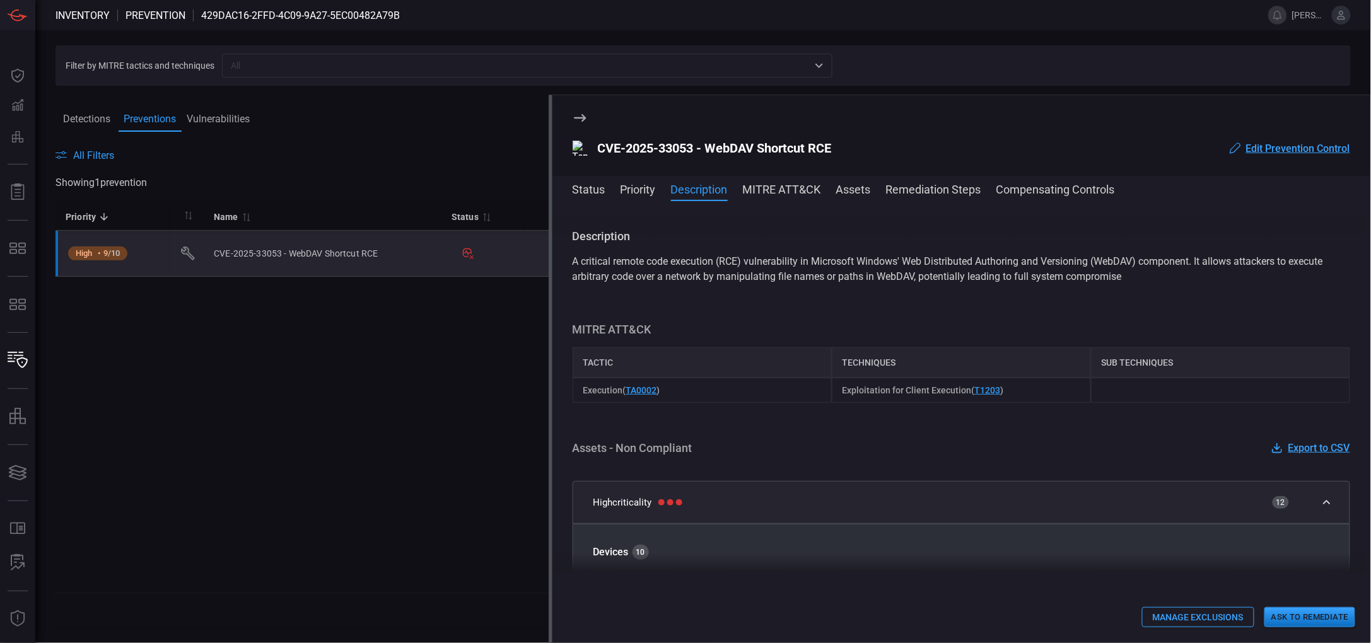
click at [903, 187] on button "Remediation Steps" at bounding box center [933, 188] width 95 height 15
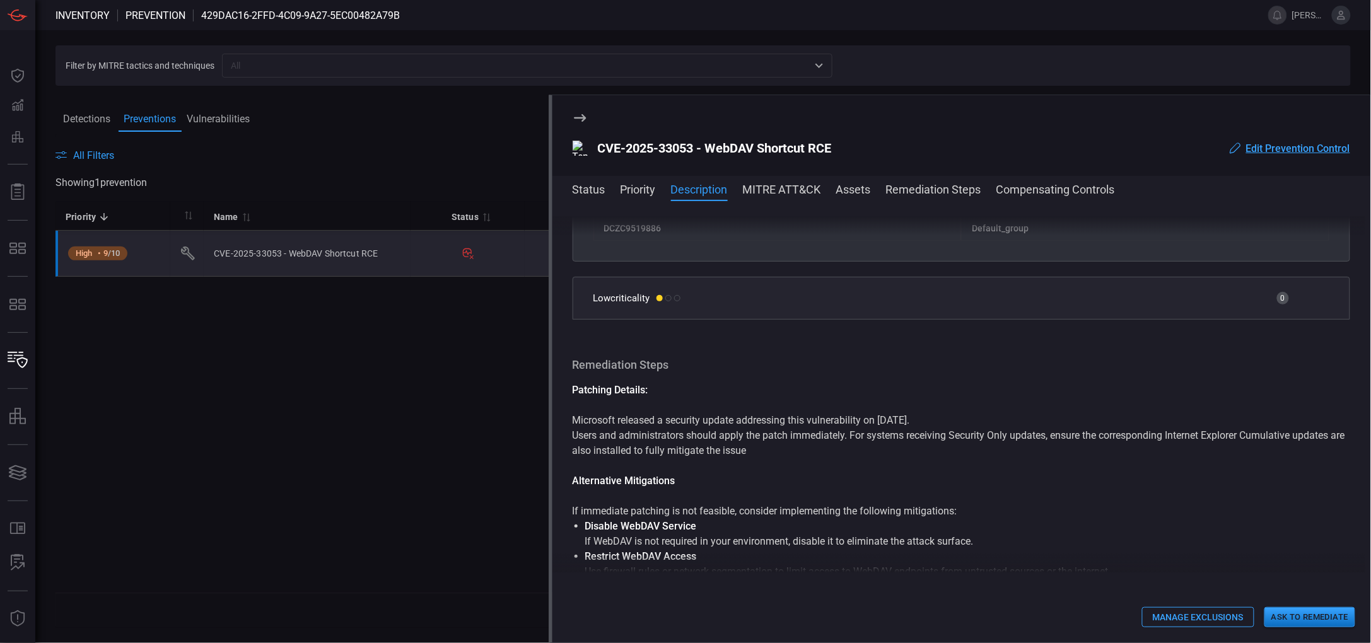
click at [1050, 187] on button "Compensating Controls" at bounding box center [1056, 188] width 119 height 15
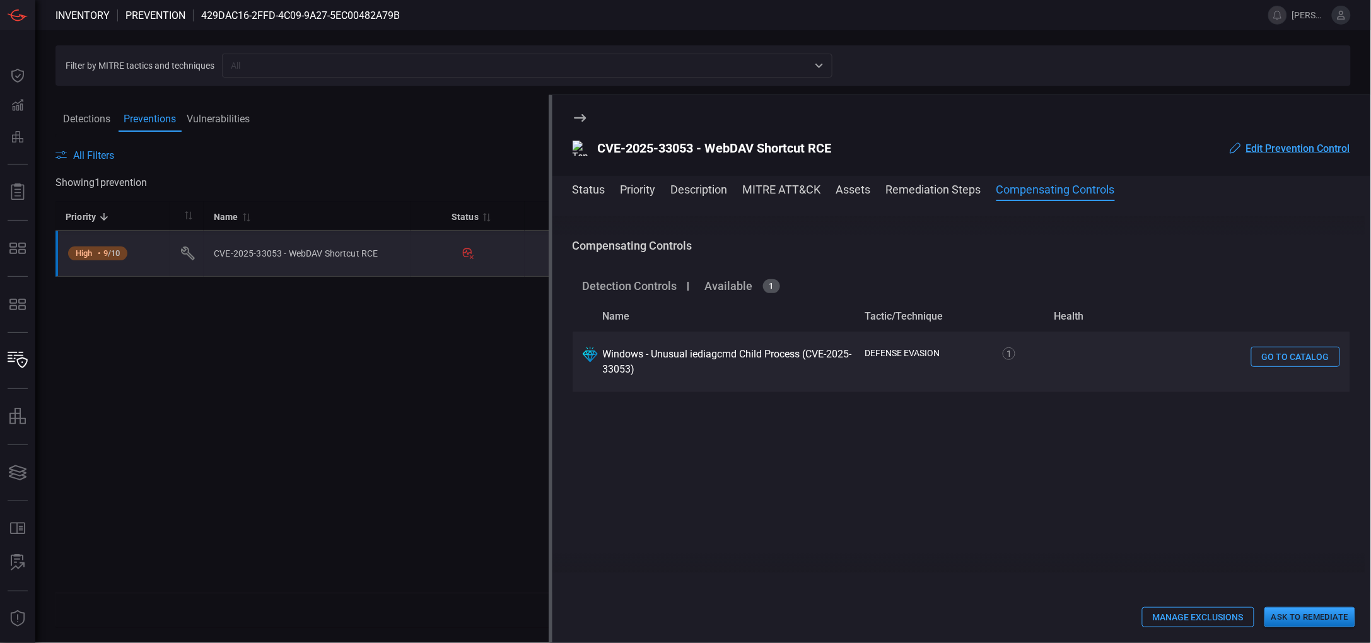
scroll to position [1612, 0]
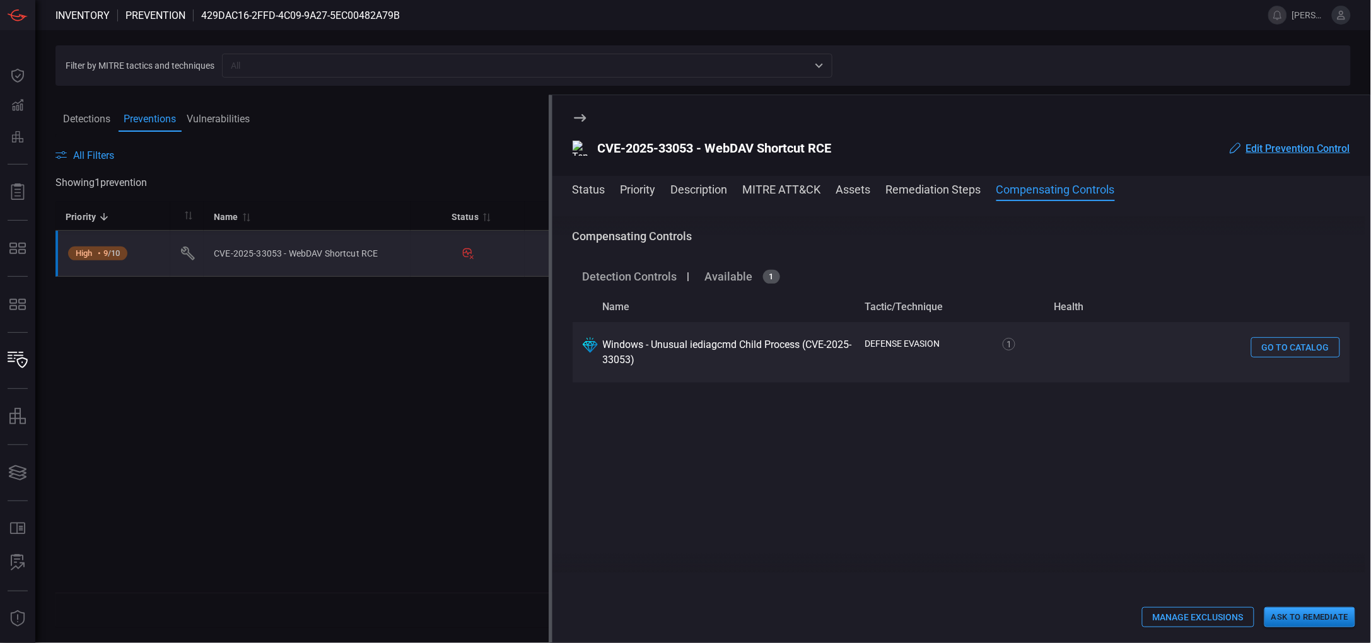
click at [230, 118] on button "Vulnerabilities" at bounding box center [218, 119] width 73 height 26
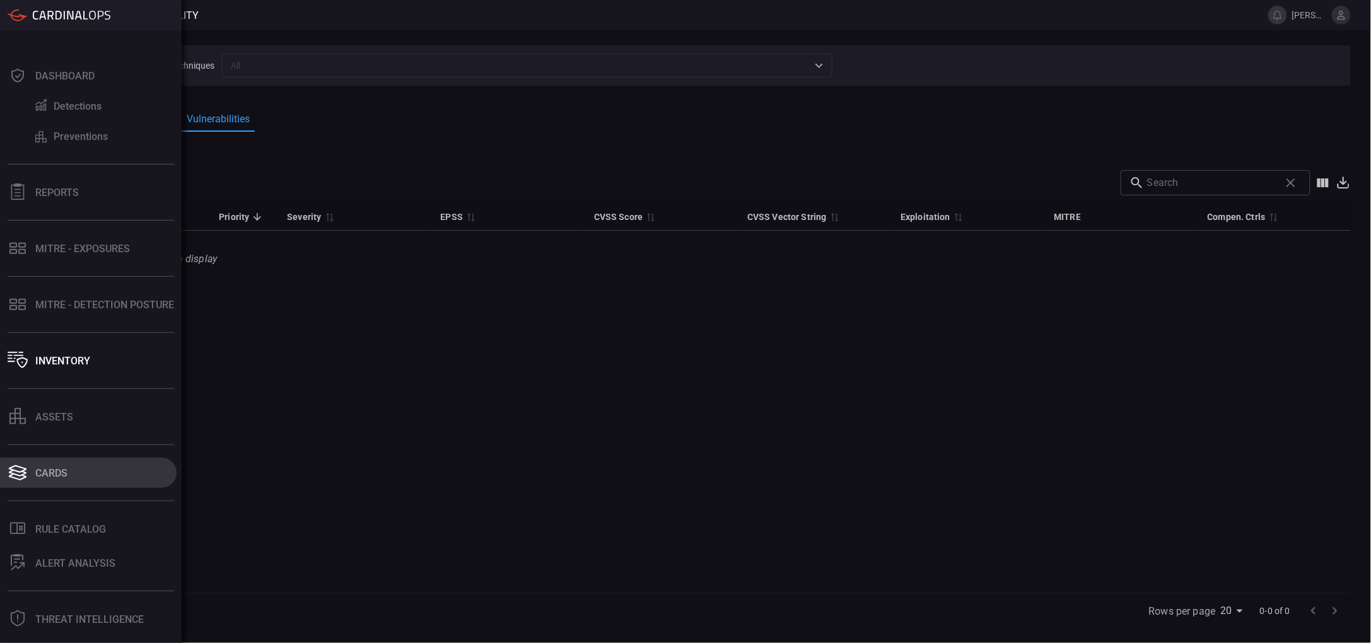
click at [48, 477] on div "Cards" at bounding box center [51, 473] width 32 height 12
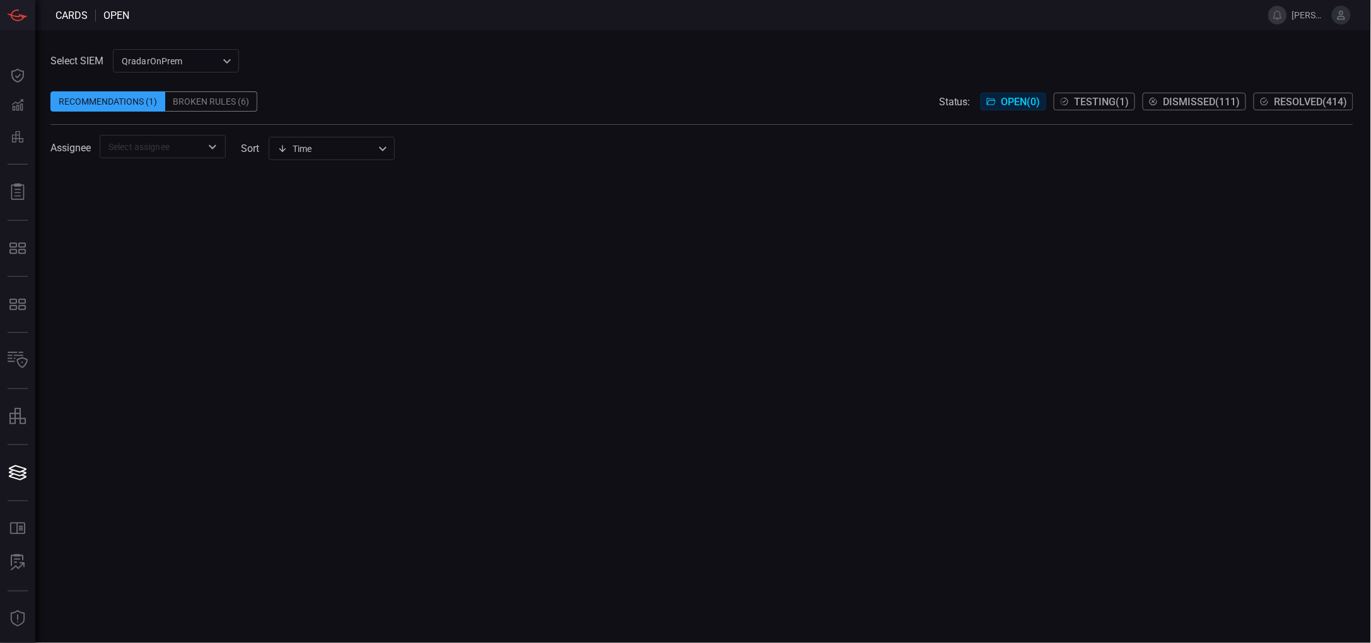
click at [215, 56] on div "QradarOnPrem 5aadb41e-e732-4a7a-884f-5c29e918b1b8 ​" at bounding box center [176, 60] width 126 height 23
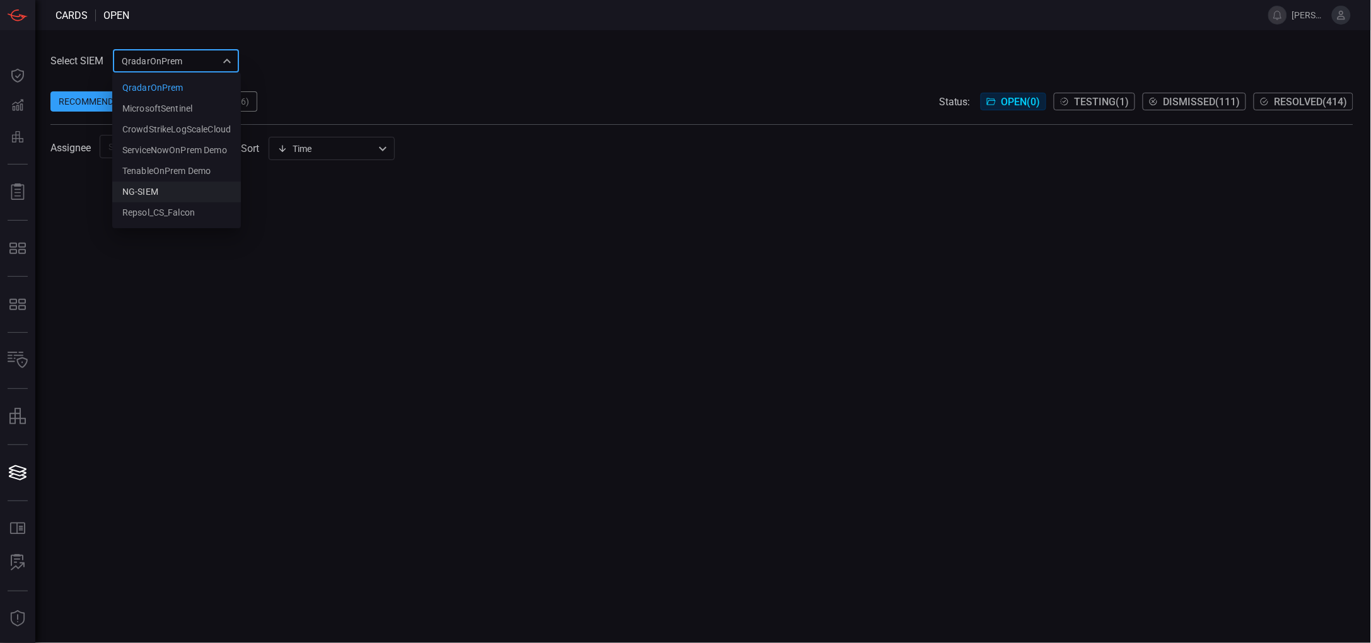
click at [161, 196] on li "NG-SIEM" at bounding box center [176, 192] width 129 height 21
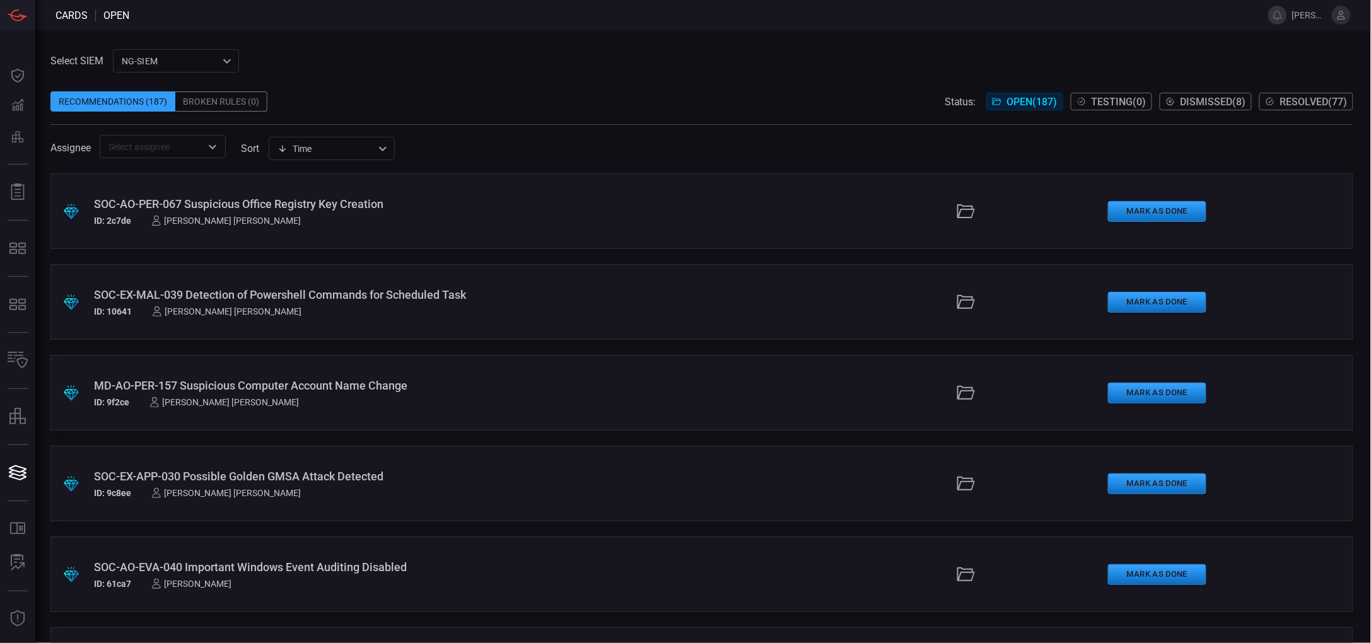
scroll to position [11058, 0]
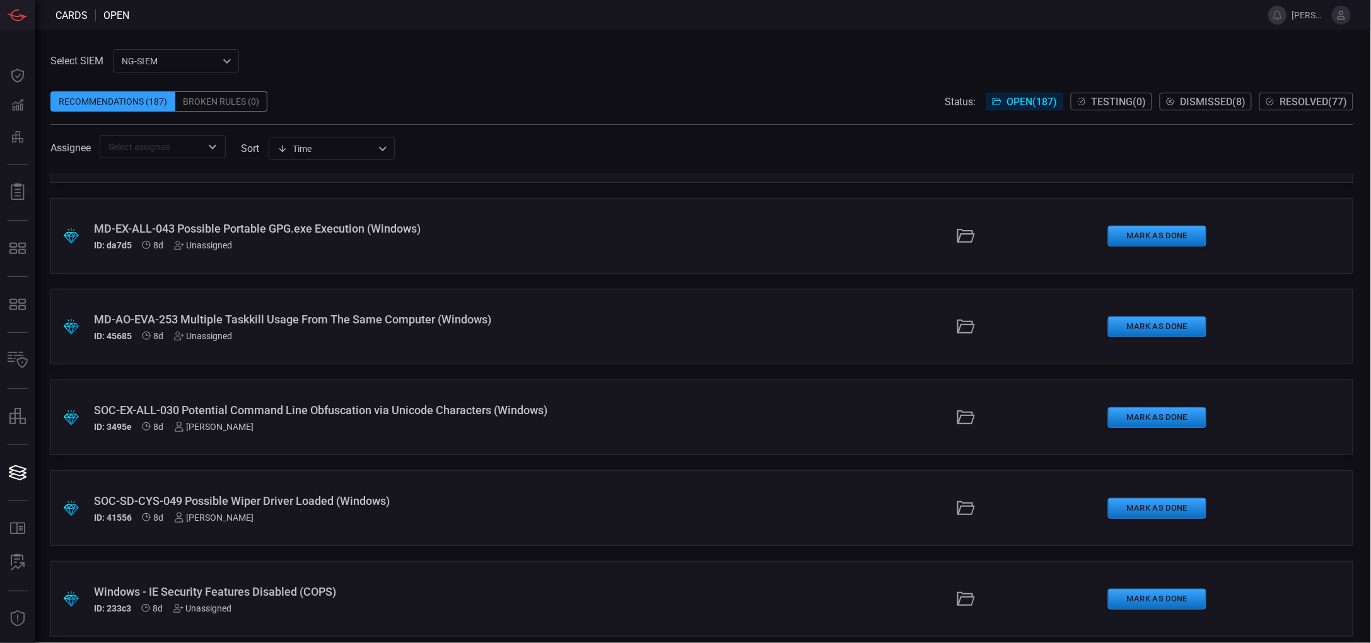
click at [499, 406] on div "SOC-EX-ALL-030 Potential Command Line Obfuscation via Unicode Characters (Windo…" at bounding box center [334, 410] width 481 height 13
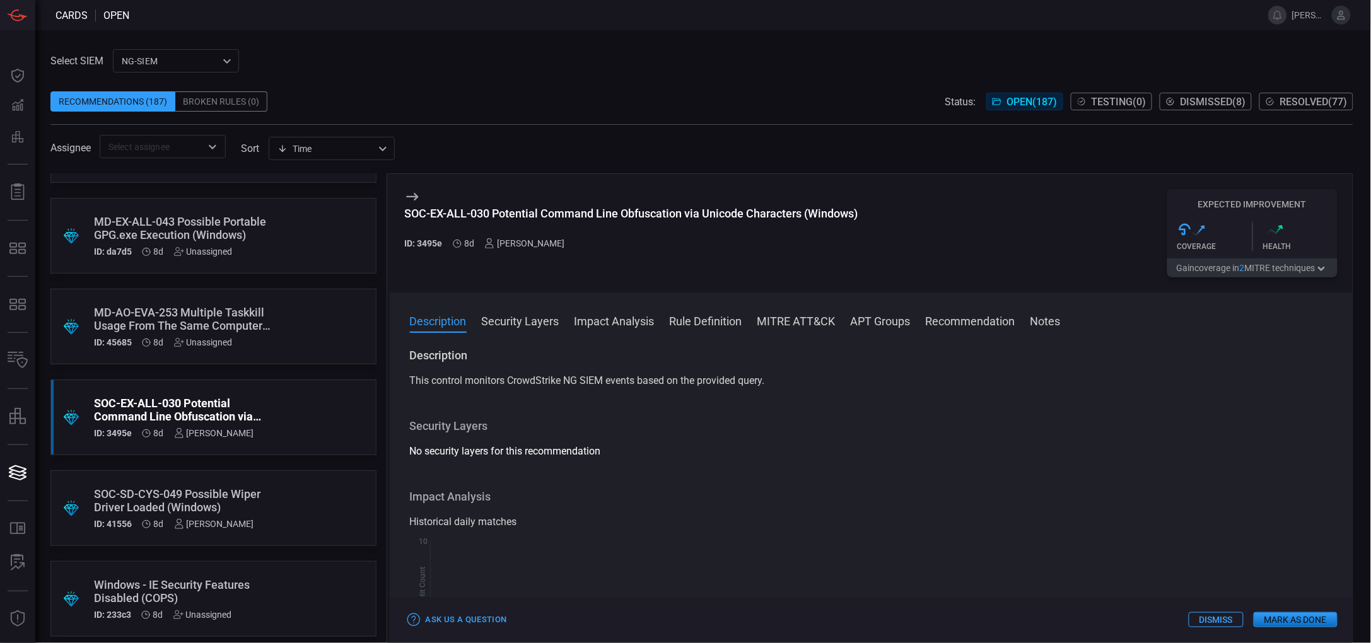
scroll to position [6153, 0]
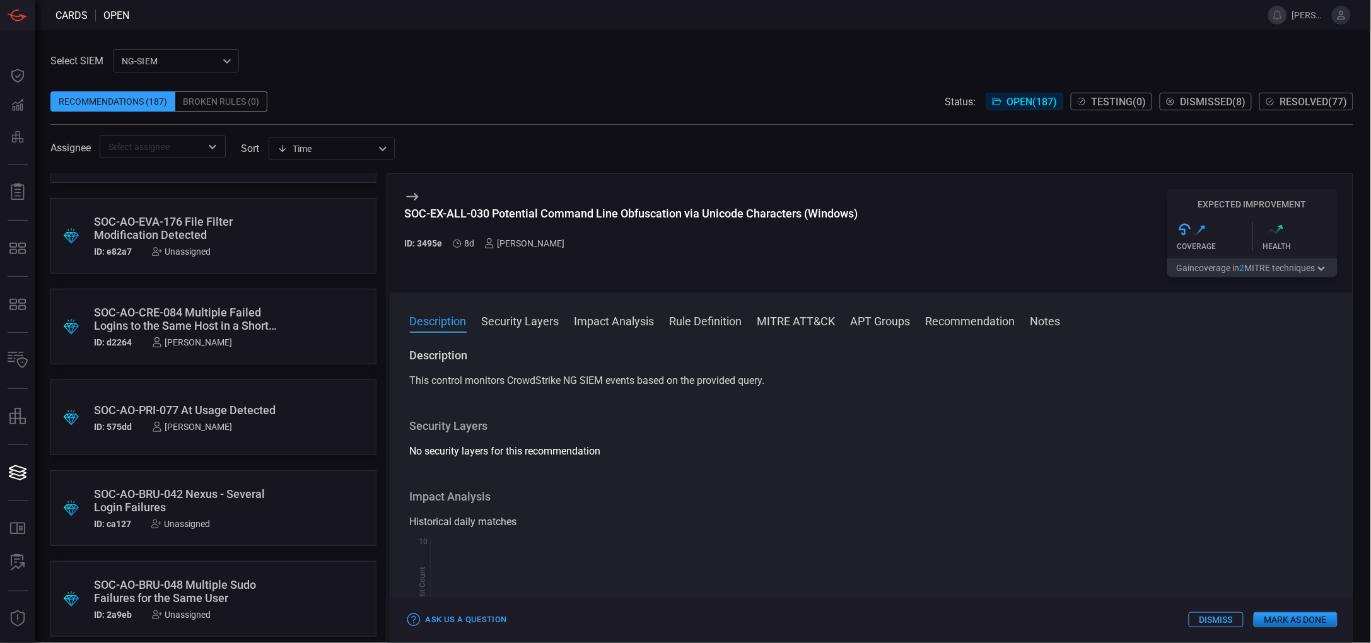
click at [191, 392] on div ".suggested_cards_icon{fill:url(#suggested_cards_icon);} SOC-AO-PRI-077 At Usage…" at bounding box center [213, 418] width 326 height 76
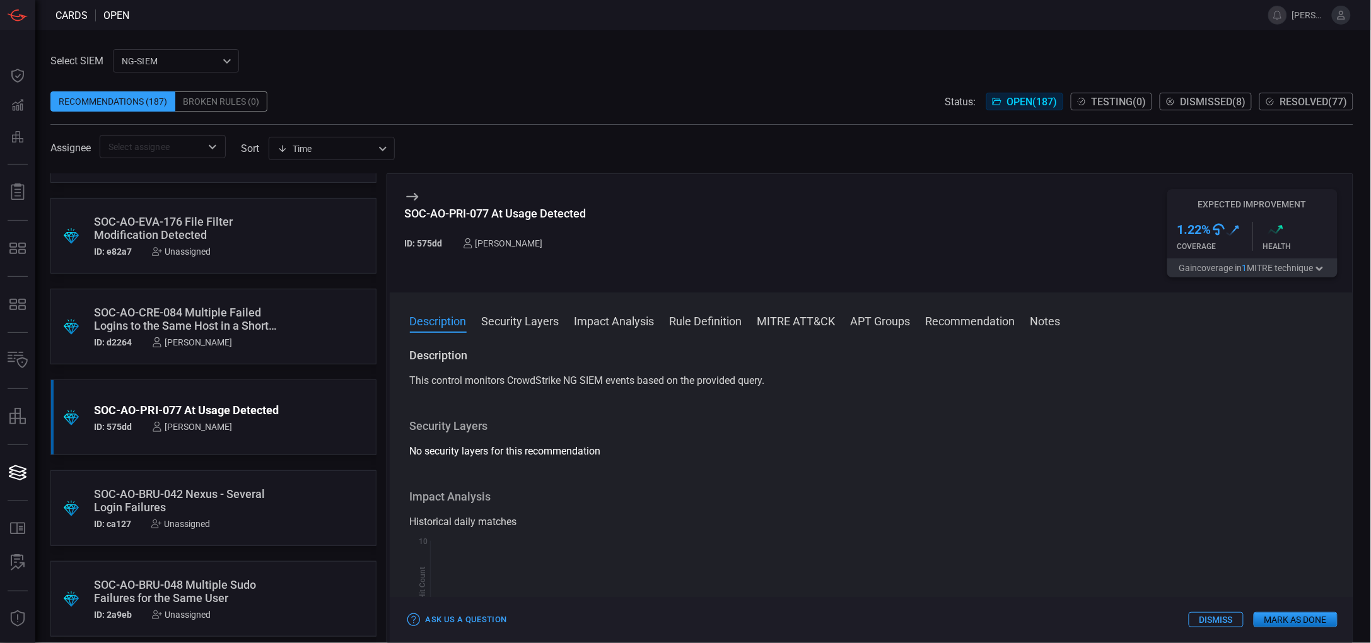
click at [721, 320] on button "Rule Definition" at bounding box center [706, 320] width 73 height 15
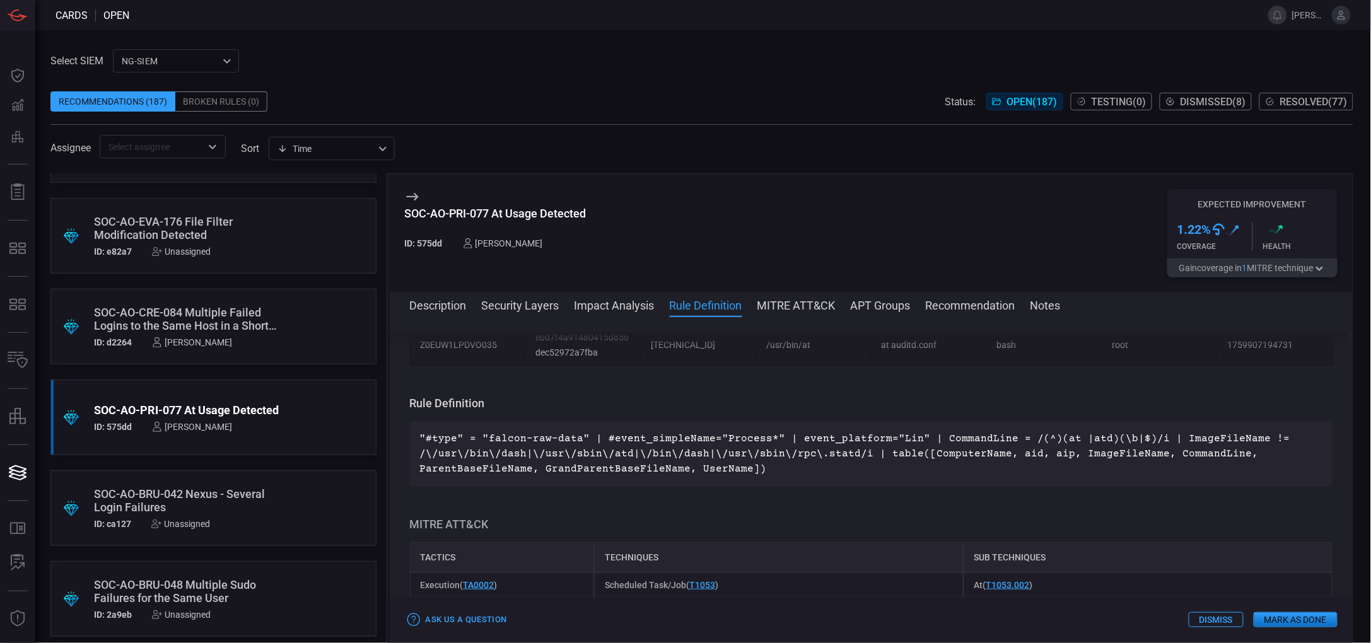
scroll to position [353, 0]
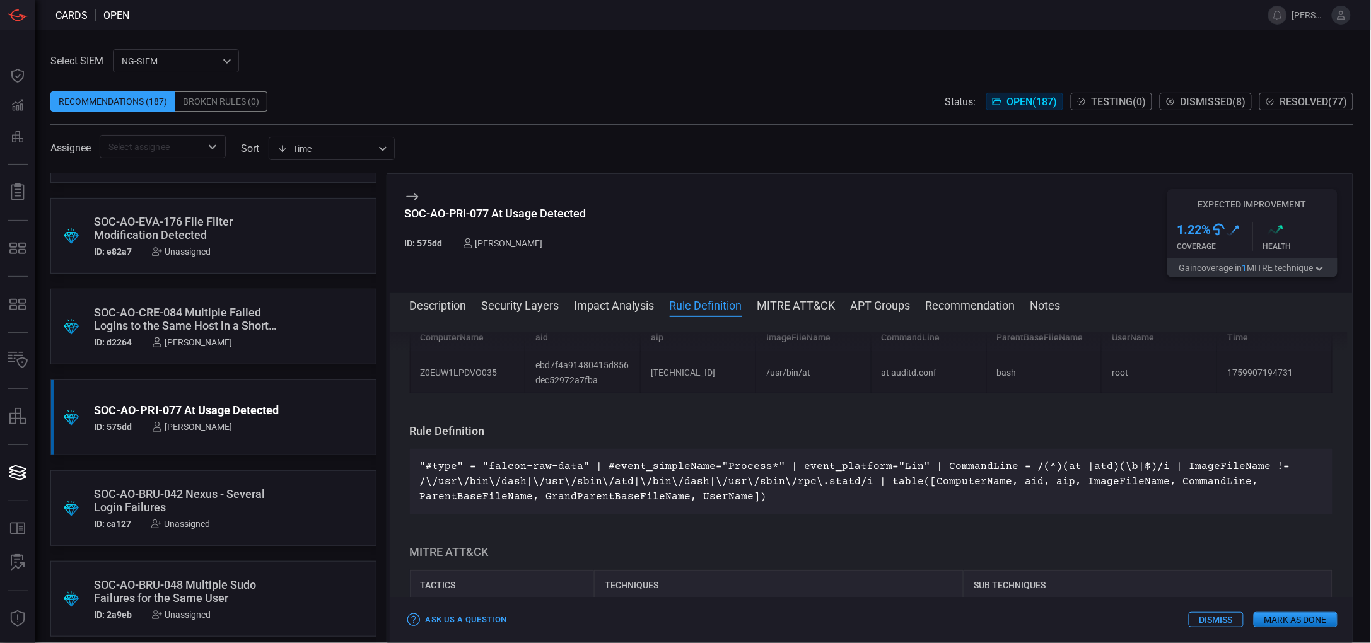
click at [1200, 93] on button "Dismissed ( 8 )" at bounding box center [1206, 102] width 92 height 18
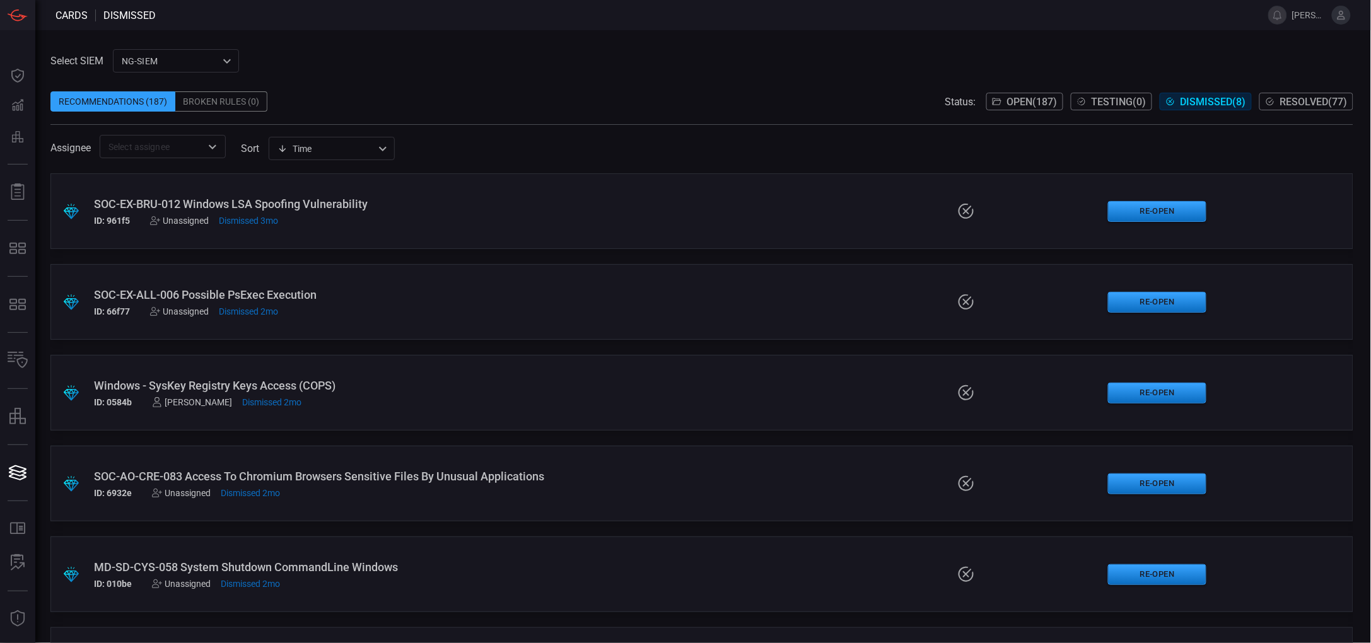
click at [1286, 100] on span "Resolved ( 77 )" at bounding box center [1314, 102] width 67 height 12
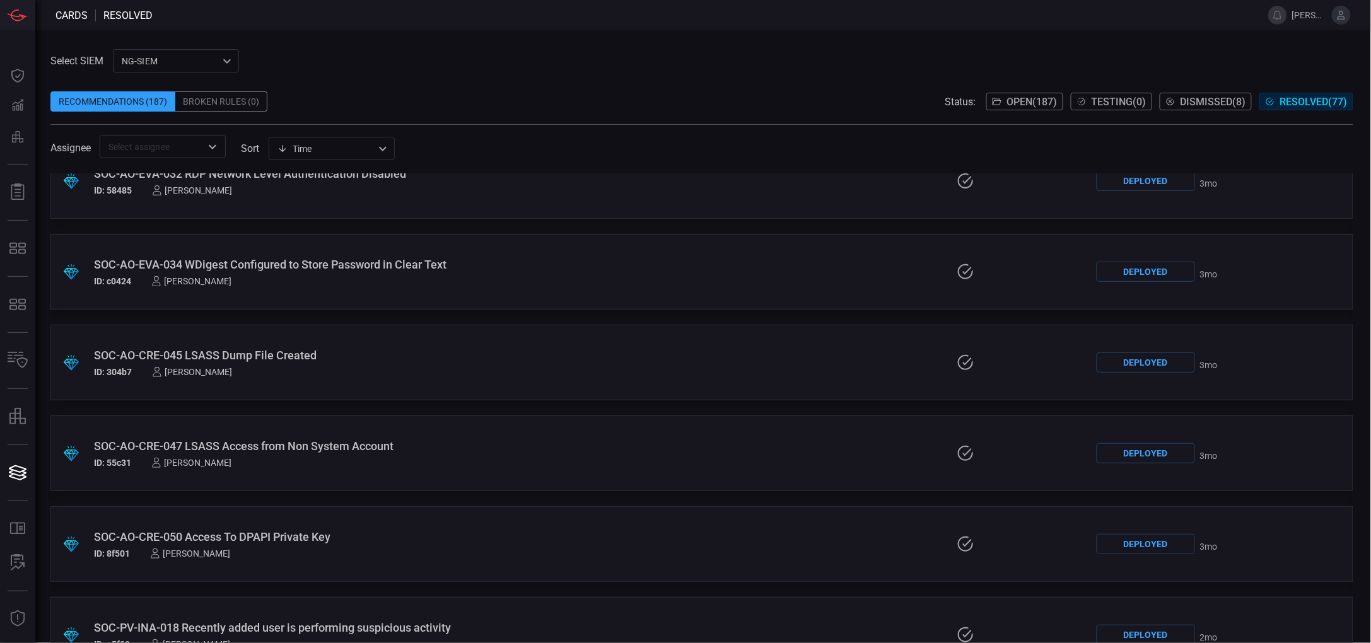
scroll to position [788, 0]
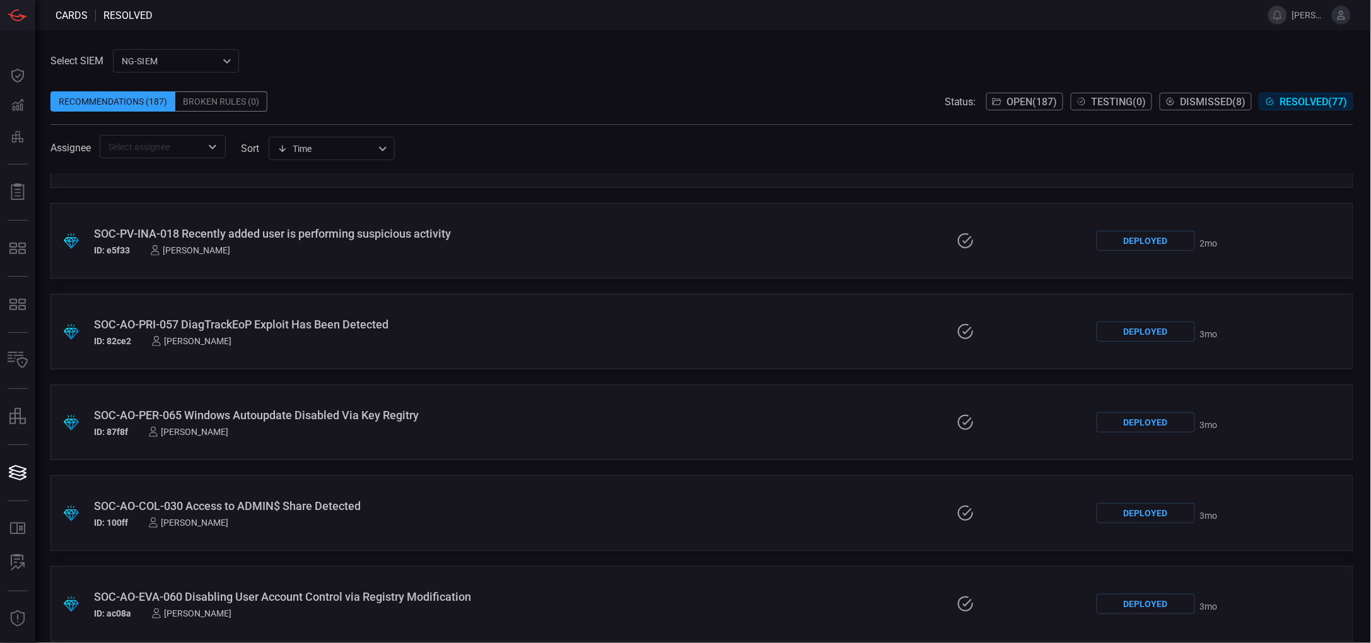
click at [1015, 102] on span "Open ( 187 )" at bounding box center [1032, 102] width 50 height 12
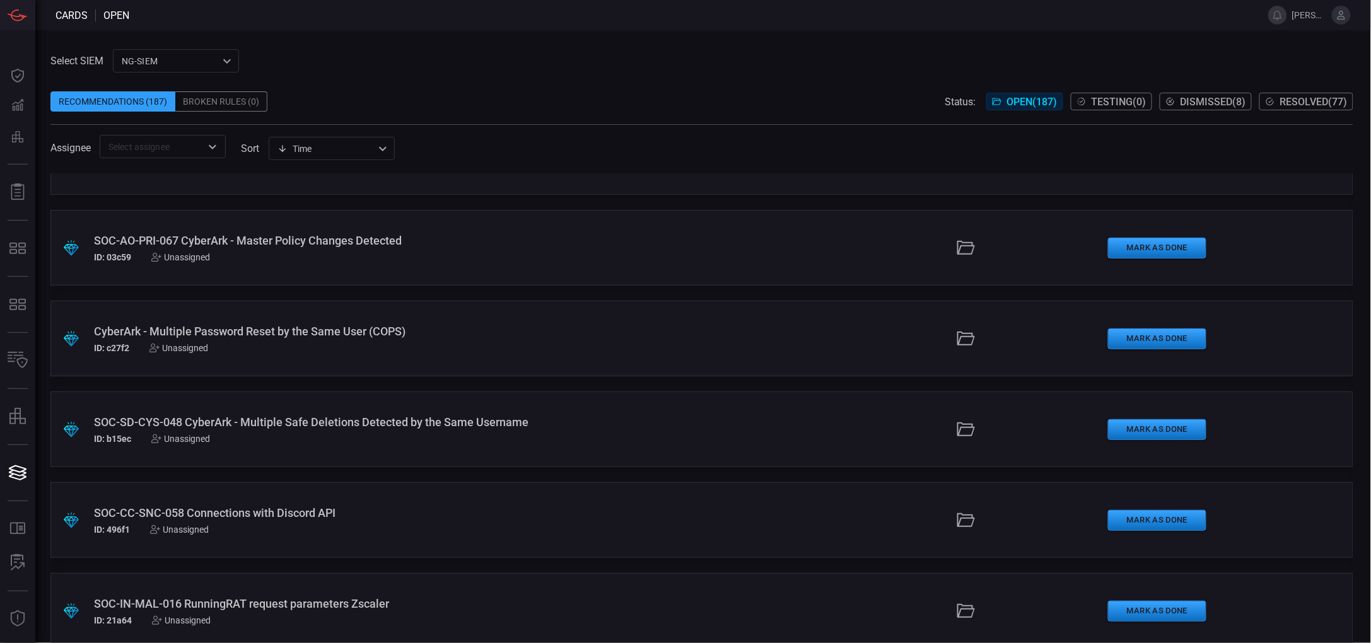
scroll to position [2602, 0]
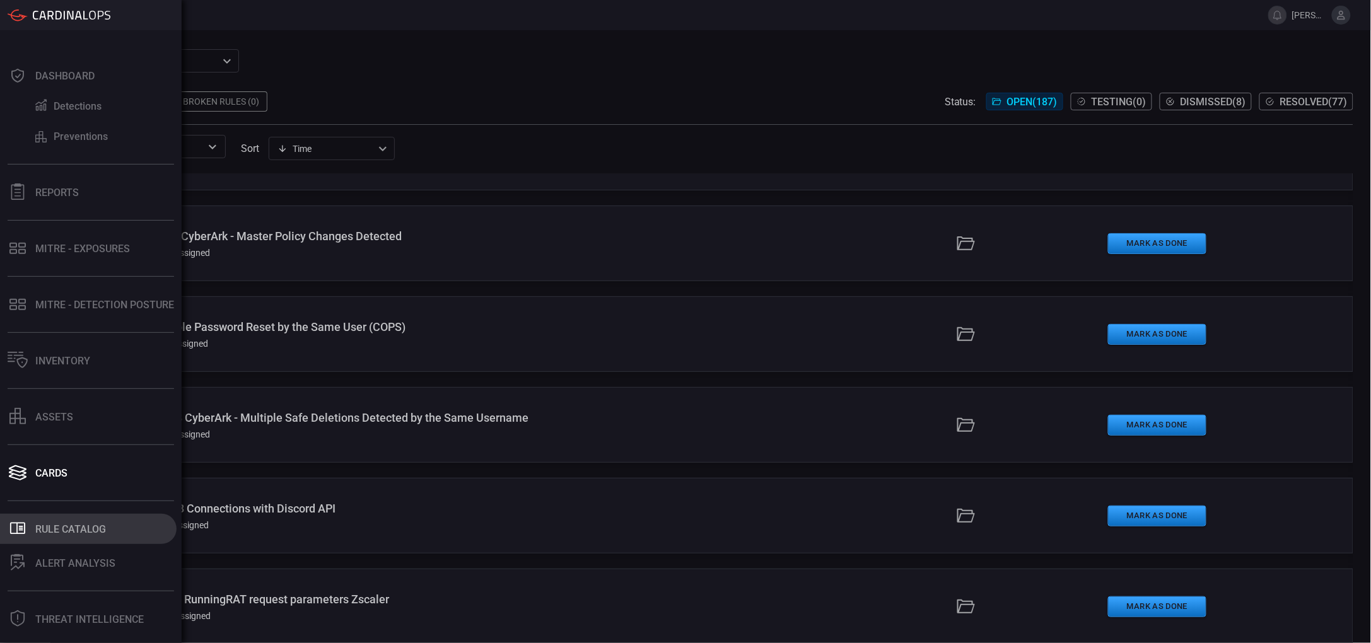
click at [78, 532] on div "Rule Catalog" at bounding box center [70, 530] width 71 height 12
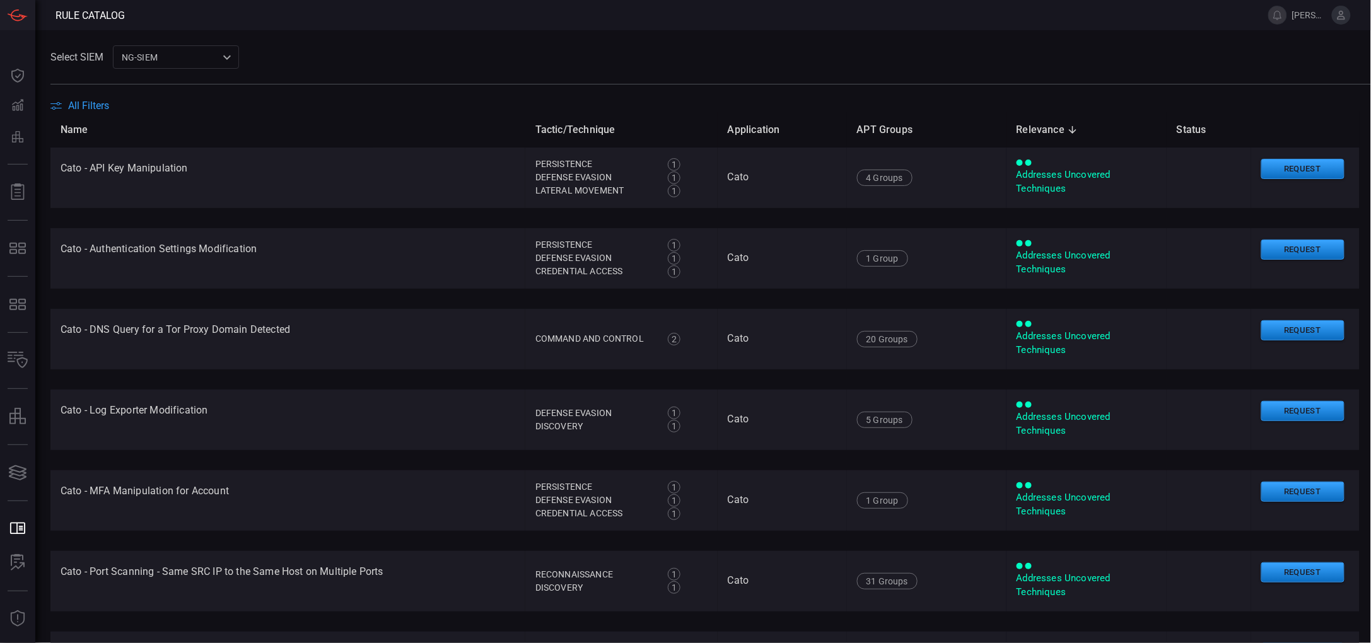
click at [363, 56] on div "Select SIEM NG-SIEM 5cf3354c-b0c8-4d47-b0cb-fd1e7ce3c487 ​" at bounding box center [710, 56] width 1321 height 23
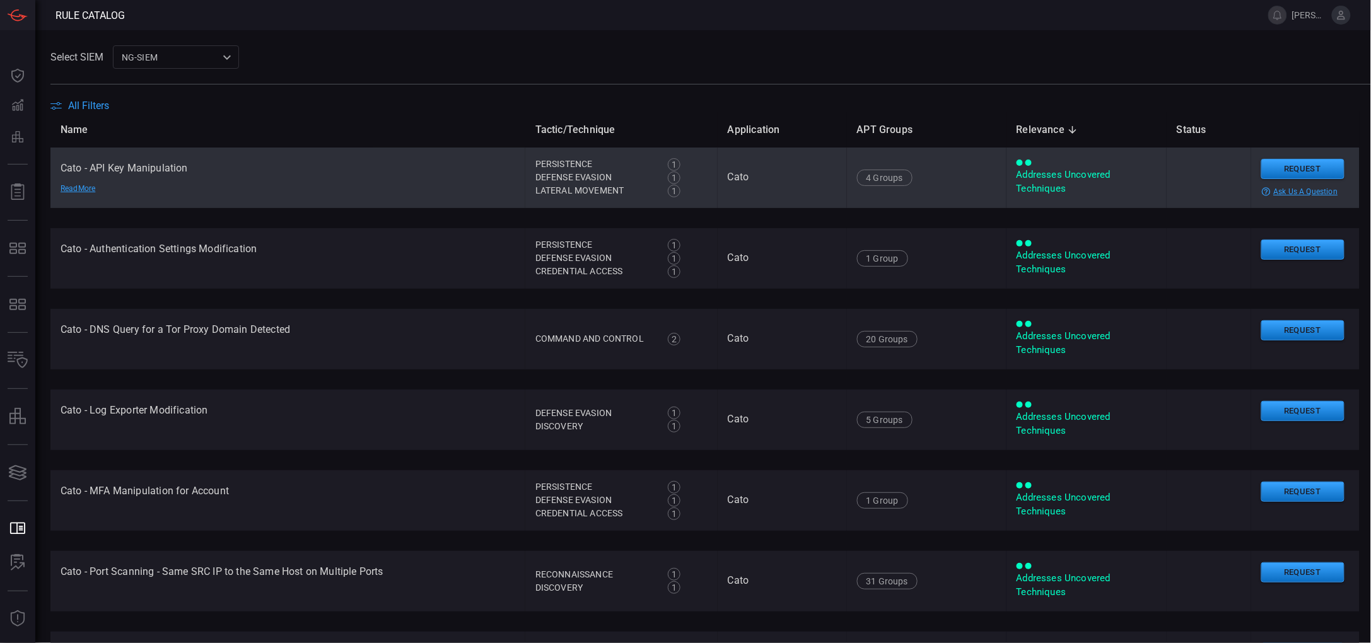
click at [161, 170] on td "Cato - API Key Manipulation Read More" at bounding box center [287, 178] width 475 height 61
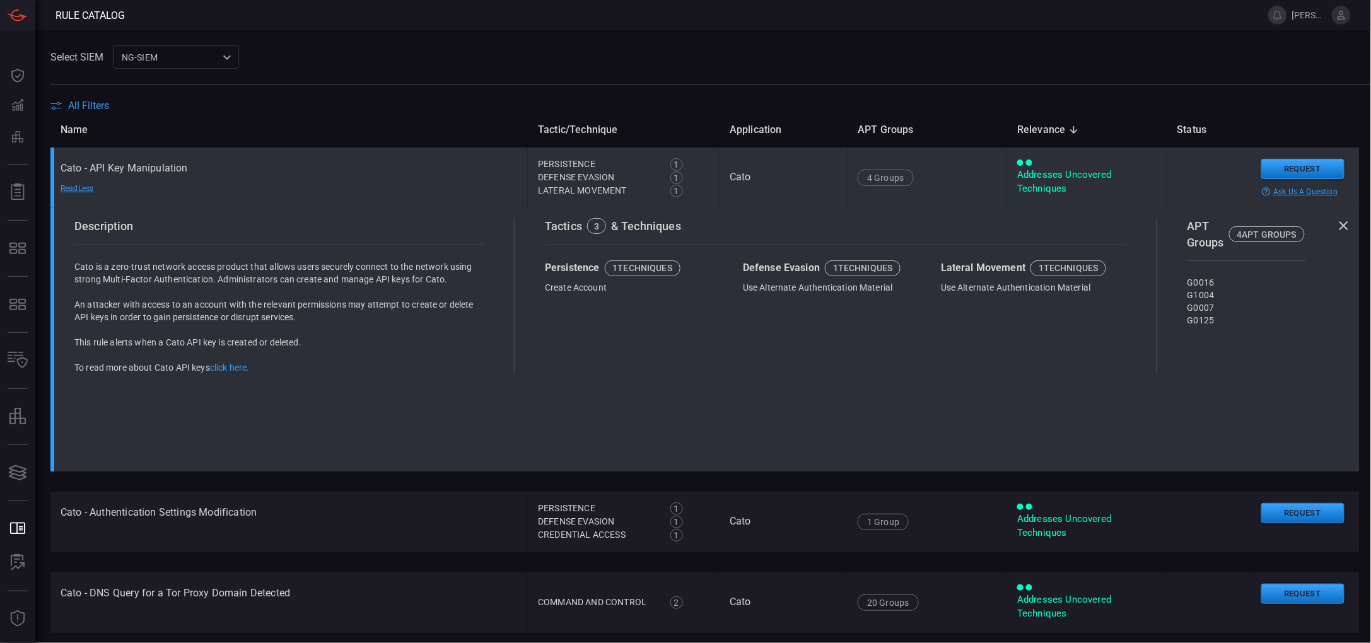
click at [742, 193] on td "Cato" at bounding box center [784, 178] width 128 height 61
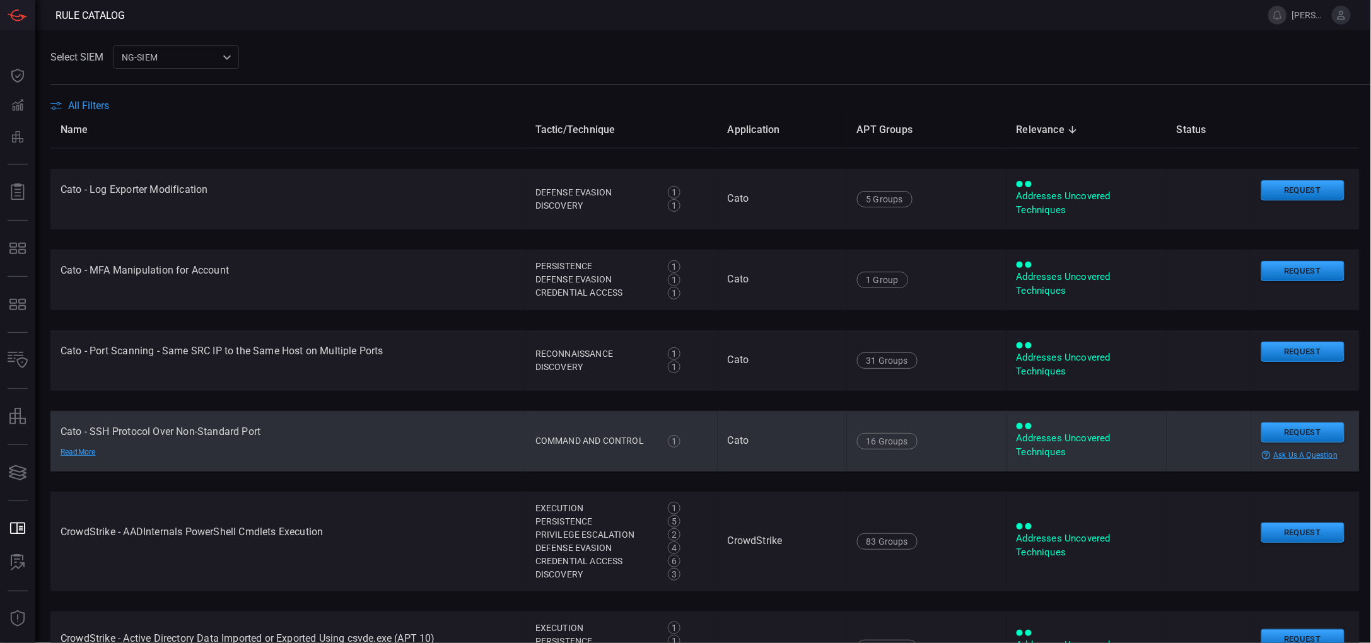
scroll to position [236, 0]
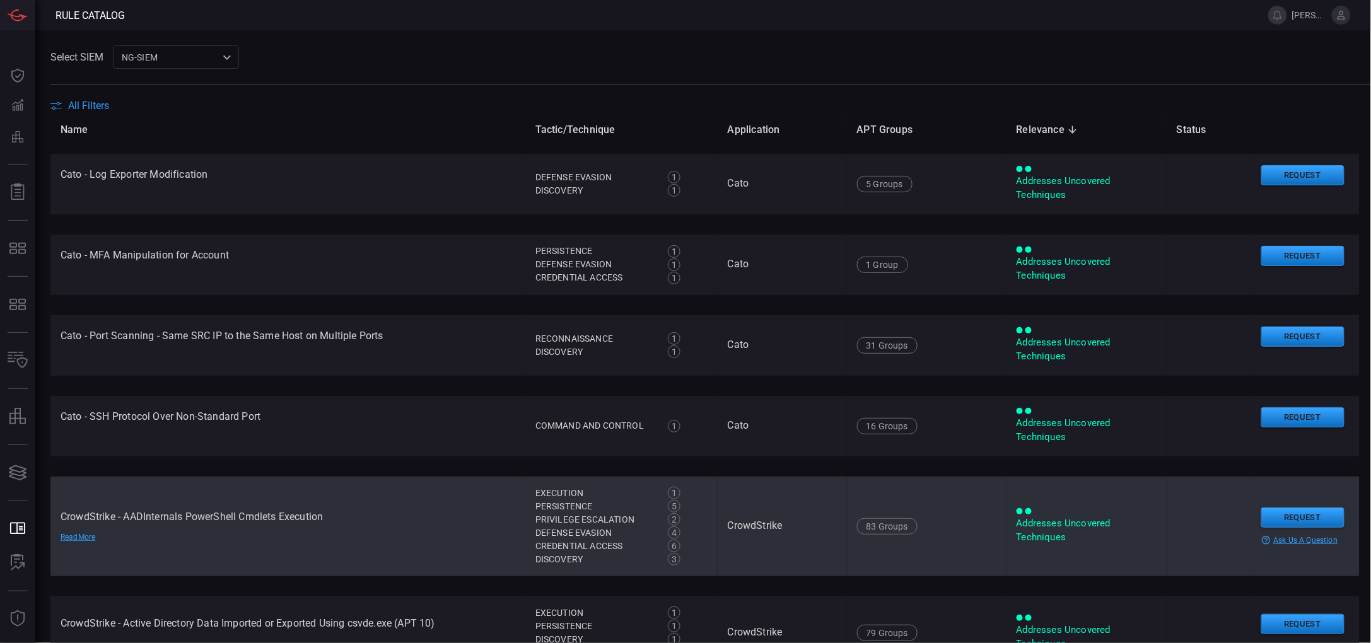
click at [301, 512] on td "CrowdStrike - AADInternals PowerShell Cmdlets Execution Read More" at bounding box center [287, 527] width 475 height 100
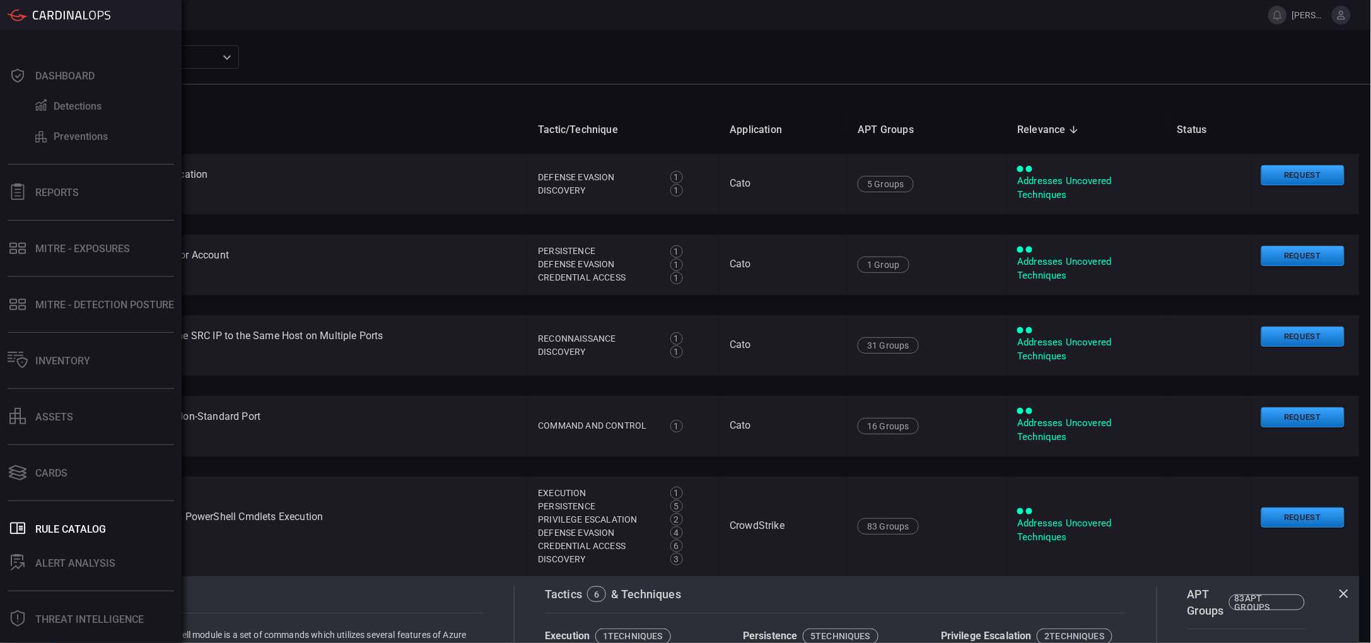
click at [21, 194] on icon at bounding box center [17, 192] width 16 height 16
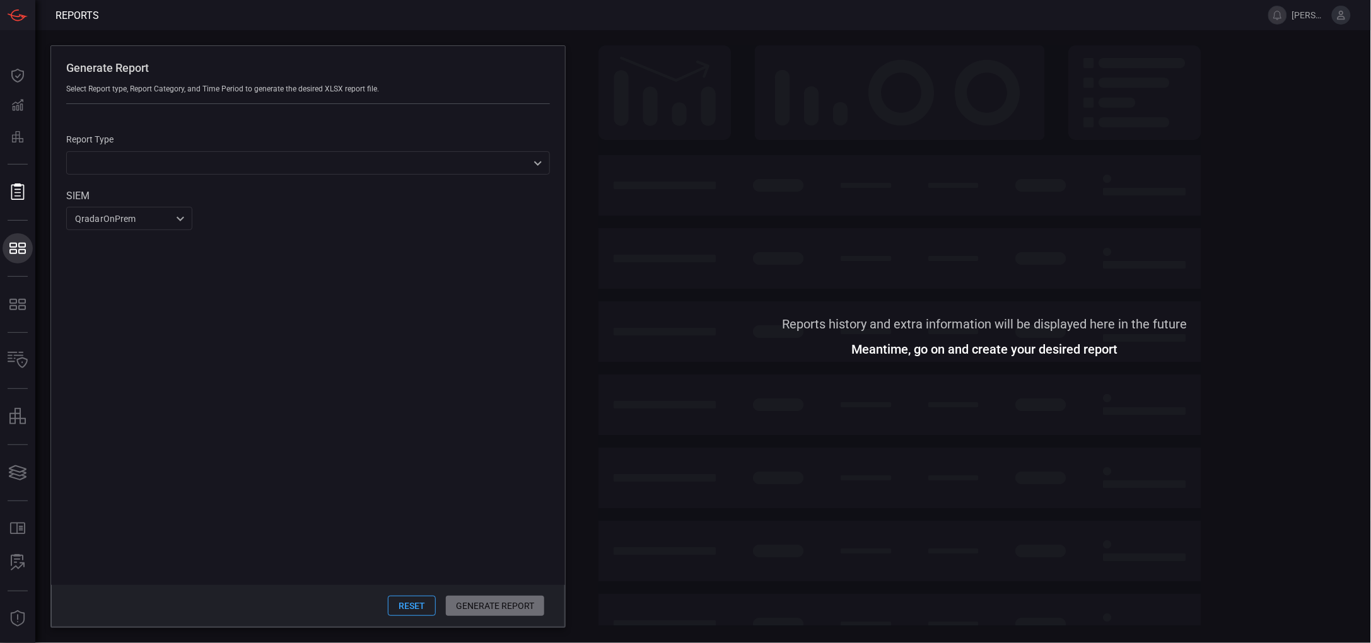
click at [20, 254] on icon at bounding box center [18, 249] width 20 height 18
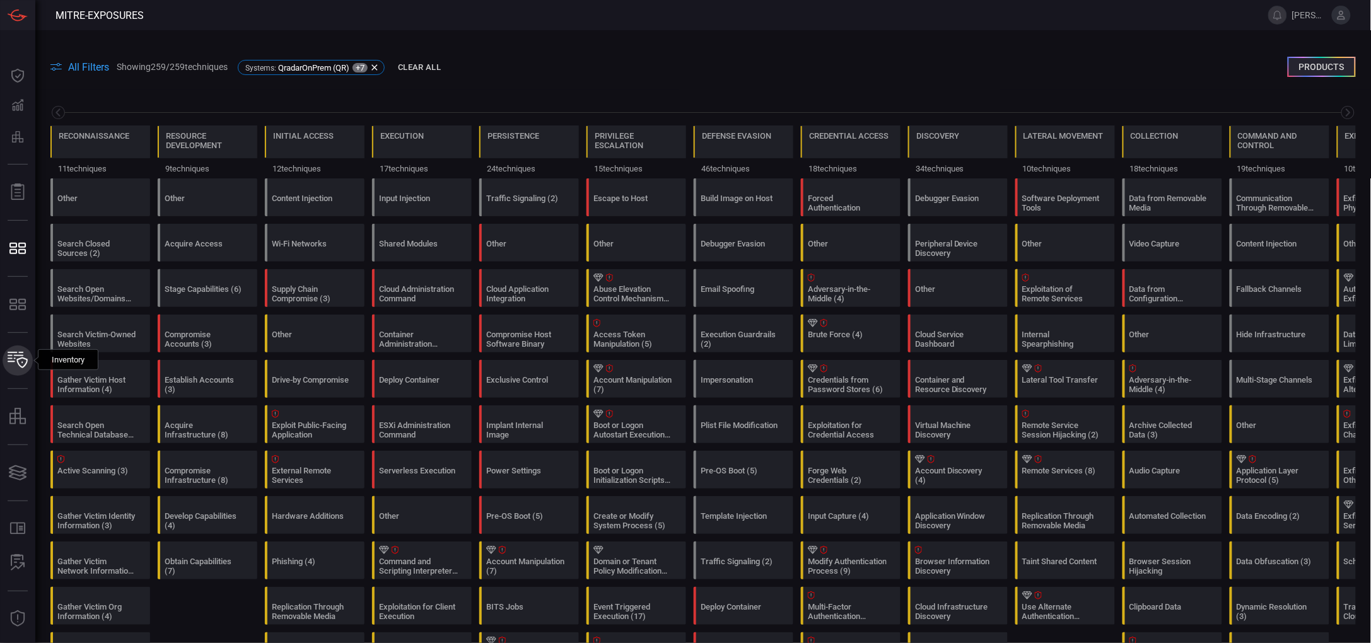
click at [16, 363] on icon at bounding box center [18, 360] width 20 height 16
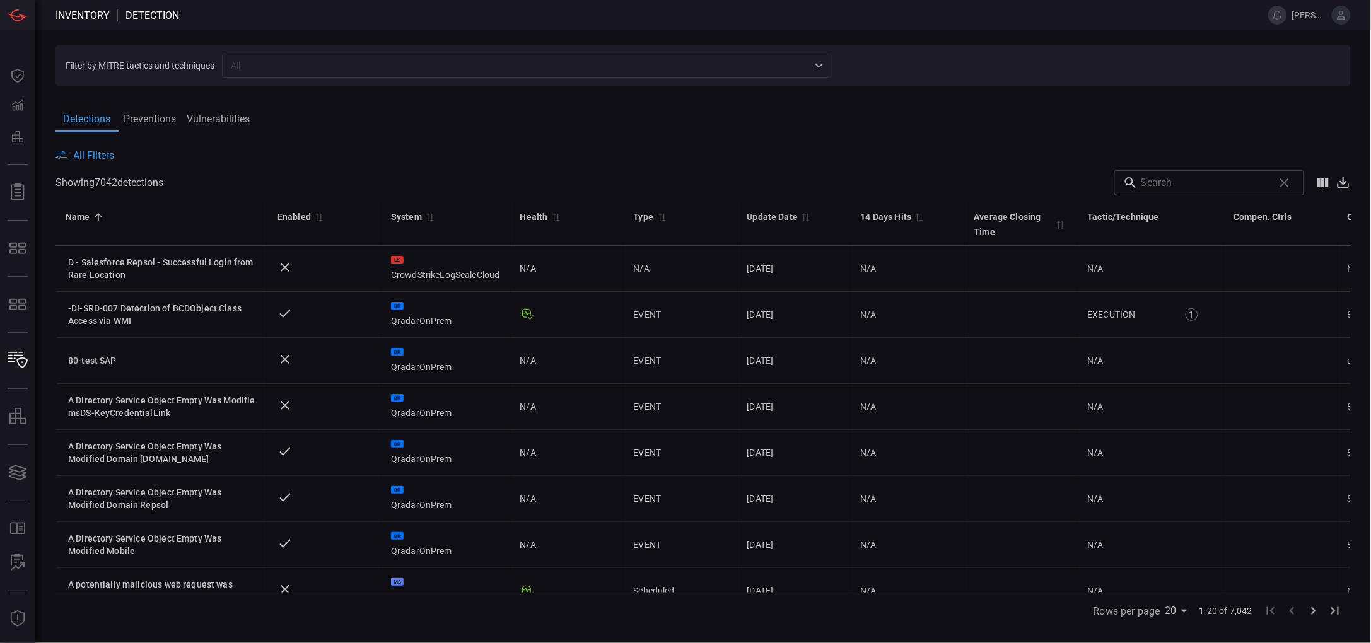
click at [285, 66] on input "text" at bounding box center [517, 65] width 582 height 16
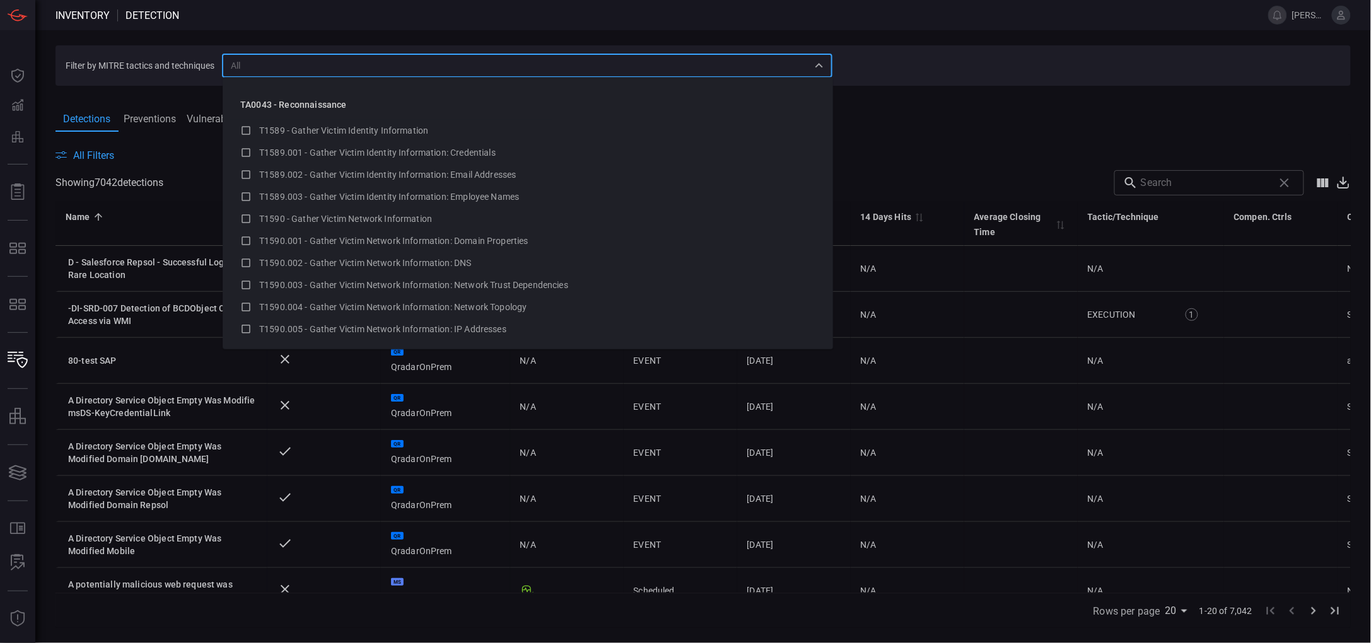
paste input "SC-AO-BRU-007"
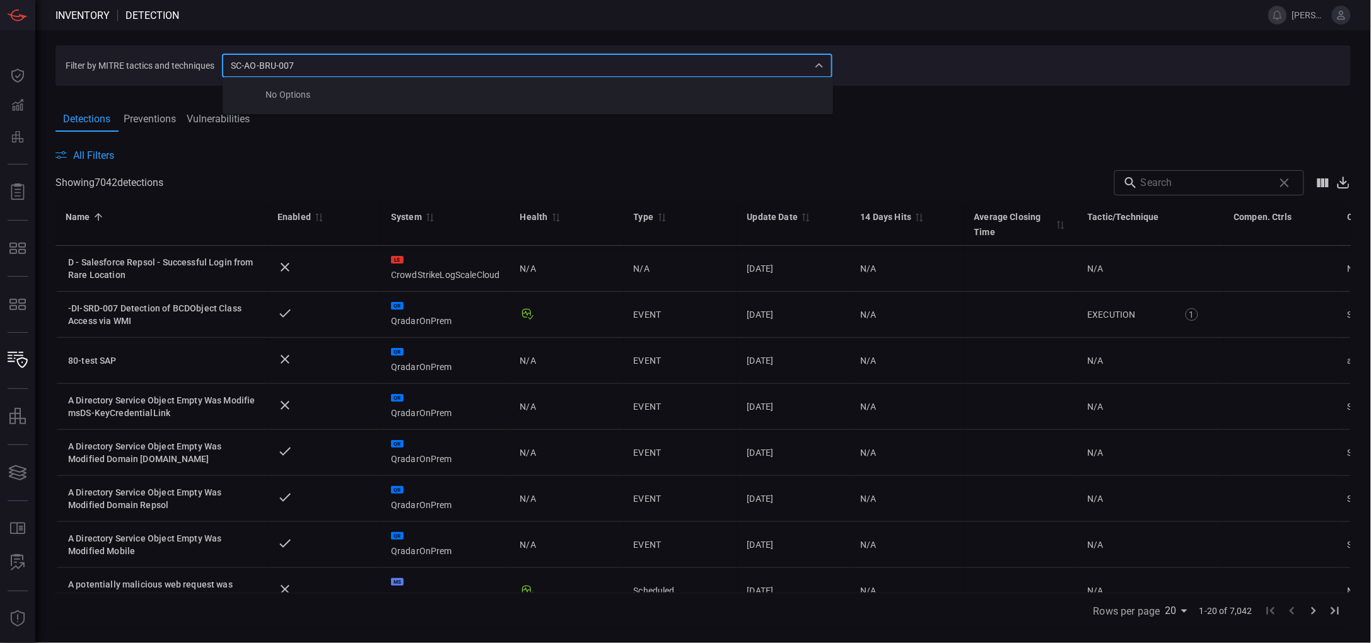
type input "SC-AO-BRU-007"
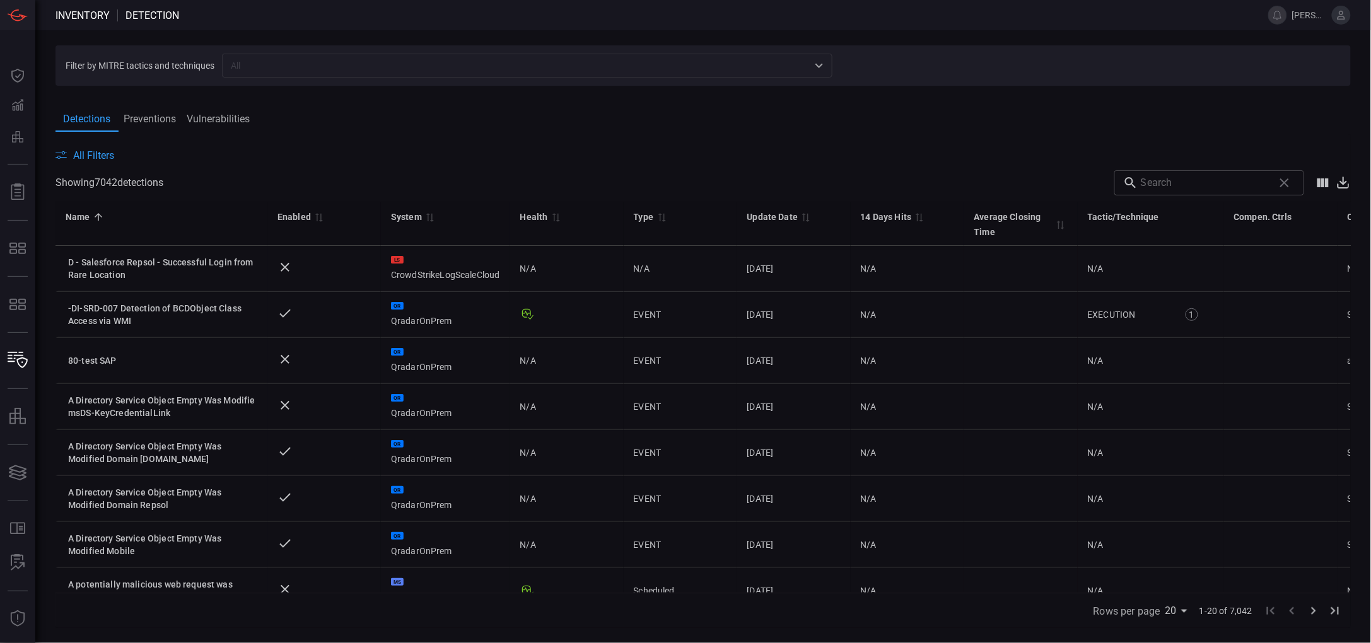
click at [448, 146] on span at bounding box center [704, 141] width 1296 height 15
click at [1198, 191] on input "text" at bounding box center [1205, 182] width 128 height 25
paste input "SC-AO-BRU-007"
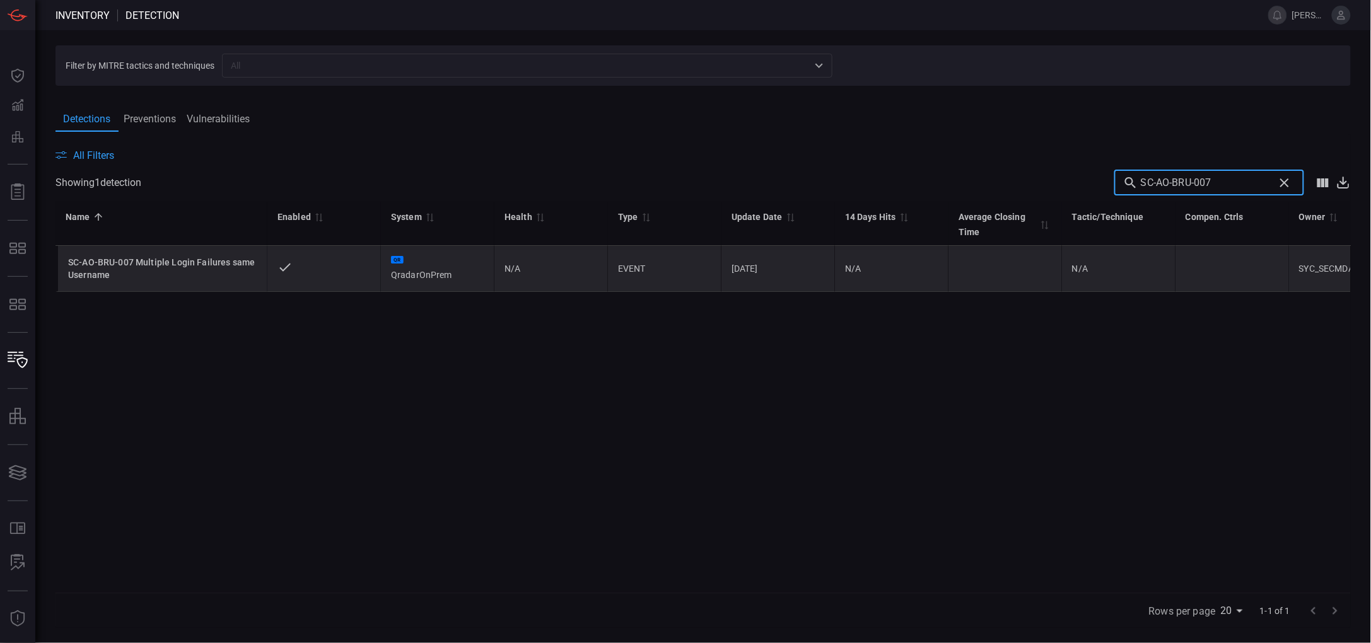
type input "SC-AO-BRU-007"
click at [192, 267] on div "SC-AO-BRU-007 Multiple Login Failures same Username" at bounding box center [162, 268] width 189 height 25
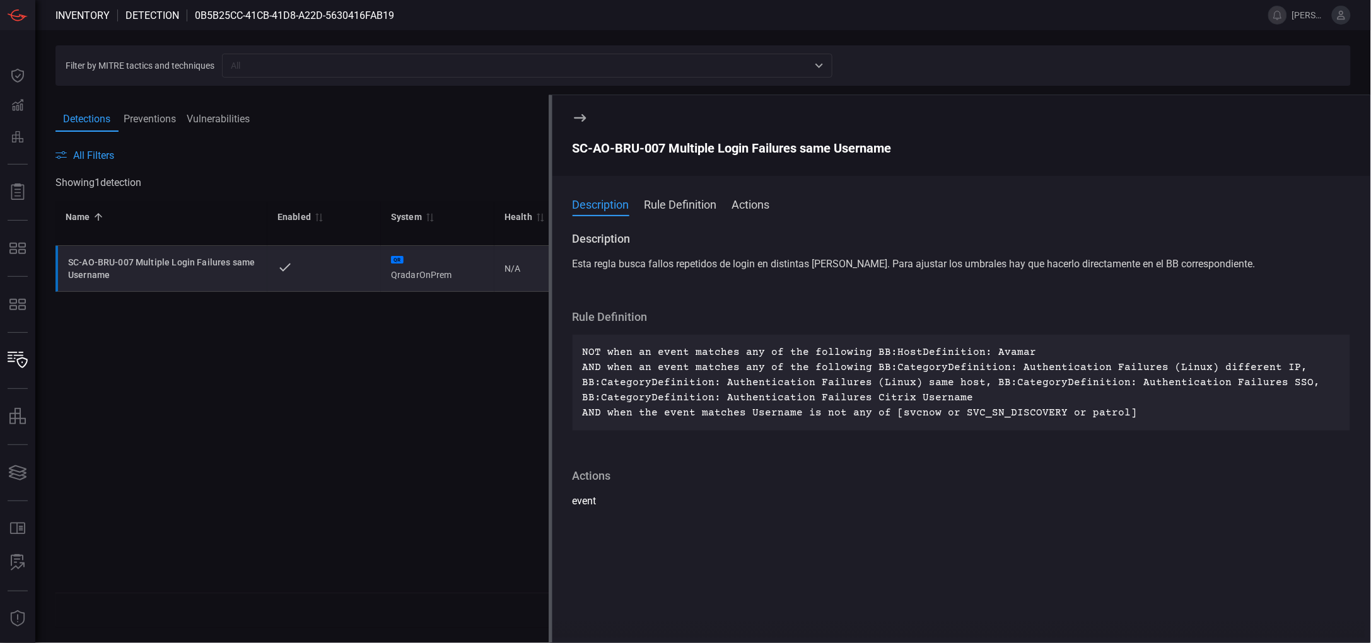
click at [678, 196] on button "Rule Definition" at bounding box center [681, 203] width 73 height 15
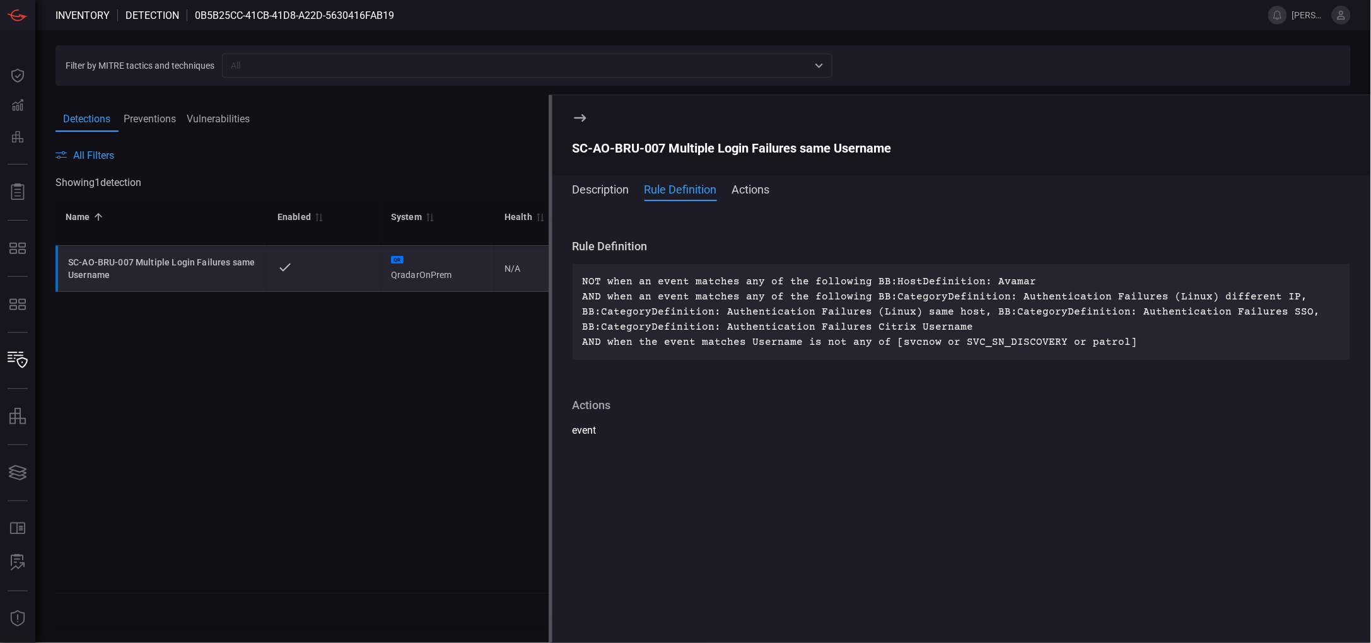
scroll to position [66, 0]
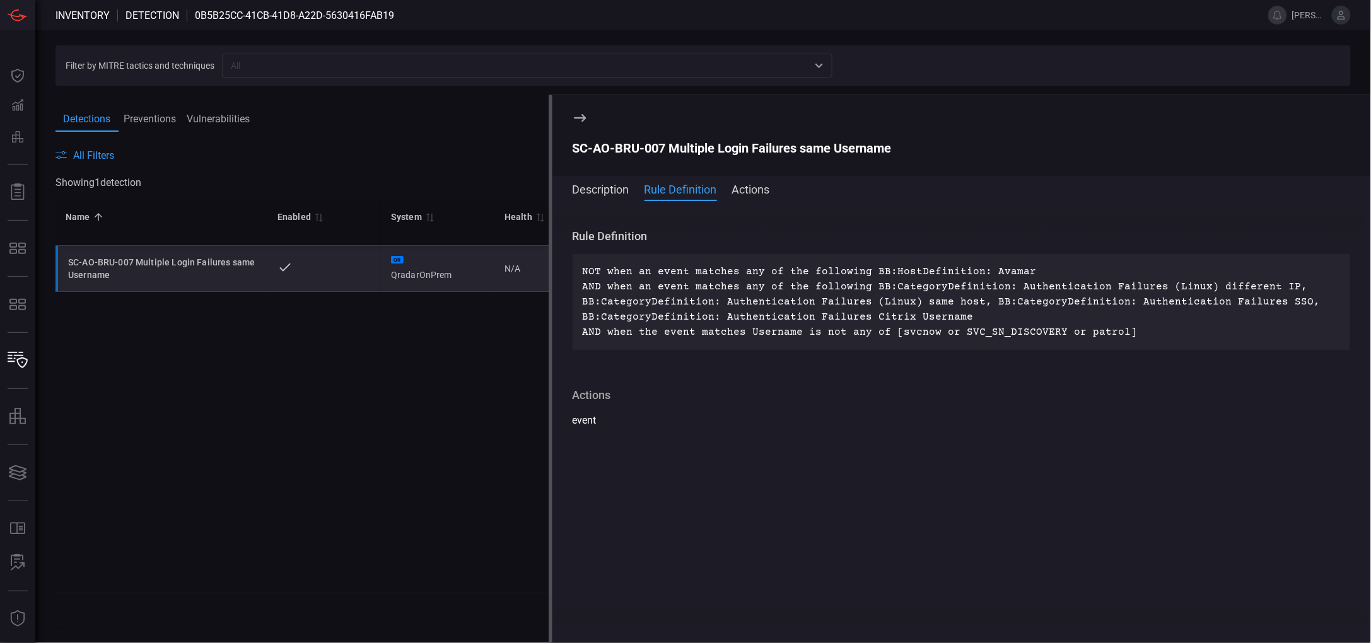
click at [761, 190] on button "Actions" at bounding box center [751, 188] width 38 height 15
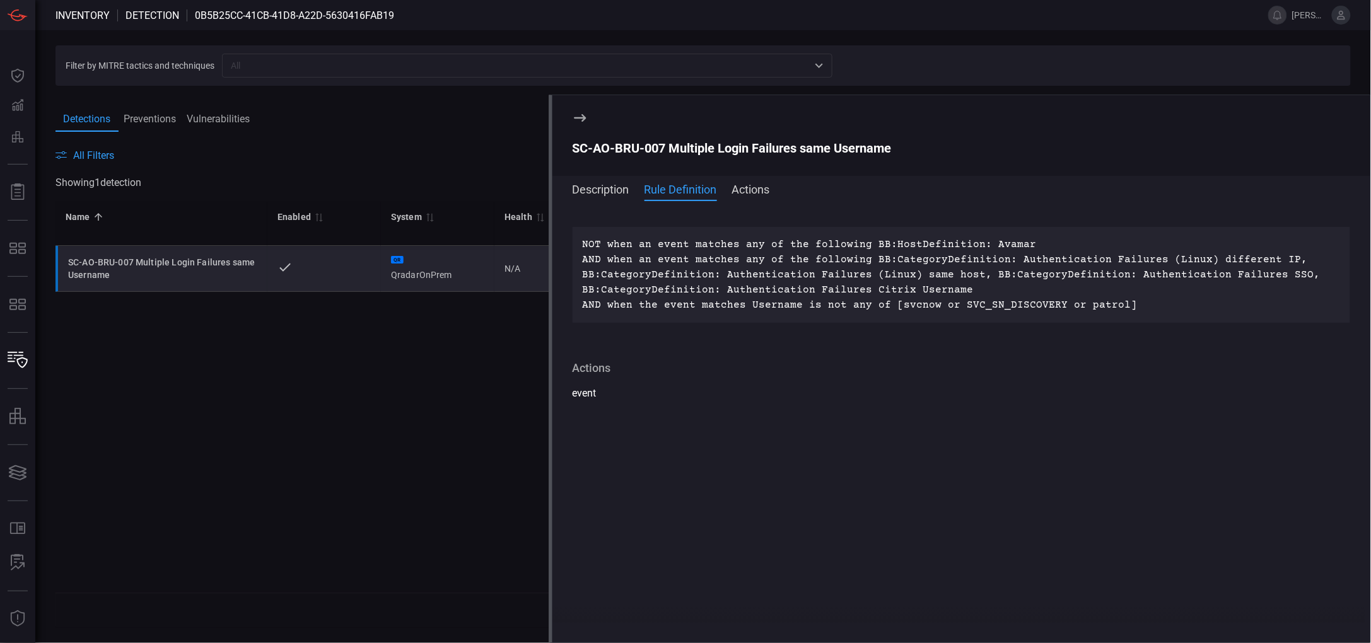
scroll to position [0, 0]
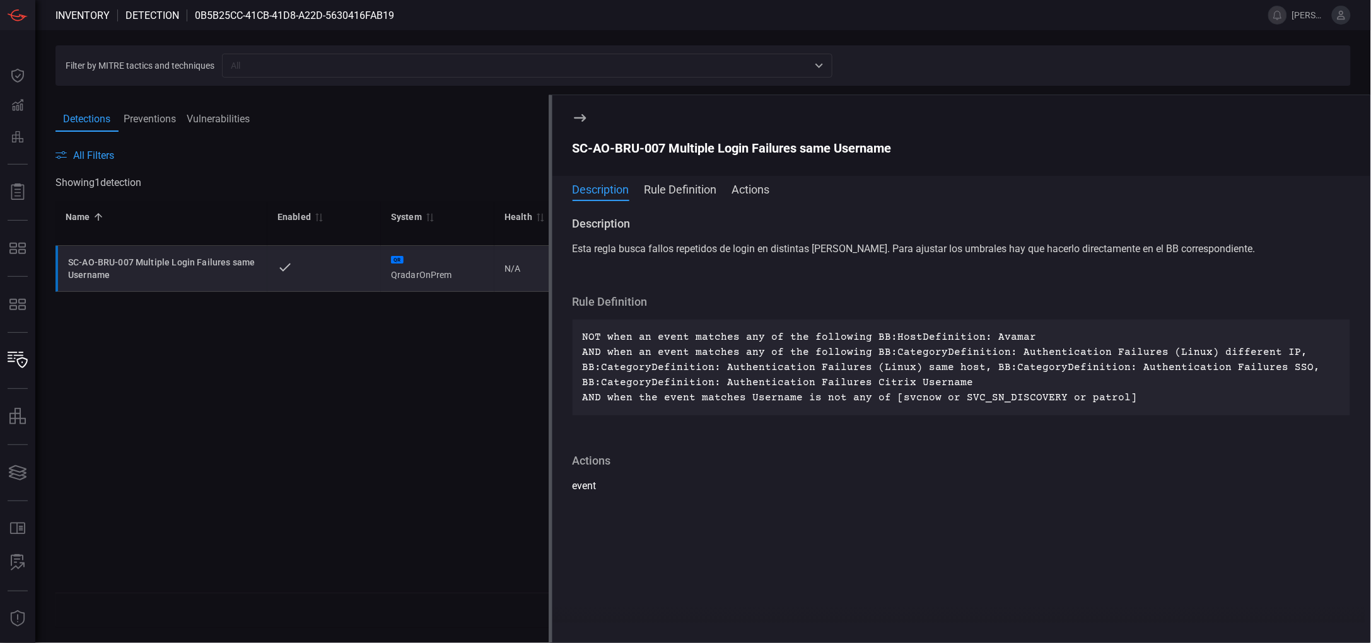
click at [398, 359] on div "Name 0 Enabled 0 System 0 Health 0 Type 0 Update Date 0 14 Days Hits 0 Average …" at bounding box center [704, 397] width 1296 height 391
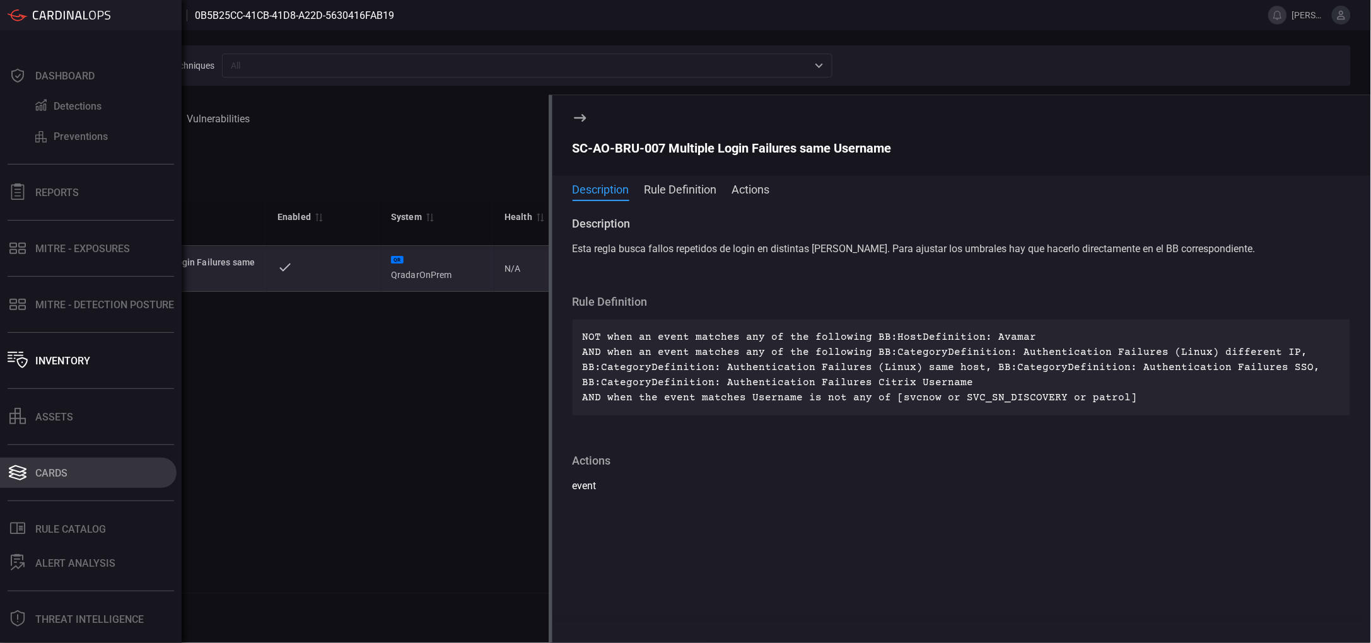
click at [54, 477] on div "Cards" at bounding box center [51, 473] width 32 height 12
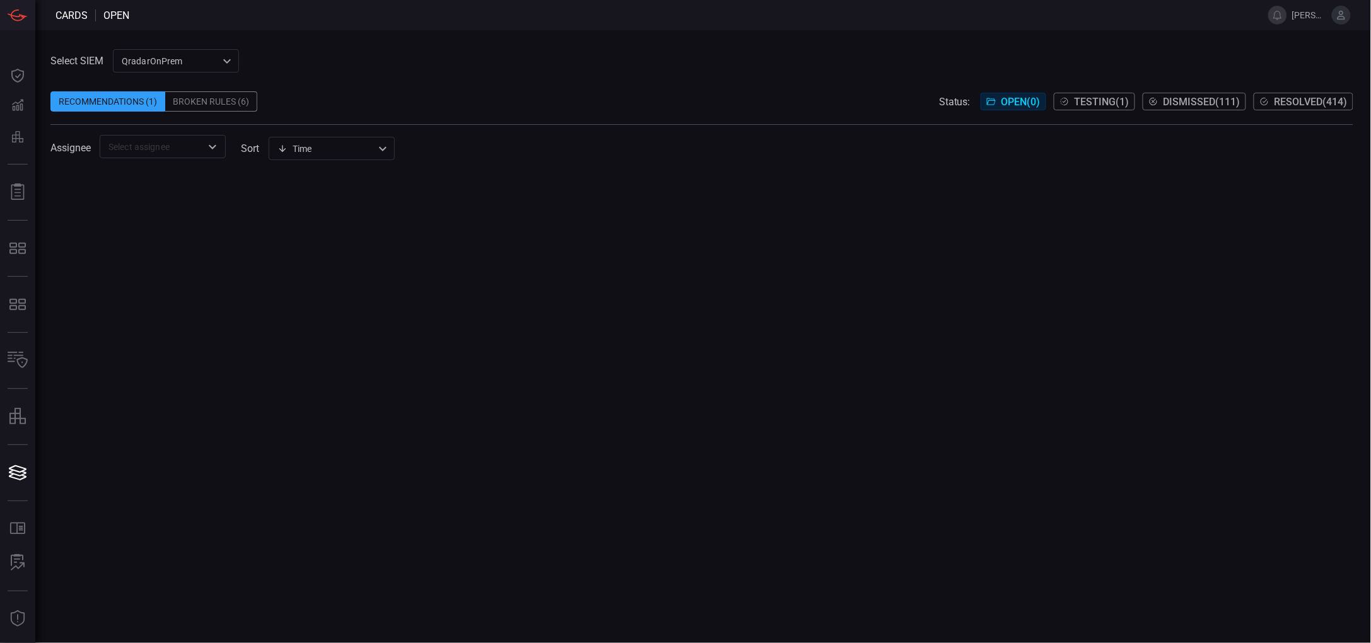
click at [203, 145] on div "​" at bounding box center [163, 146] width 126 height 23
click at [380, 131] on span at bounding box center [701, 130] width 1303 height 10
click at [381, 148] on div "Time visibleUpdateTime ​" at bounding box center [332, 148] width 126 height 23
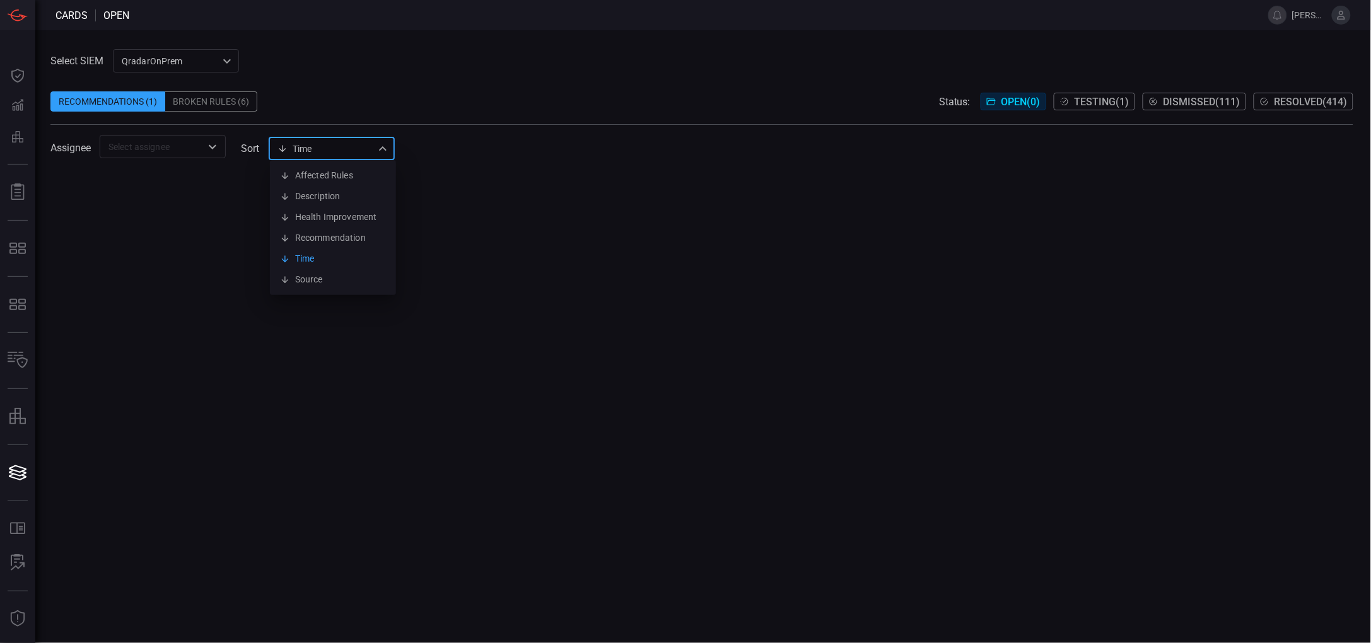
click at [428, 84] on div at bounding box center [685, 321] width 1371 height 643
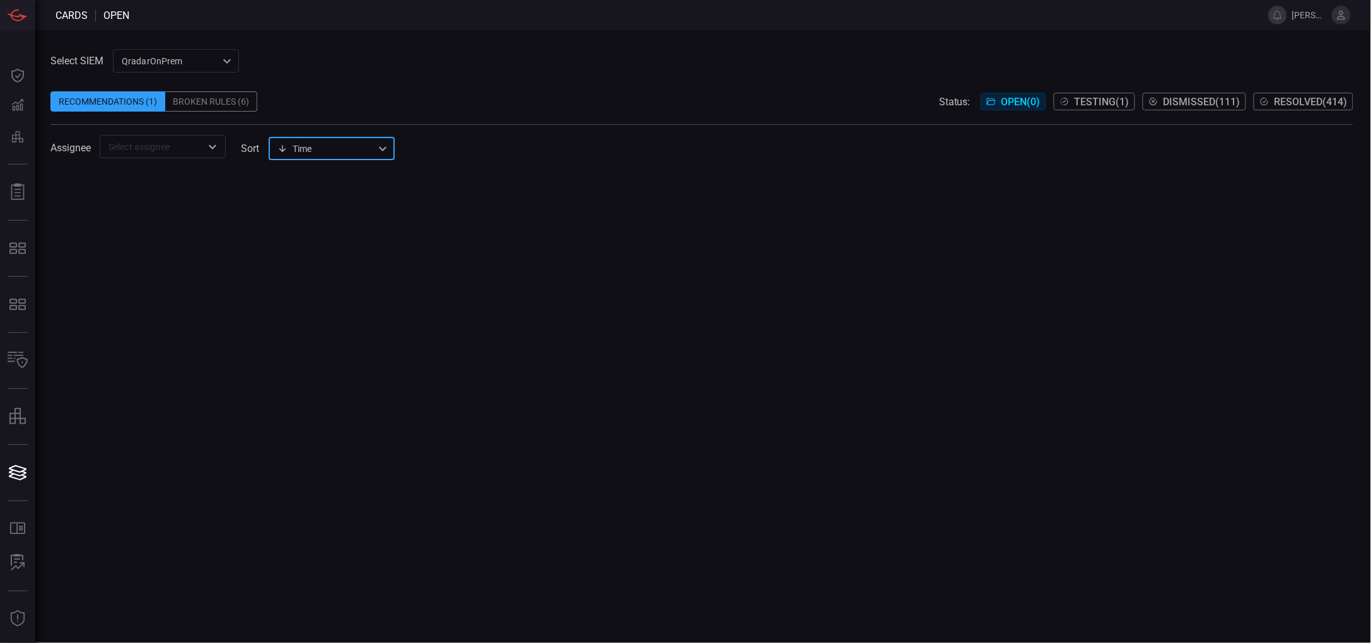
click at [223, 62] on div "QradarOnPrem 5aadb41e-e732-4a7a-884f-5c29e918b1b8 ​" at bounding box center [176, 60] width 126 height 23
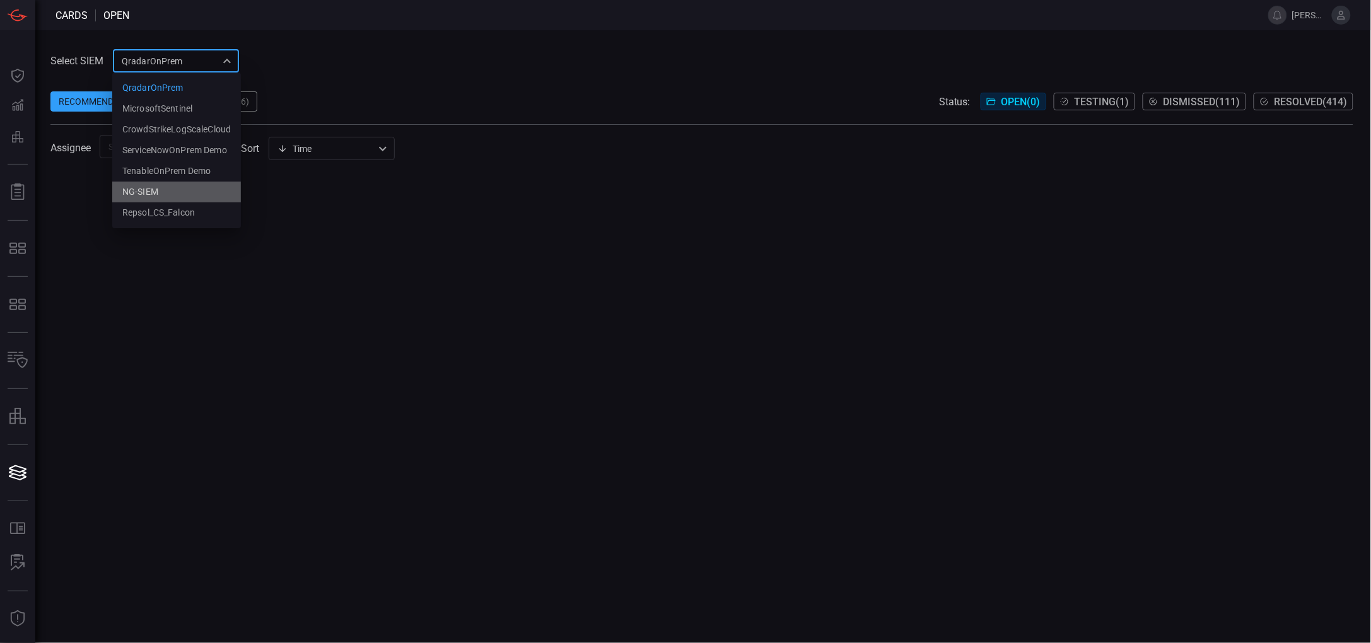
click at [188, 193] on li "NG-SIEM" at bounding box center [176, 192] width 129 height 21
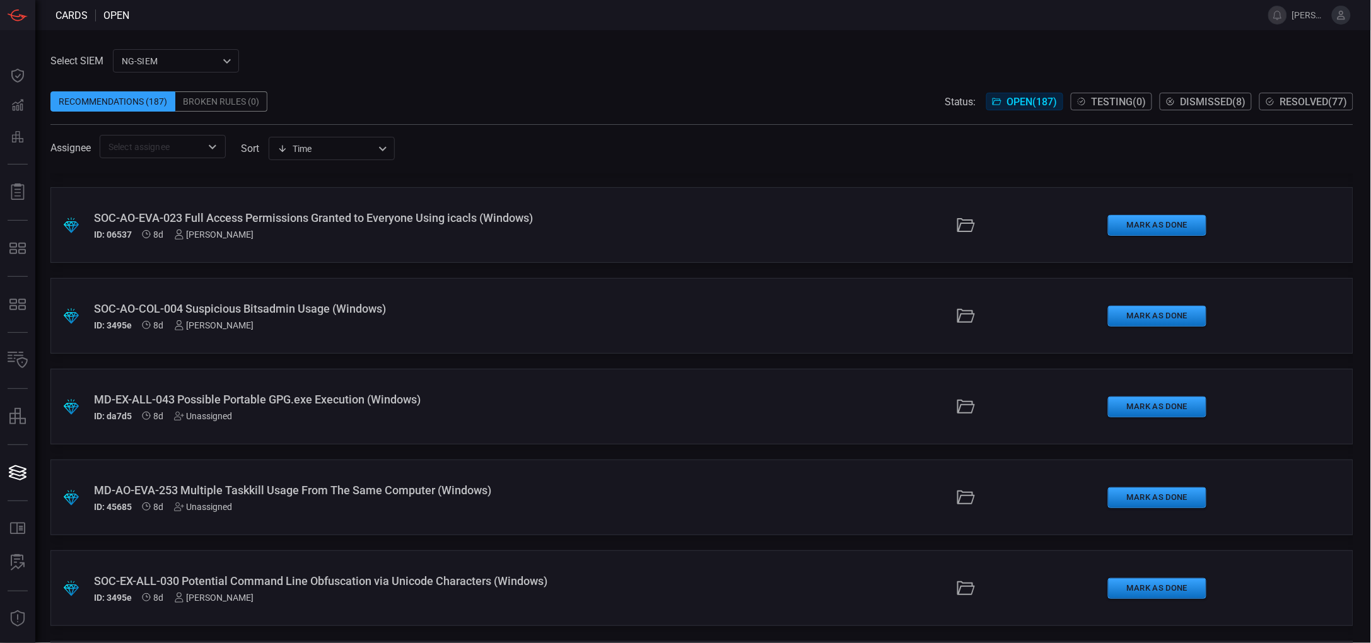
scroll to position [10961, 0]
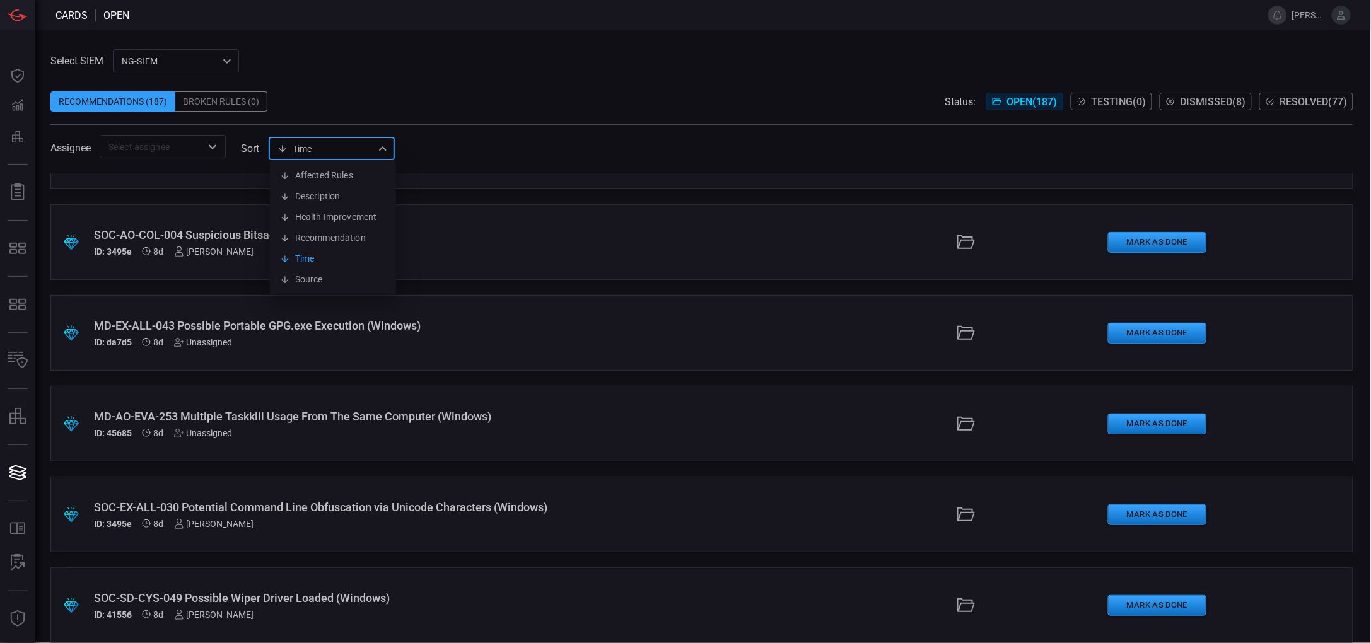
click at [382, 155] on div "Time visibleUpdateTime Affected Rules Description Health Improvement Recommenda…" at bounding box center [332, 148] width 126 height 23
click at [847, 90] on div at bounding box center [685, 321] width 1371 height 643
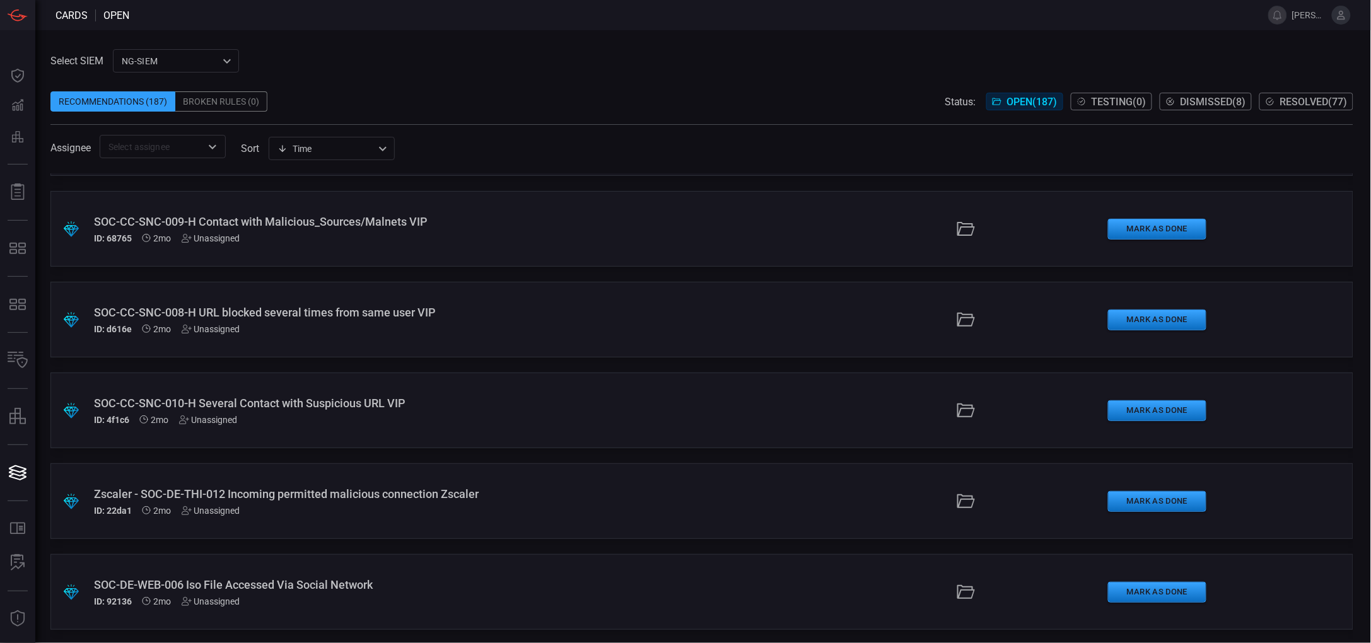
scroll to position [12965, 0]
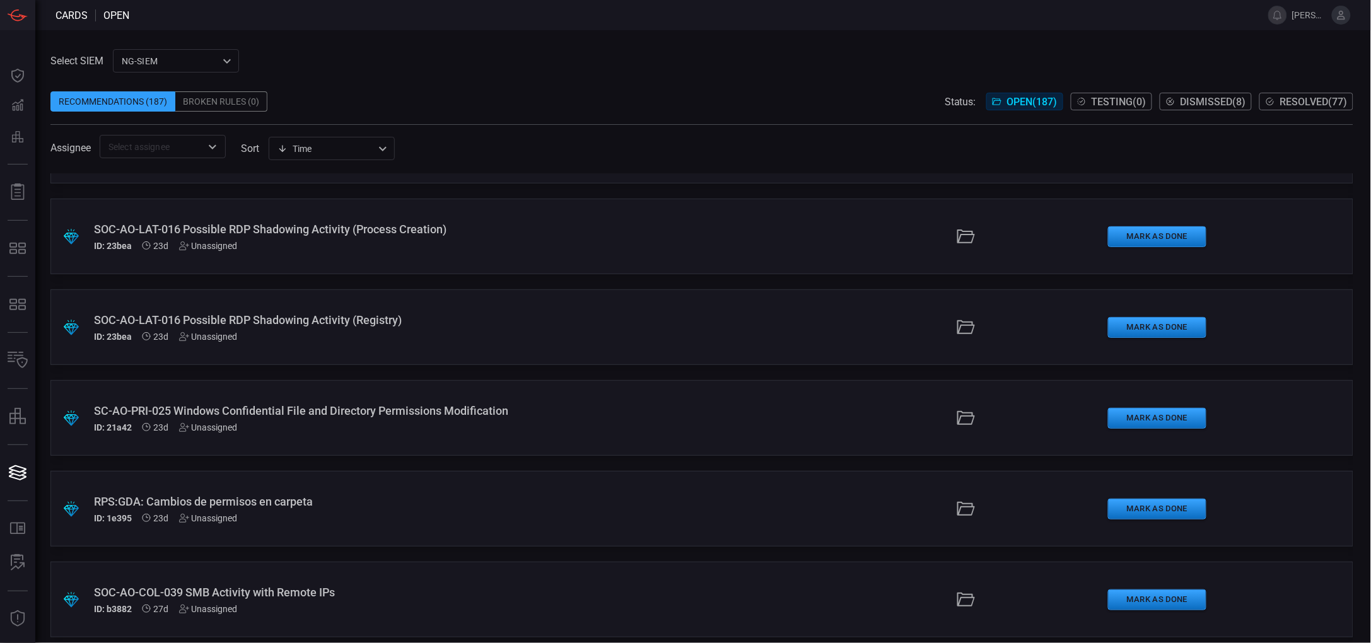
click at [370, 413] on div "SC-AO-PRI-025 Windows Confidential File and Directory Permissions Modification" at bounding box center [334, 410] width 481 height 13
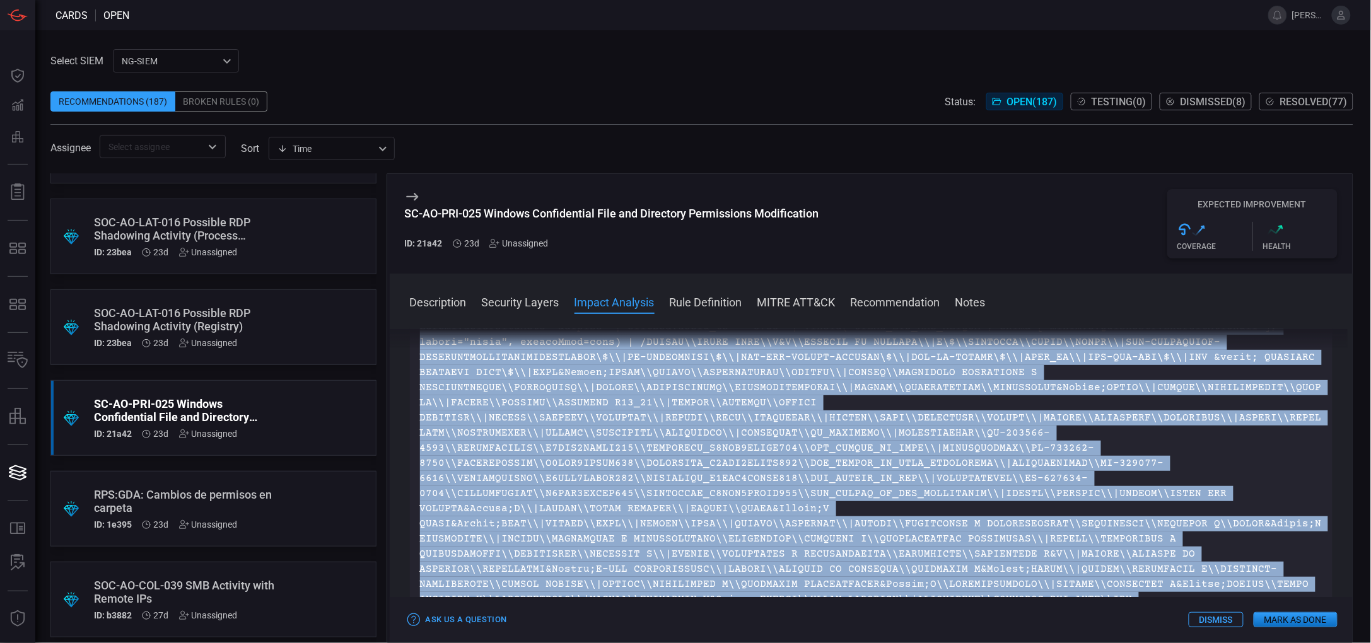
scroll to position [122, 0]
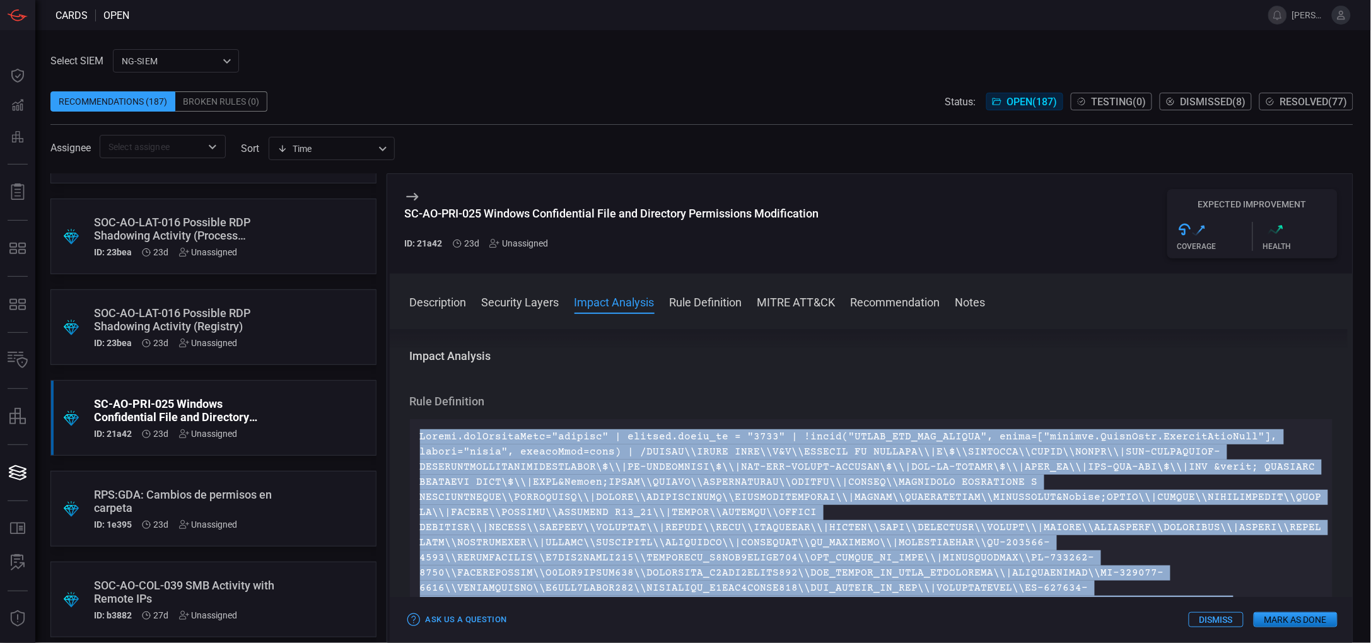
drag, startPoint x: 655, startPoint y: 530, endPoint x: 420, endPoint y: 440, distance: 252.0
copy p "Repsol.logSourceType="windows" | windows.event_id = "4670" | !match("QDATA_GAC_…"
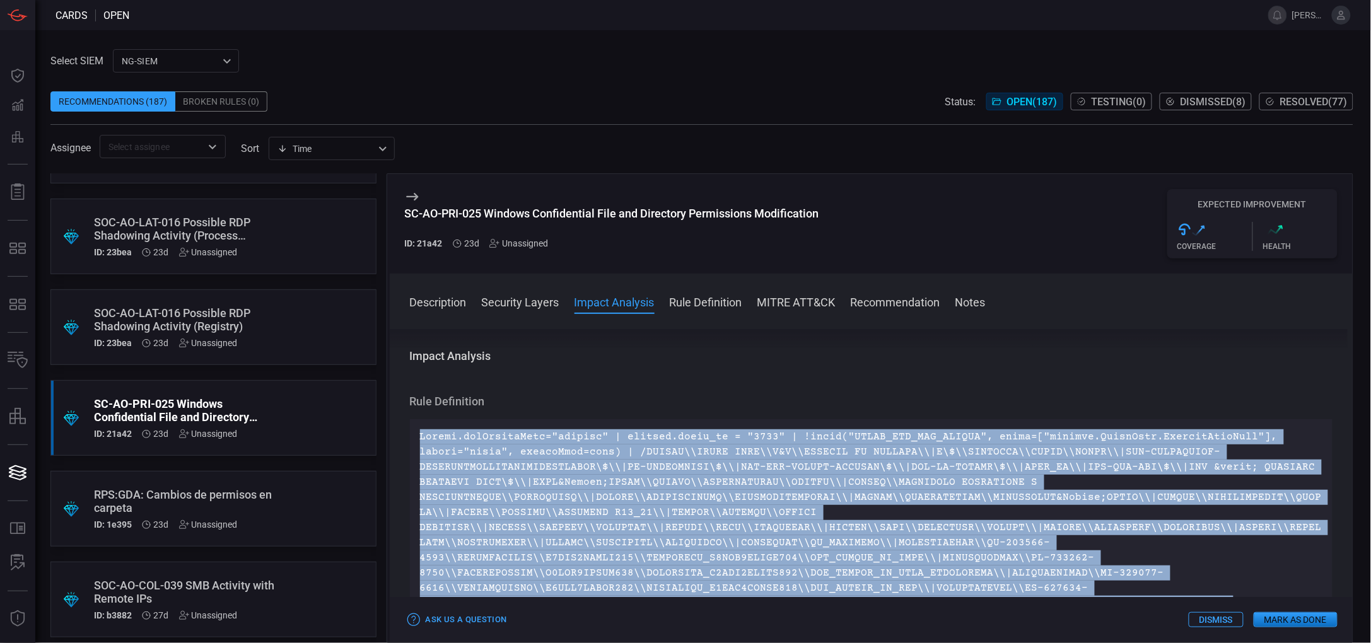
copy p "Repsol.logSourceType="windows" | windows.event_id = "4670" | !match("QDATA_GAC_…"
